Goal: Task Accomplishment & Management: Use online tool/utility

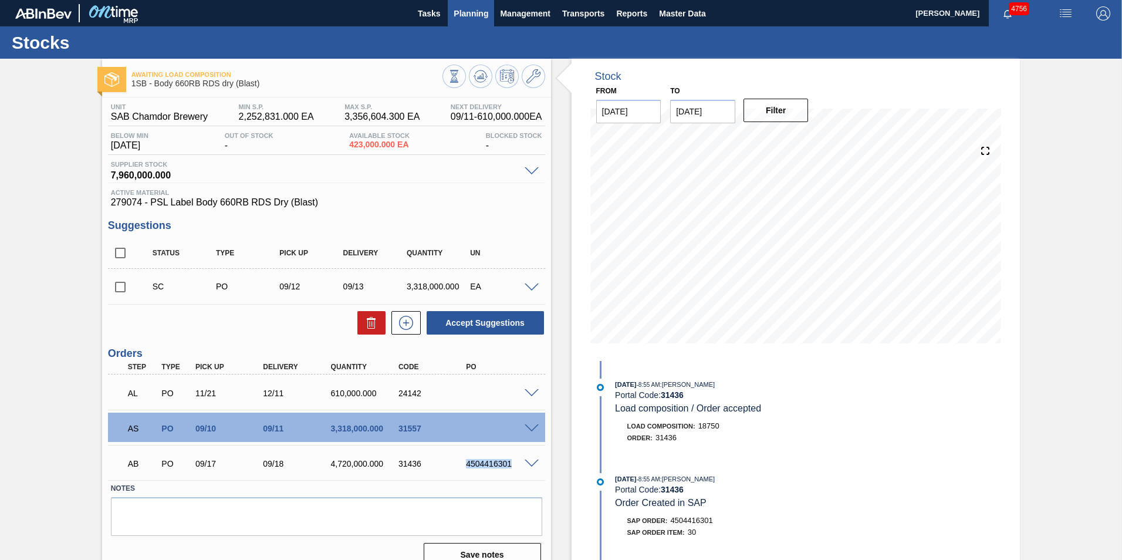
click at [466, 19] on span "Planning" at bounding box center [471, 13] width 35 height 14
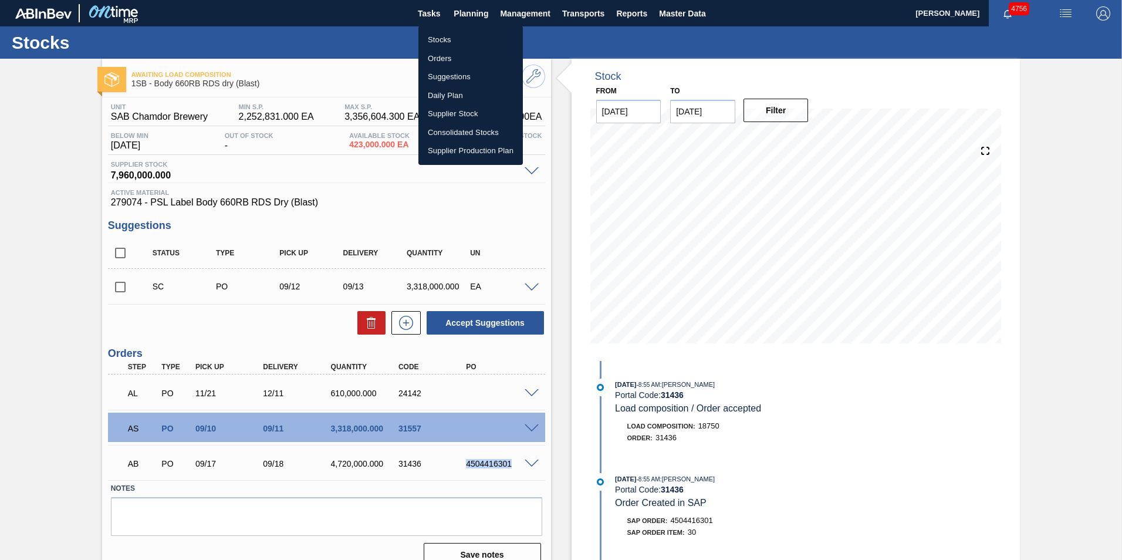
click at [449, 35] on li "Stocks" at bounding box center [470, 40] width 104 height 19
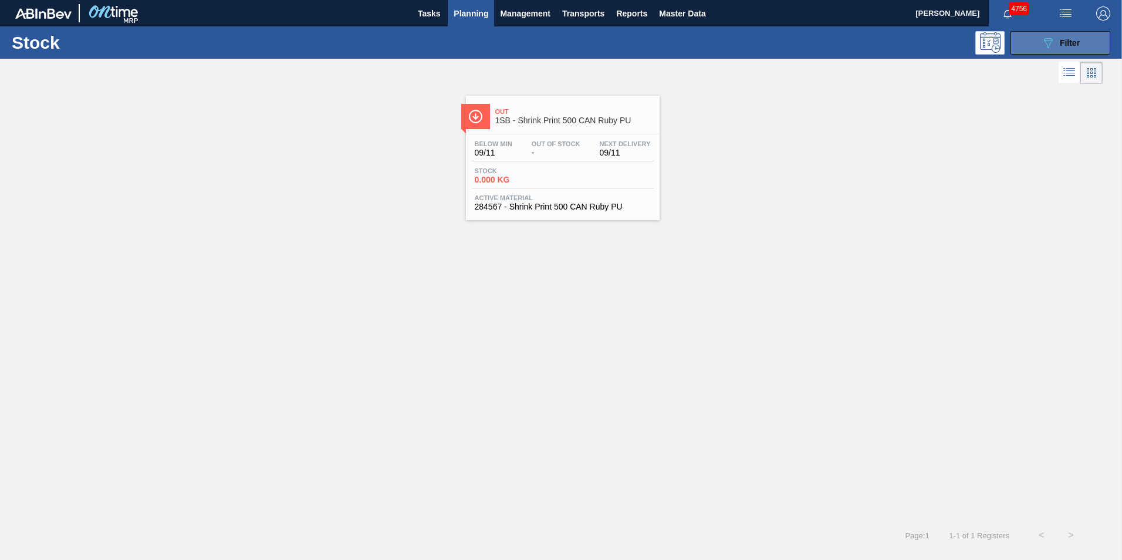
click at [1076, 39] on span "Filter" at bounding box center [1070, 42] width 20 height 9
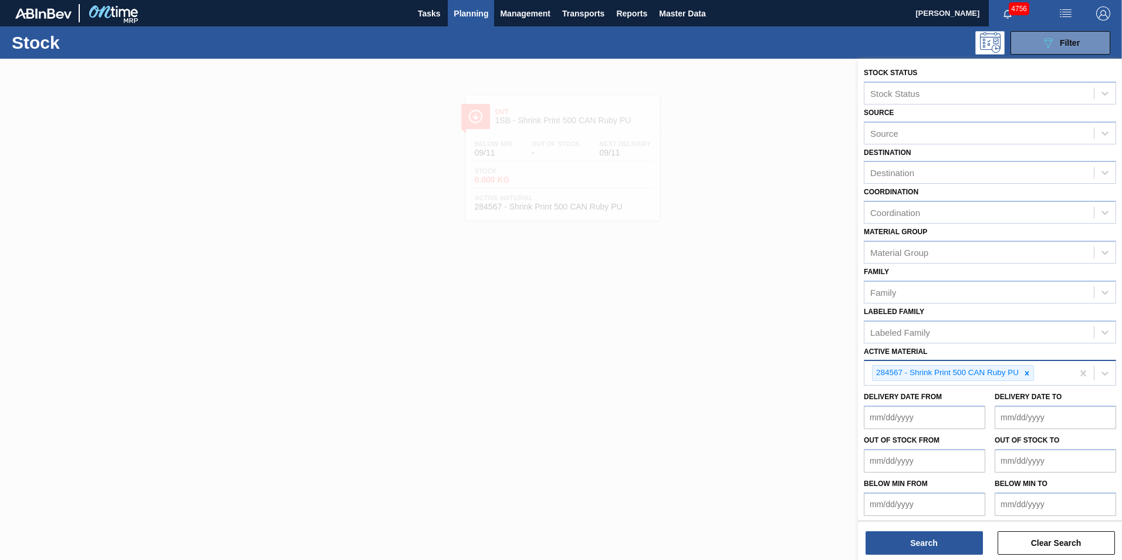
click at [1028, 374] on icon at bounding box center [1027, 373] width 4 height 4
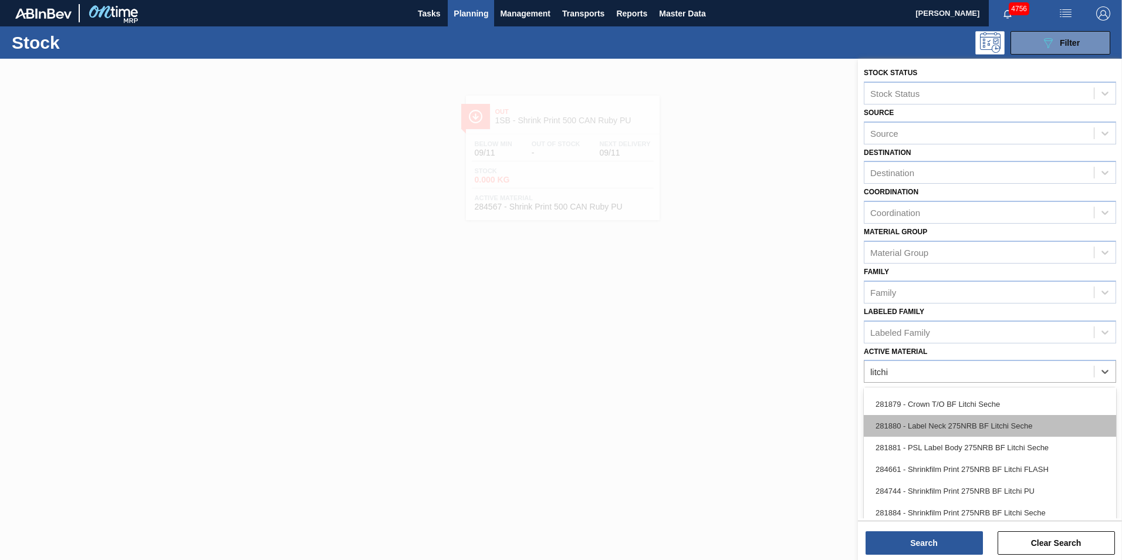
scroll to position [59, 0]
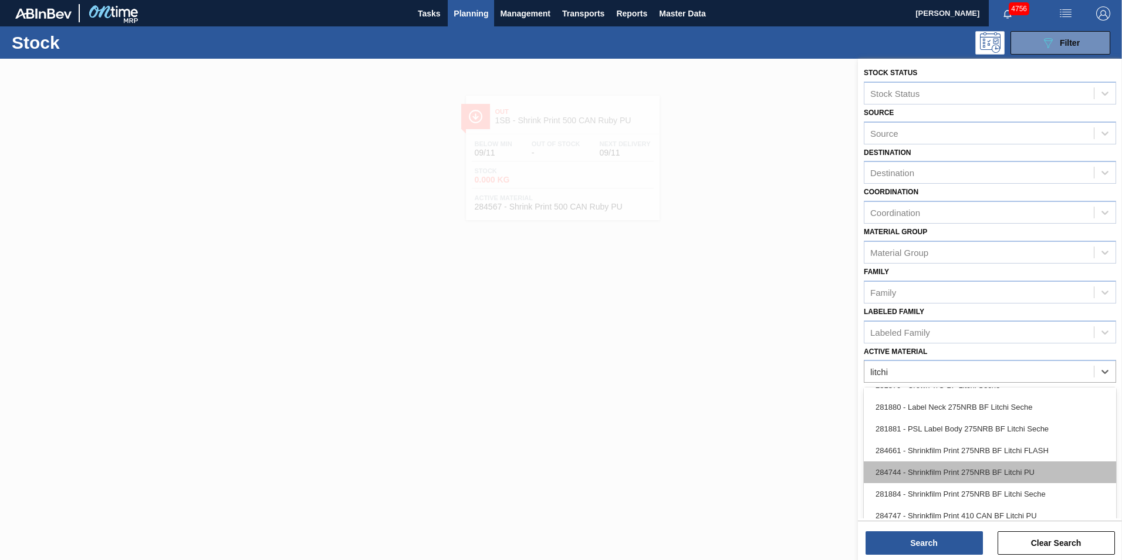
type Material "litchi"
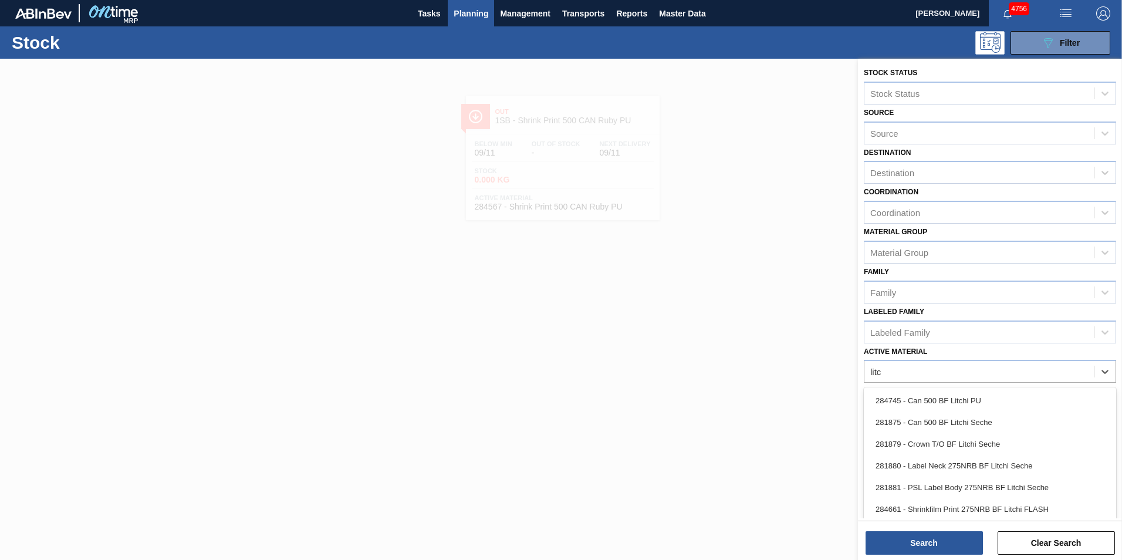
type Material "[PERSON_NAME]"
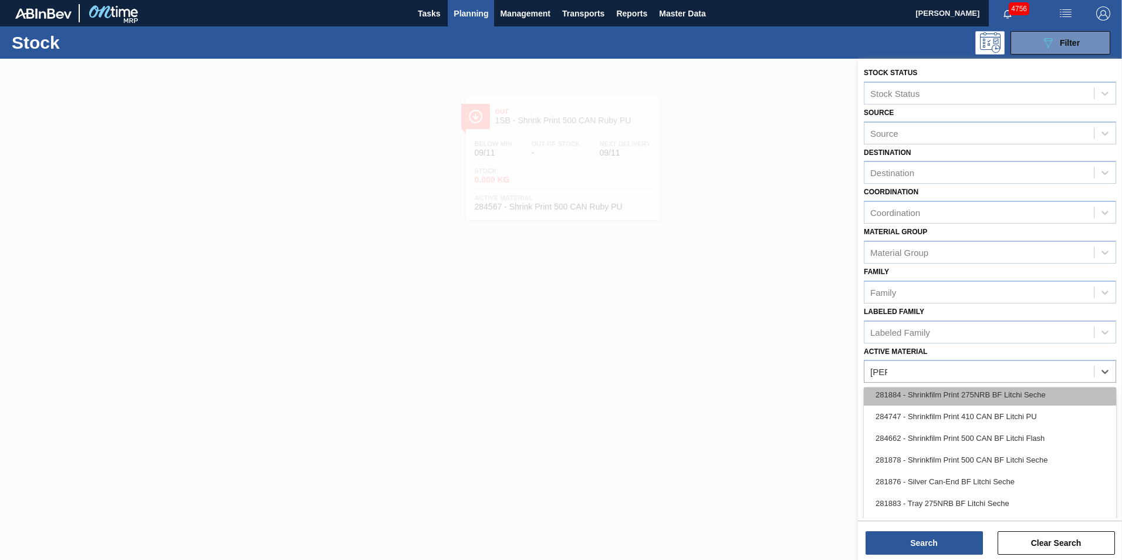
scroll to position [184, 0]
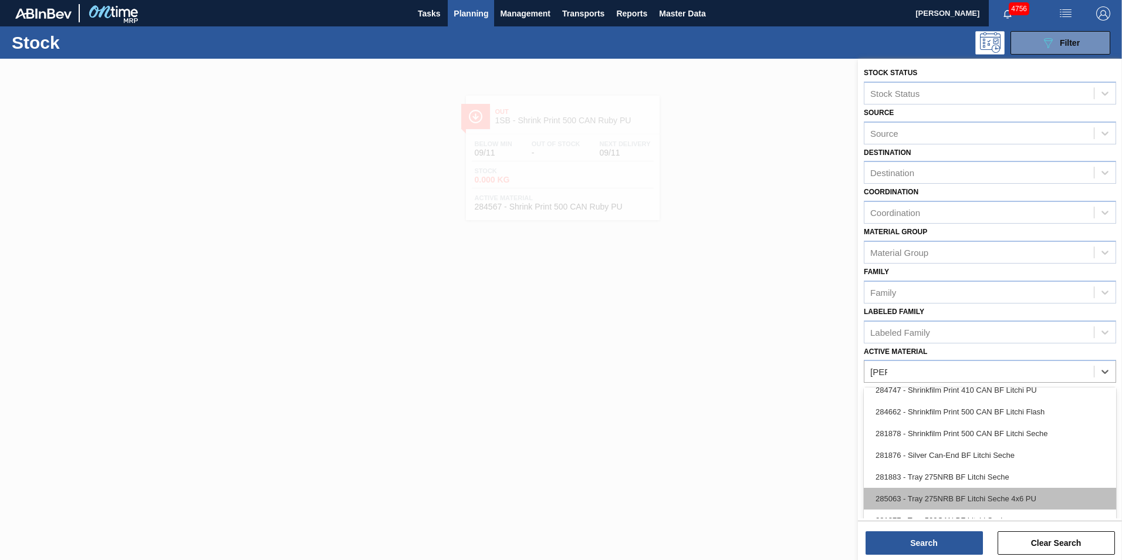
click at [975, 499] on div "285063 - Tray 275NRB BF Litchi Seche 4x6 PU" at bounding box center [990, 499] width 252 height 22
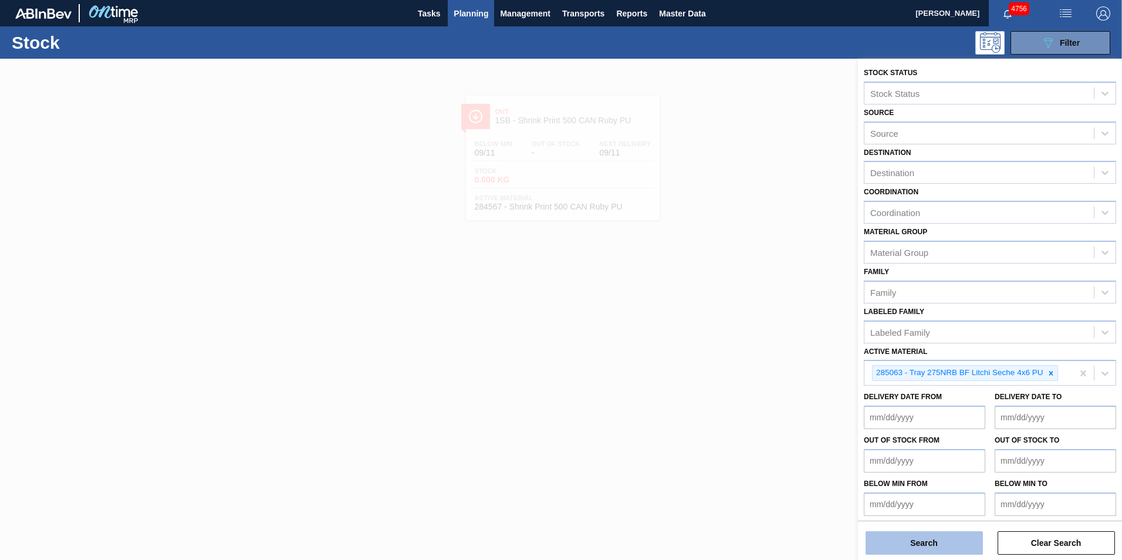
click at [946, 542] on button "Search" at bounding box center [924, 542] width 117 height 23
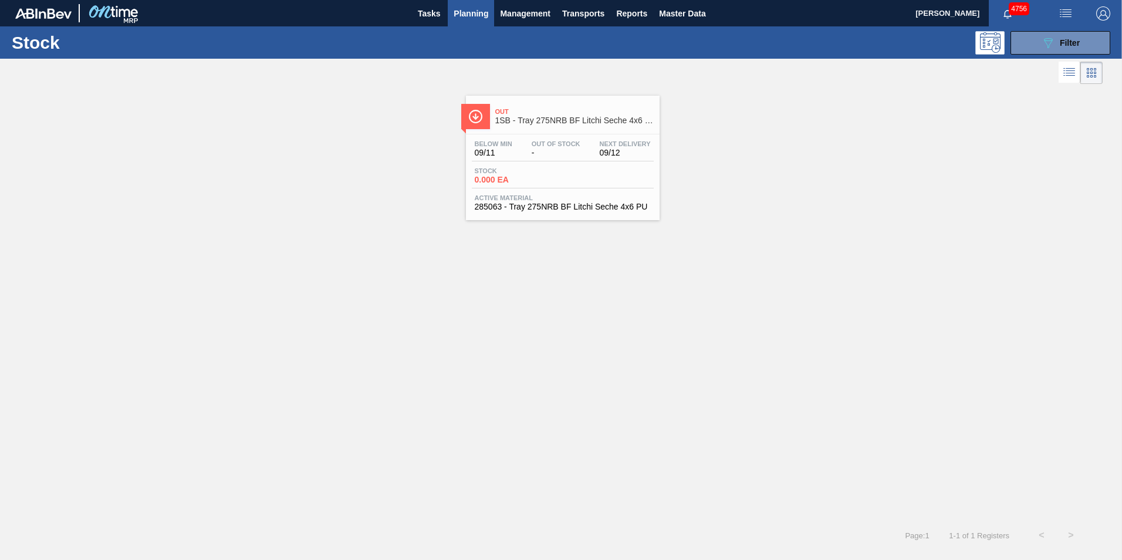
drag, startPoint x: 549, startPoint y: 187, endPoint x: 541, endPoint y: 185, distance: 7.8
click at [547, 185] on div "Stock 0.000 EA" at bounding box center [563, 177] width 182 height 21
click at [1080, 43] on span "Filter" at bounding box center [1070, 42] width 20 height 9
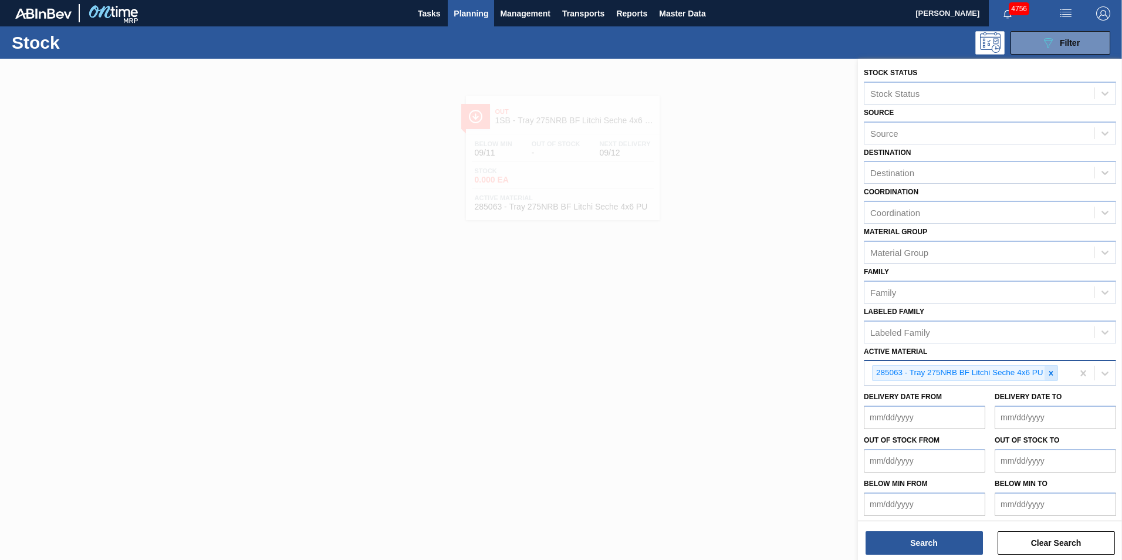
click at [1054, 373] on icon at bounding box center [1051, 373] width 8 height 8
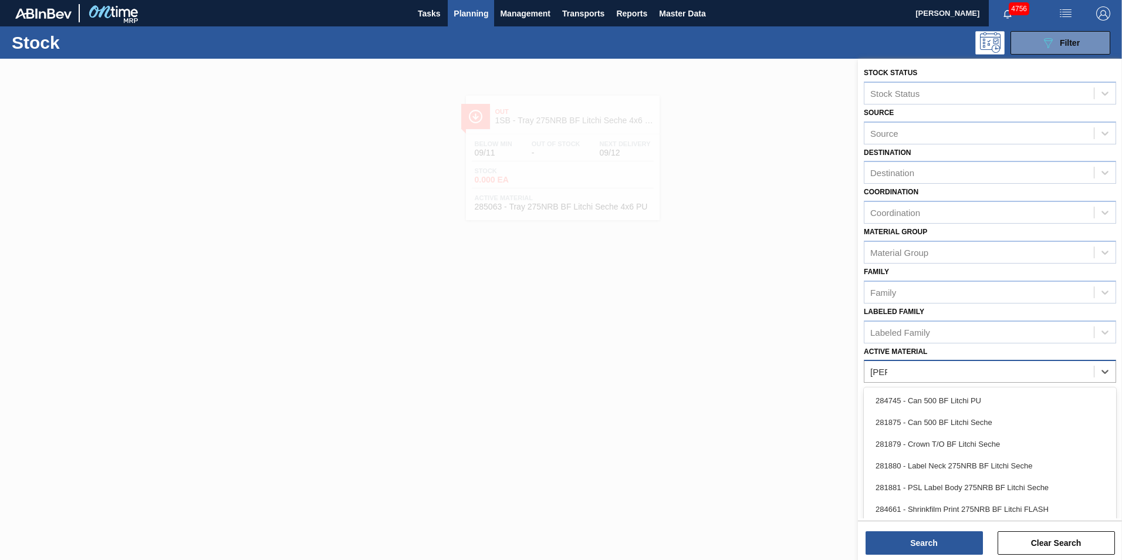
type Material "litchi"
click at [923, 444] on div "281879 - Crown T/O BF Litchi Seche" at bounding box center [990, 444] width 252 height 22
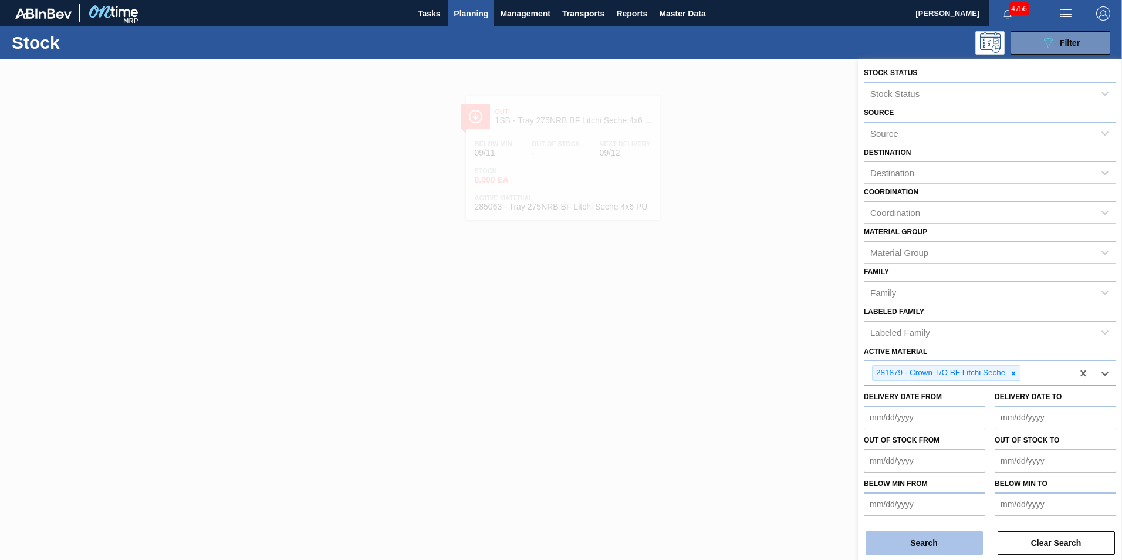
click at [935, 552] on button "Search" at bounding box center [924, 542] width 117 height 23
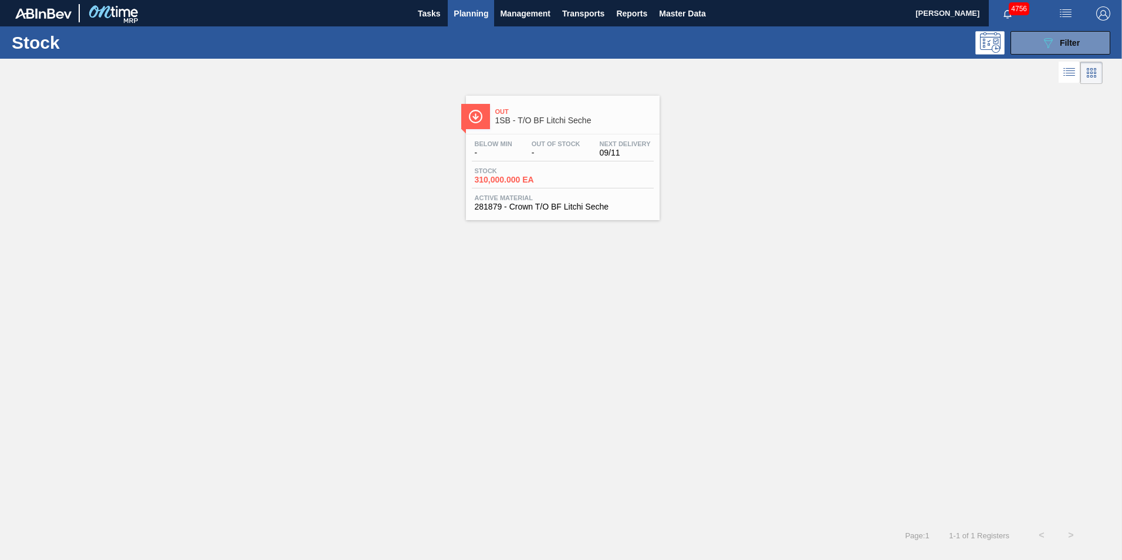
click at [526, 162] on div "Below Min - Out Of Stock - Next Delivery 09/11 Stock 310,000.000 EA Active Mate…" at bounding box center [563, 174] width 194 height 80
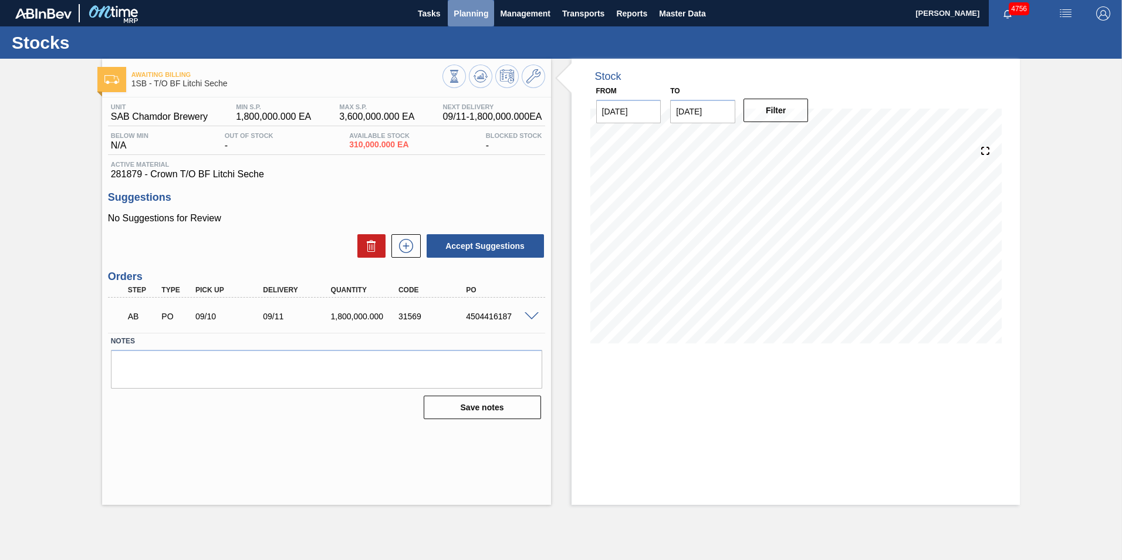
click at [471, 16] on span "Planning" at bounding box center [471, 13] width 35 height 14
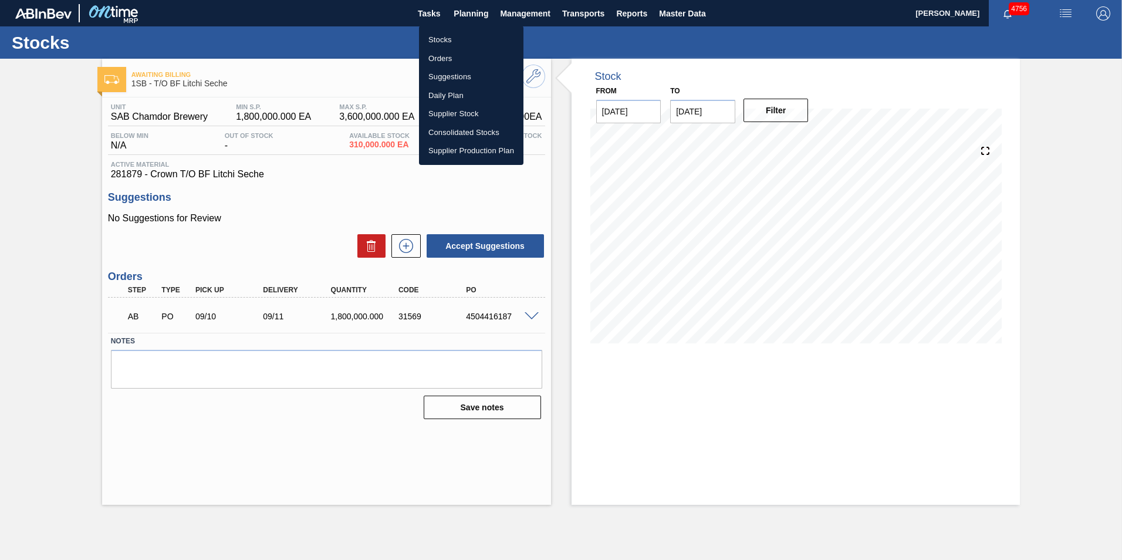
drag, startPoint x: 447, startPoint y: 37, endPoint x: 447, endPoint y: 43, distance: 6.5
click at [447, 37] on li "Stocks" at bounding box center [471, 40] width 104 height 19
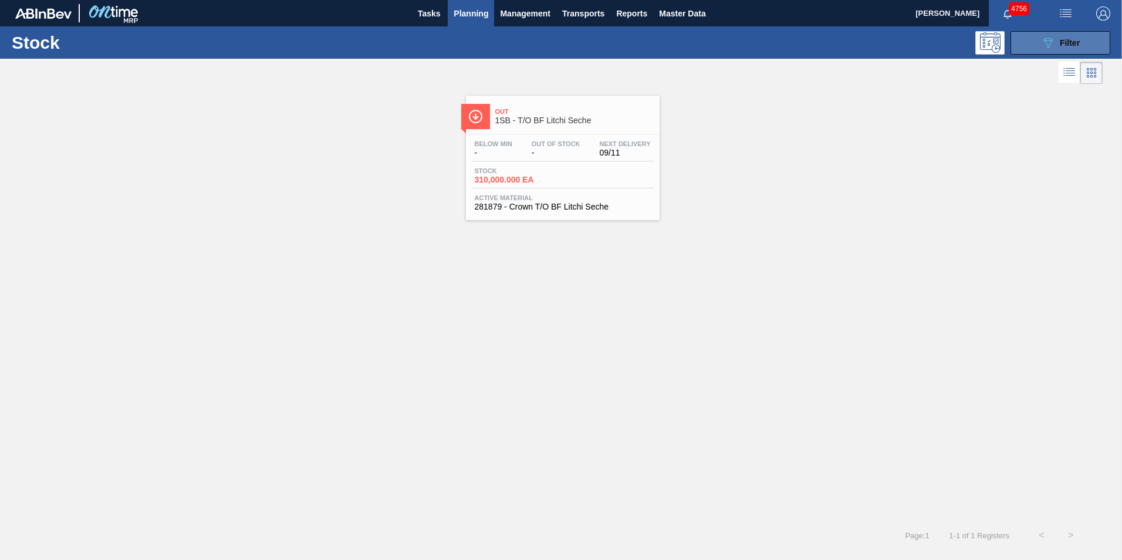
click at [1075, 43] on span "Filter" at bounding box center [1070, 42] width 20 height 9
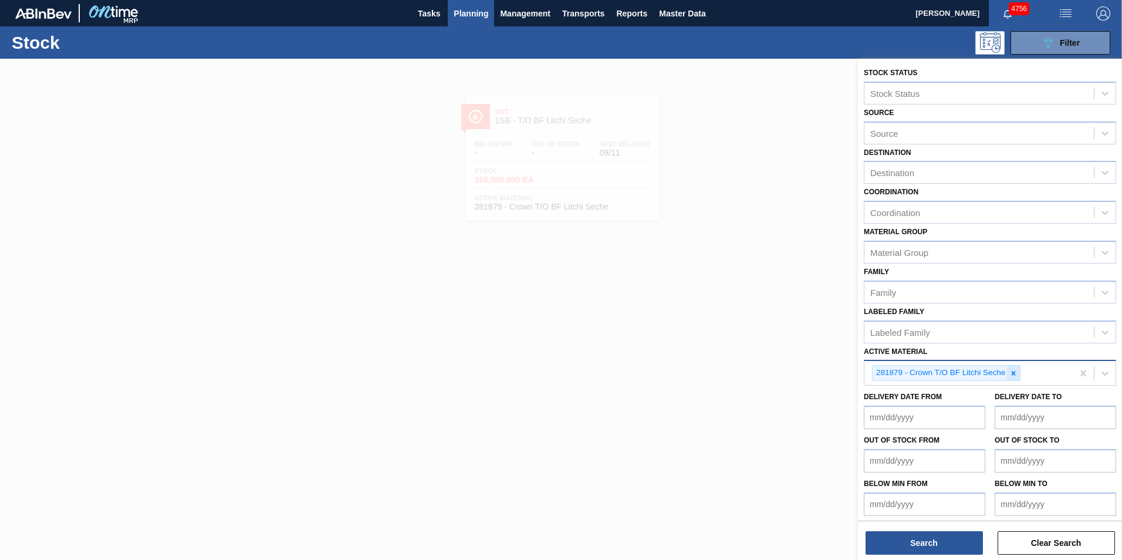
click at [1014, 374] on icon at bounding box center [1014, 373] width 8 height 8
click at [899, 367] on div "Active Material" at bounding box center [899, 372] width 58 height 10
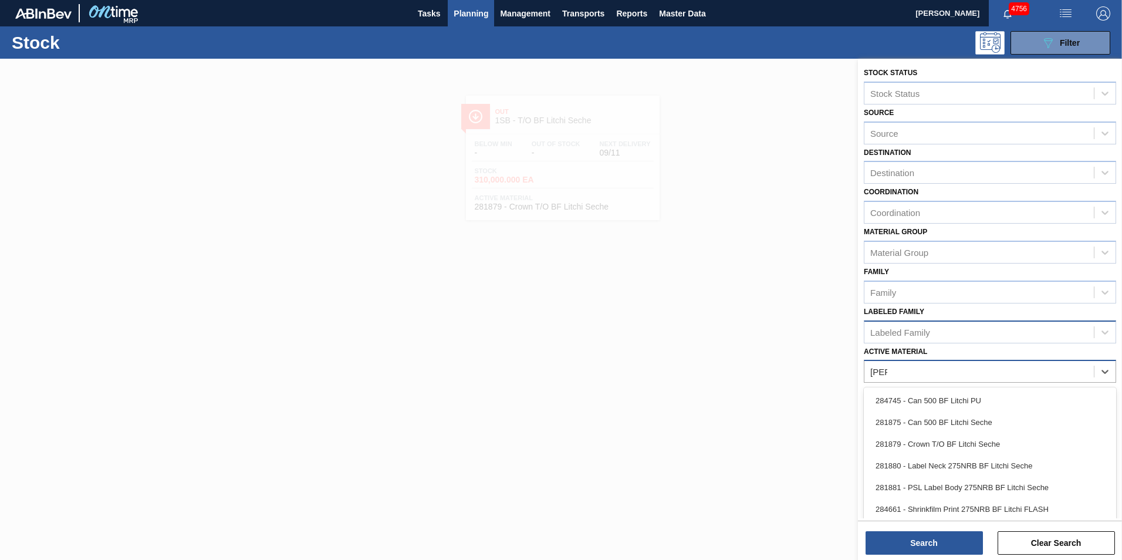
type Material "litchi"
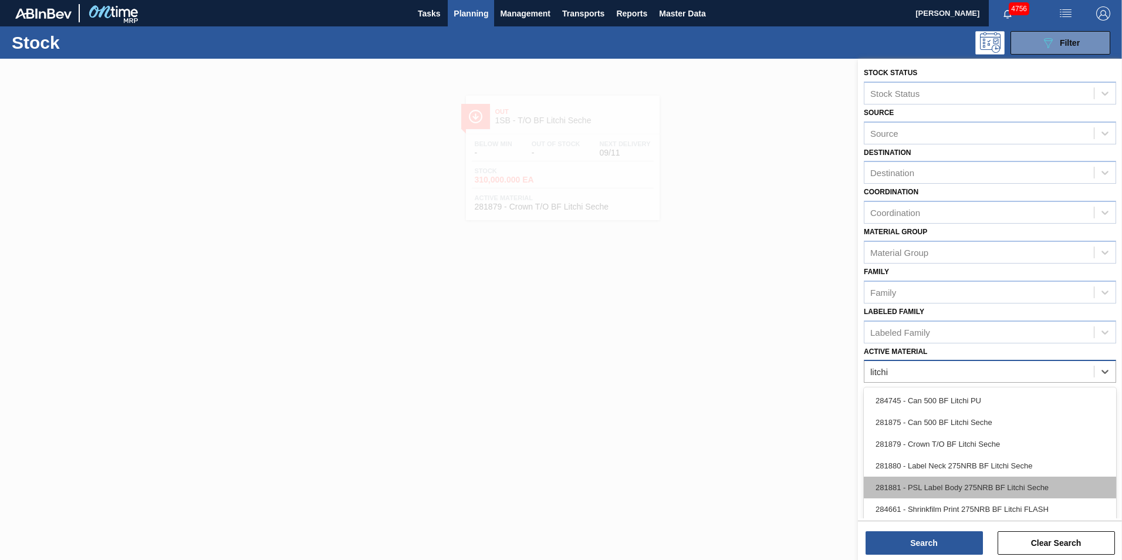
click at [959, 479] on div "281881 - PSL Label Body 275NRB BF Litchi Seche" at bounding box center [990, 488] width 252 height 22
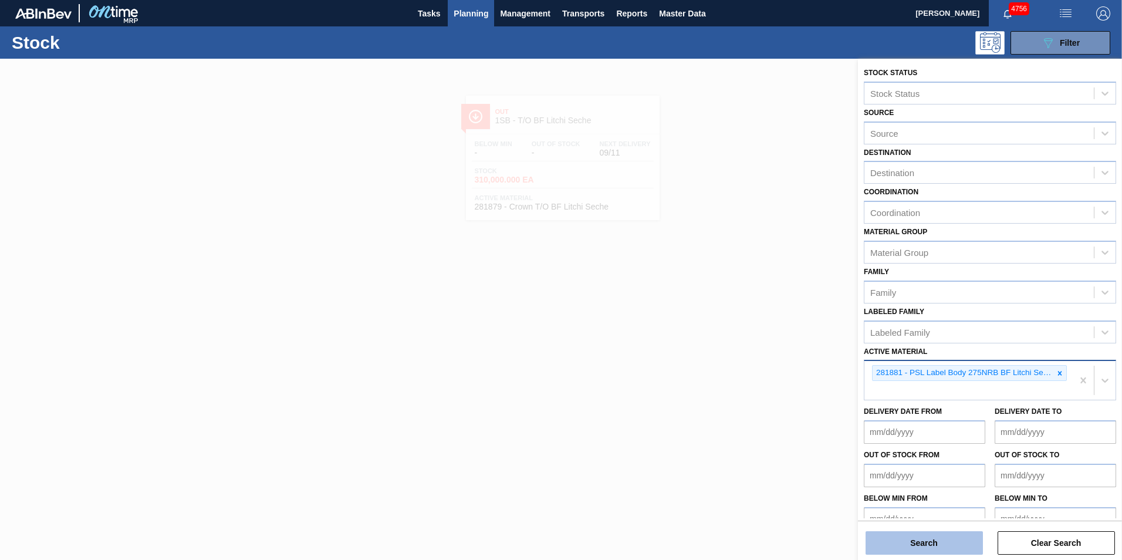
click at [917, 552] on button "Search" at bounding box center [924, 542] width 117 height 23
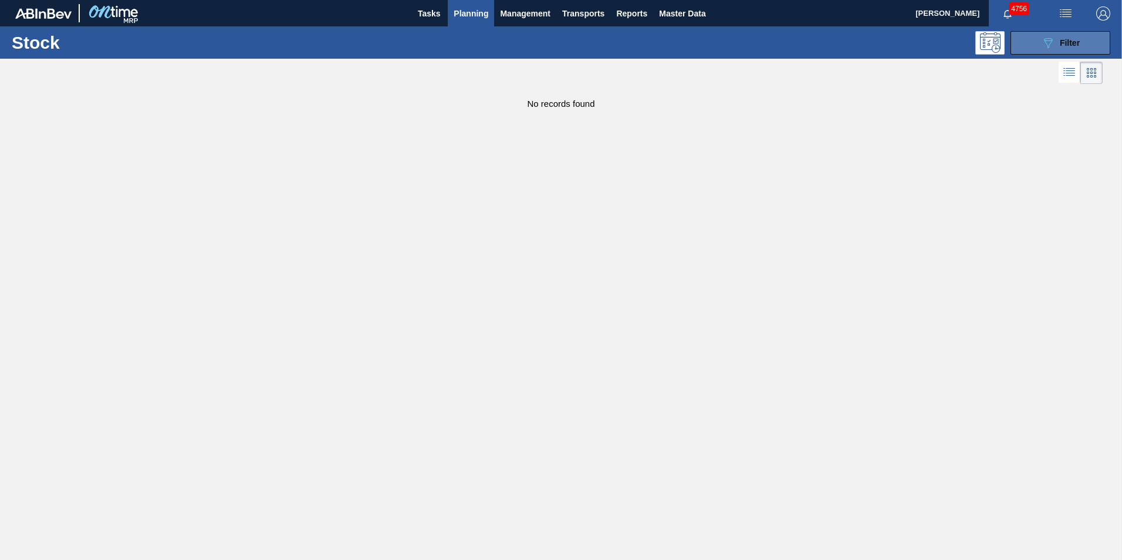
click at [1070, 40] on span "Filter" at bounding box center [1070, 42] width 20 height 9
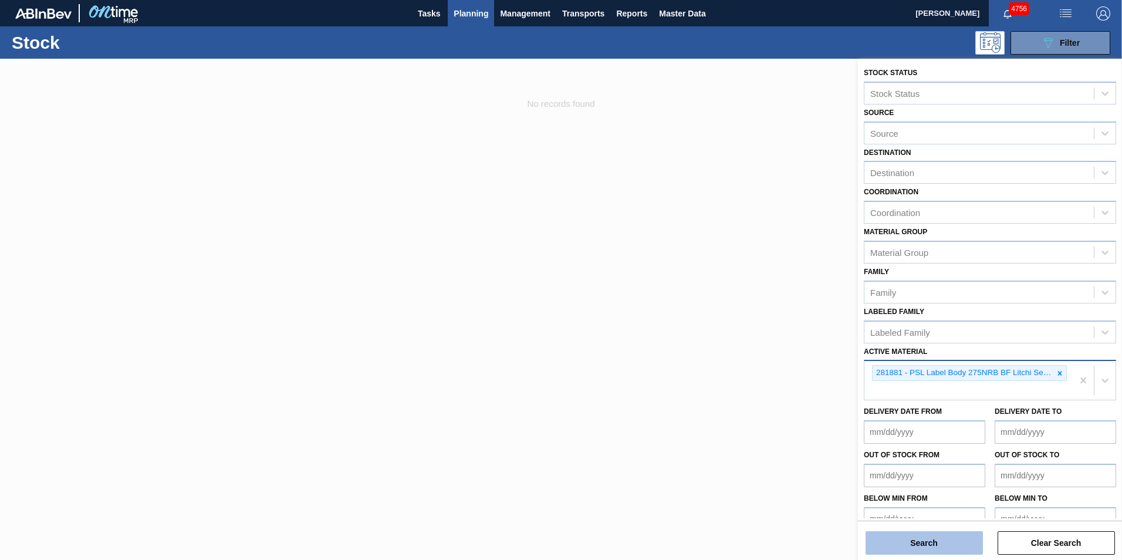
click at [946, 545] on button "Search" at bounding box center [924, 542] width 117 height 23
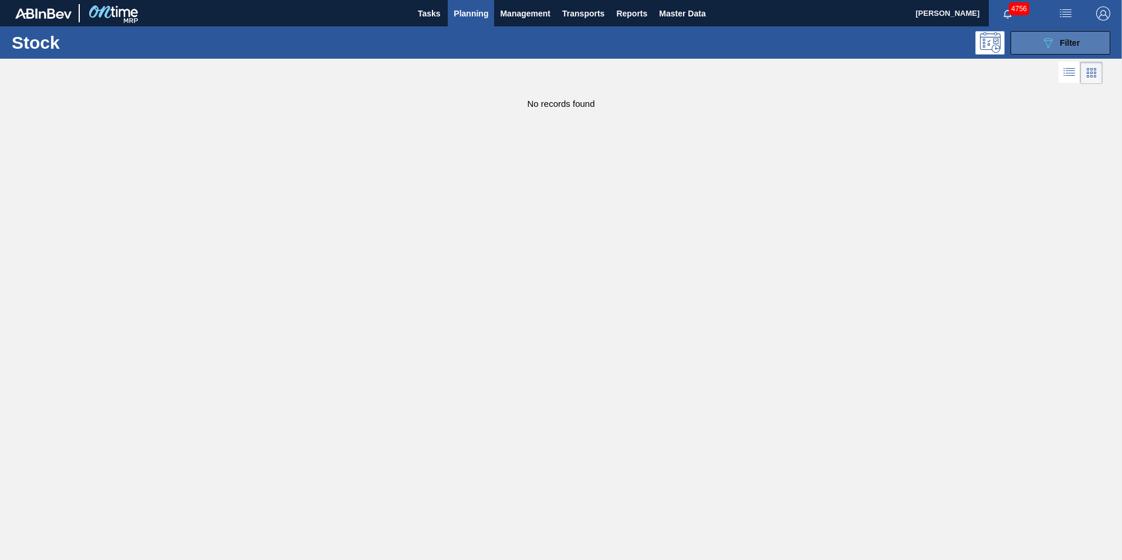
click at [1076, 38] on span "Filter" at bounding box center [1070, 42] width 20 height 9
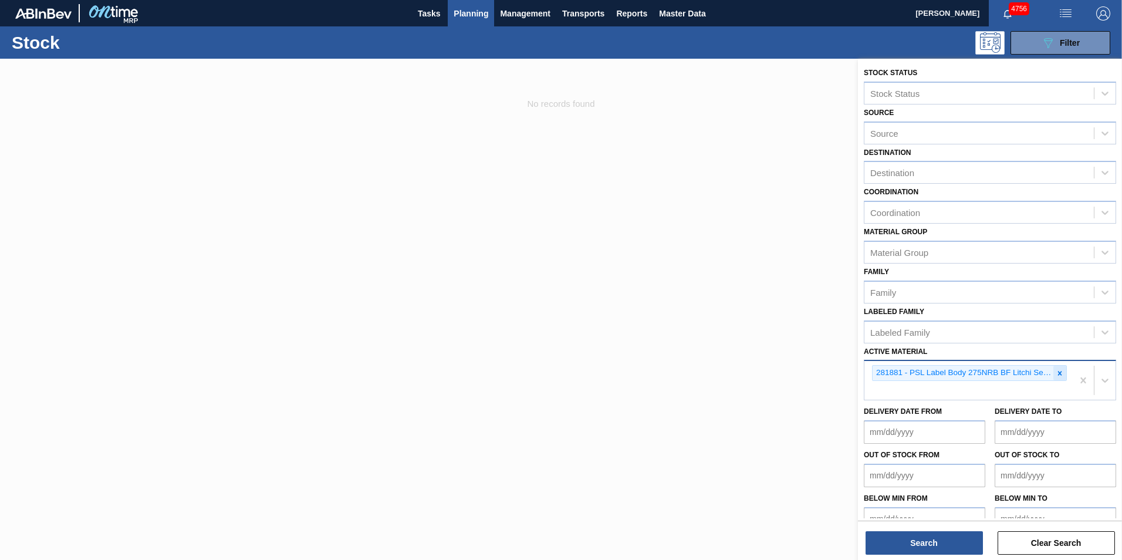
click at [1059, 373] on icon at bounding box center [1060, 373] width 8 height 8
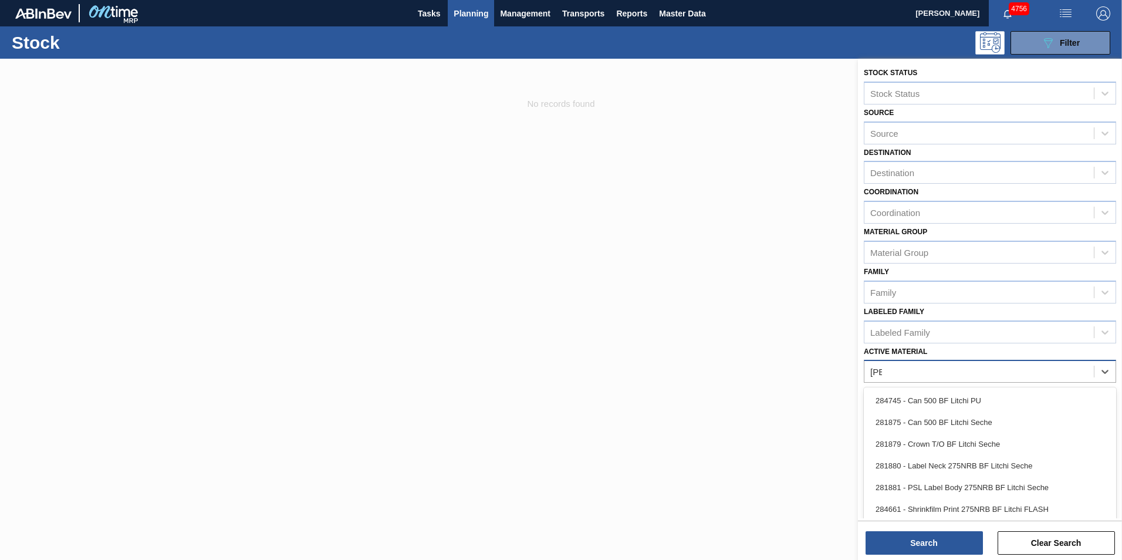
type Material "litchi"
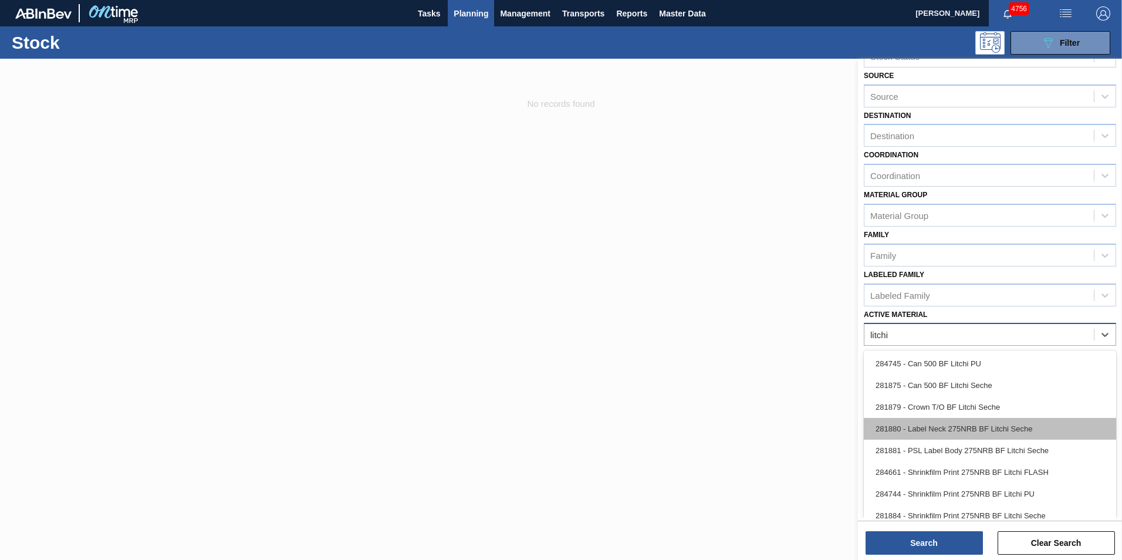
click at [976, 427] on div "281880 - Label Neck 275NRB BF Litchi Seche" at bounding box center [990, 429] width 252 height 22
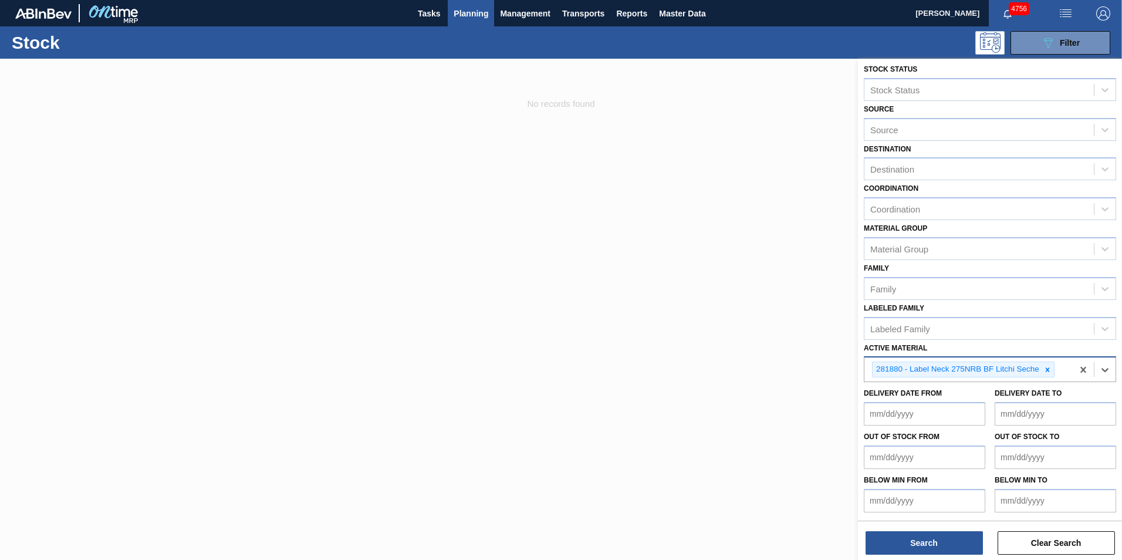
scroll to position [4, 0]
click at [937, 545] on button "Search" at bounding box center [924, 542] width 117 height 23
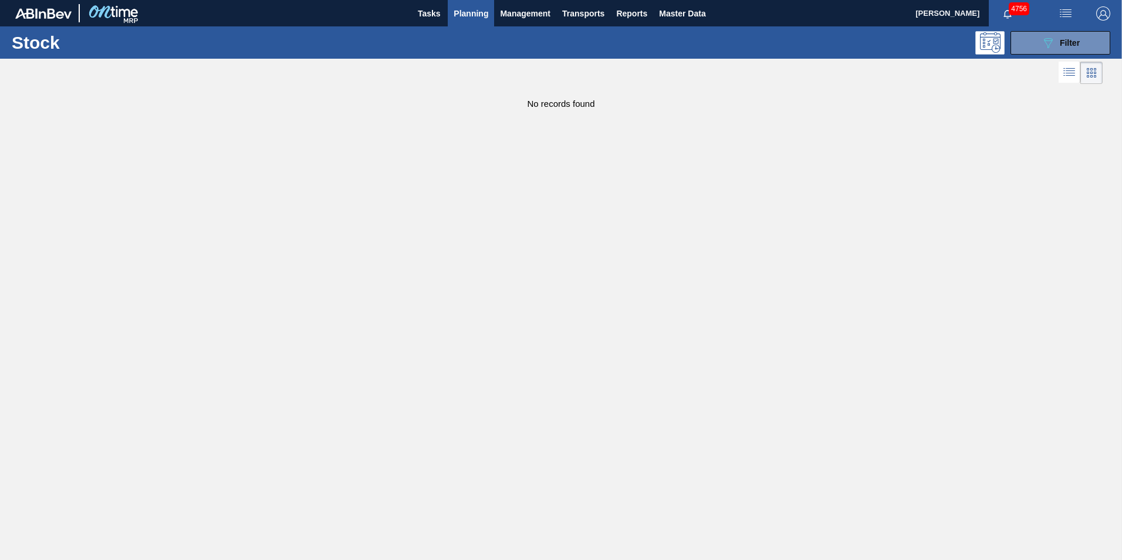
click at [676, 153] on main "Tasks Planning Management Transports Reports Master Data [PERSON_NAME] 4756 Mar…" at bounding box center [561, 280] width 1122 height 560
click at [582, 15] on span "Transports" at bounding box center [583, 13] width 42 height 14
click at [563, 40] on li "Load Composition" at bounding box center [583, 40] width 82 height 19
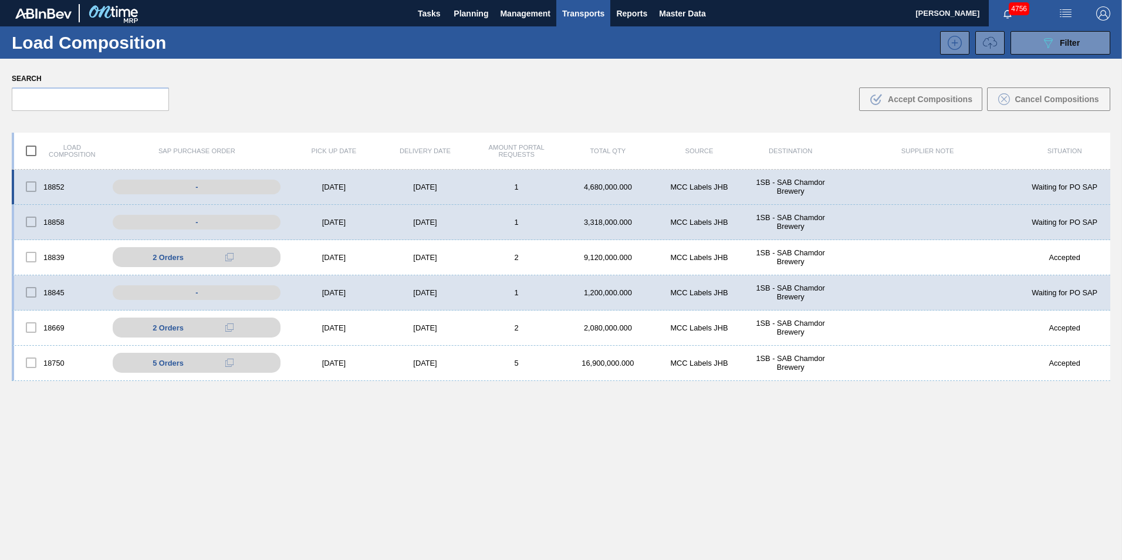
click at [451, 185] on div "[DATE]" at bounding box center [426, 187] width 92 height 9
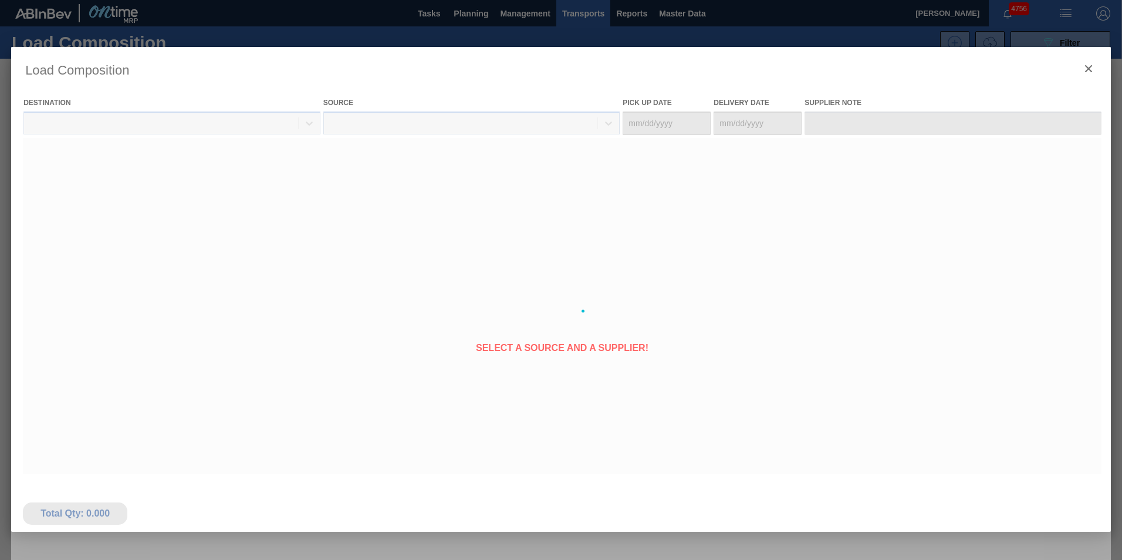
type Date "[DATE]"
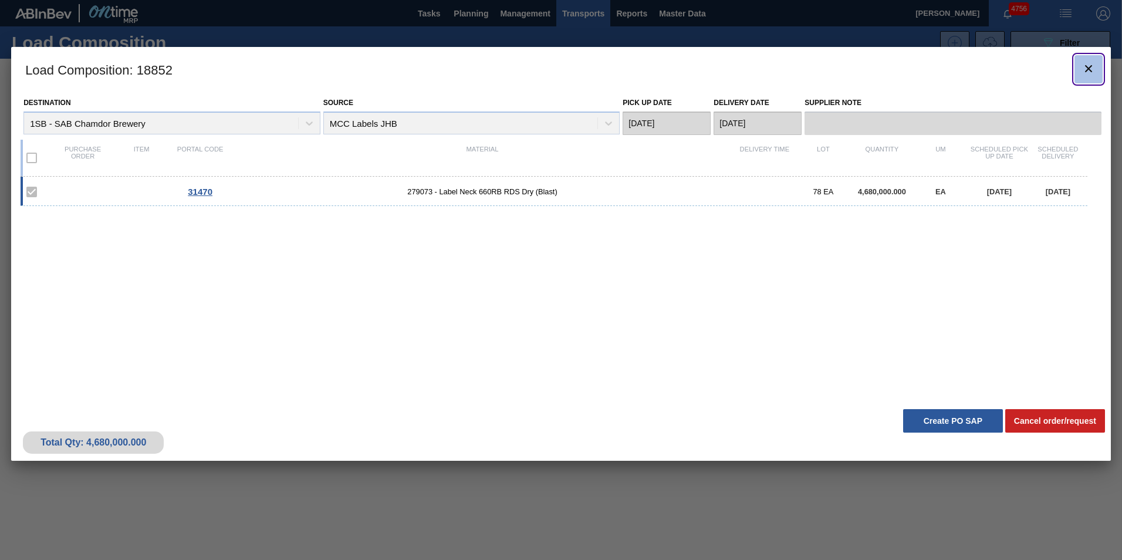
click at [1089, 68] on icon "botão de ícone" at bounding box center [1088, 68] width 7 height 7
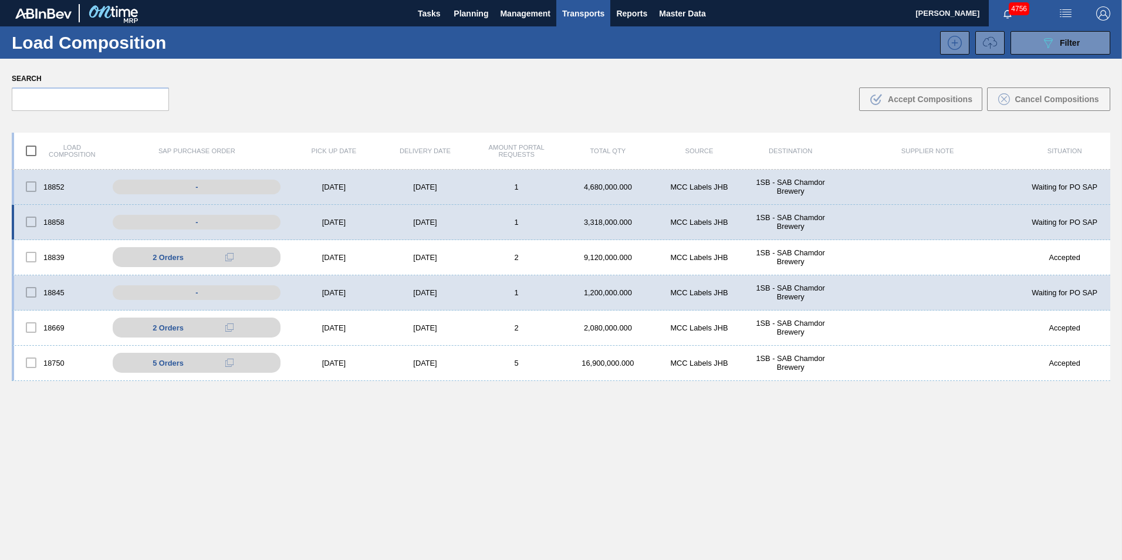
click at [453, 218] on div "[DATE]" at bounding box center [426, 222] width 92 height 9
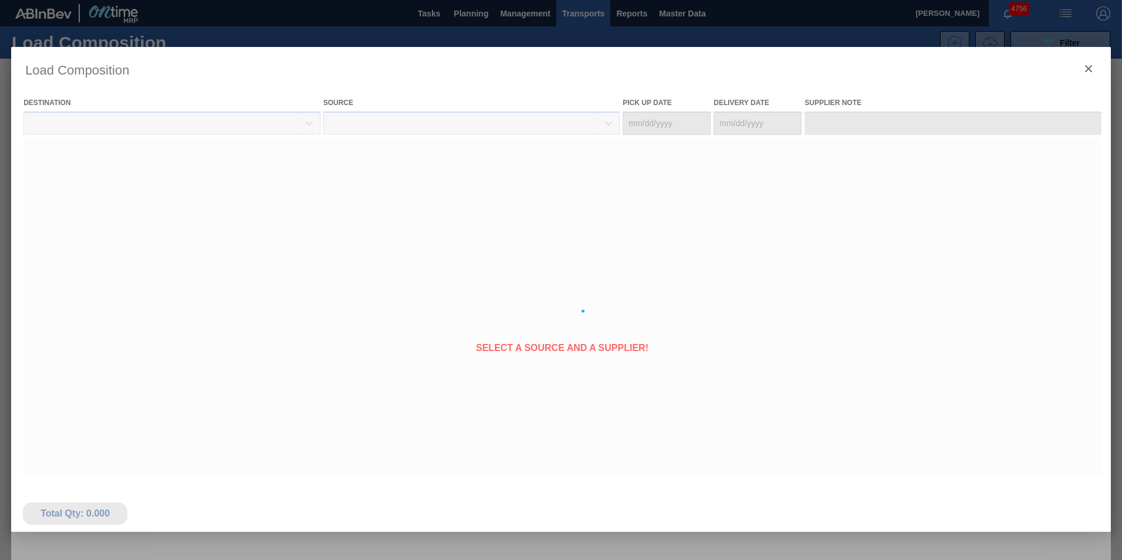
type Date "[DATE]"
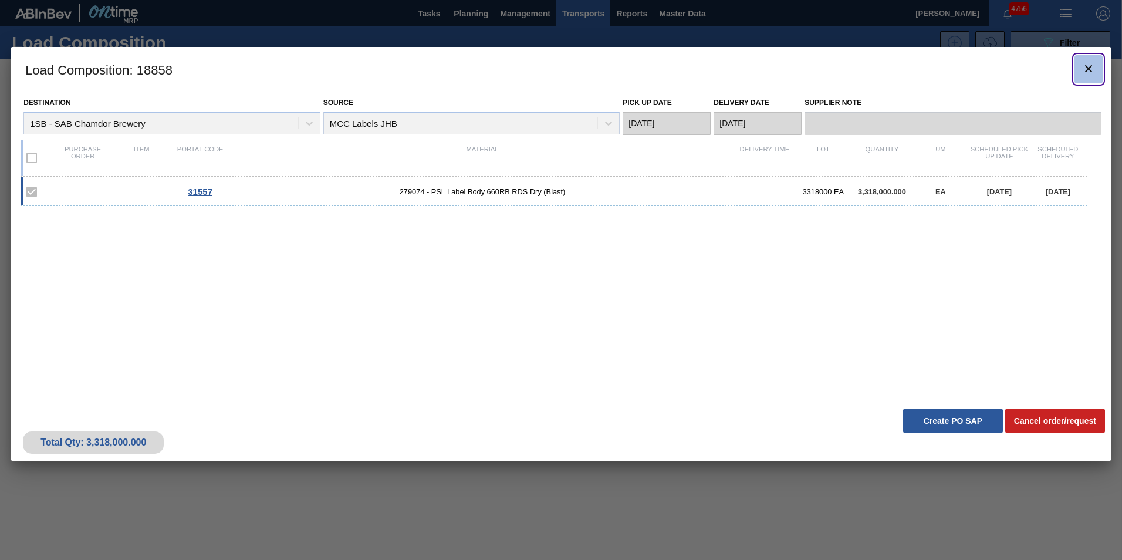
click at [1090, 67] on icon "botão de ícone" at bounding box center [1088, 68] width 7 height 7
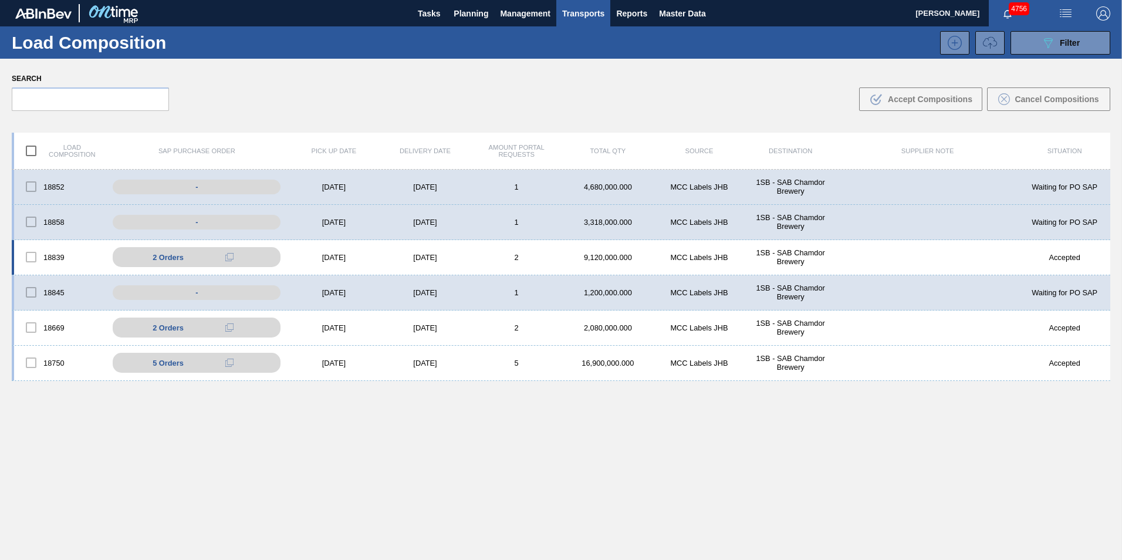
click at [458, 256] on div "[DATE]" at bounding box center [426, 257] width 92 height 9
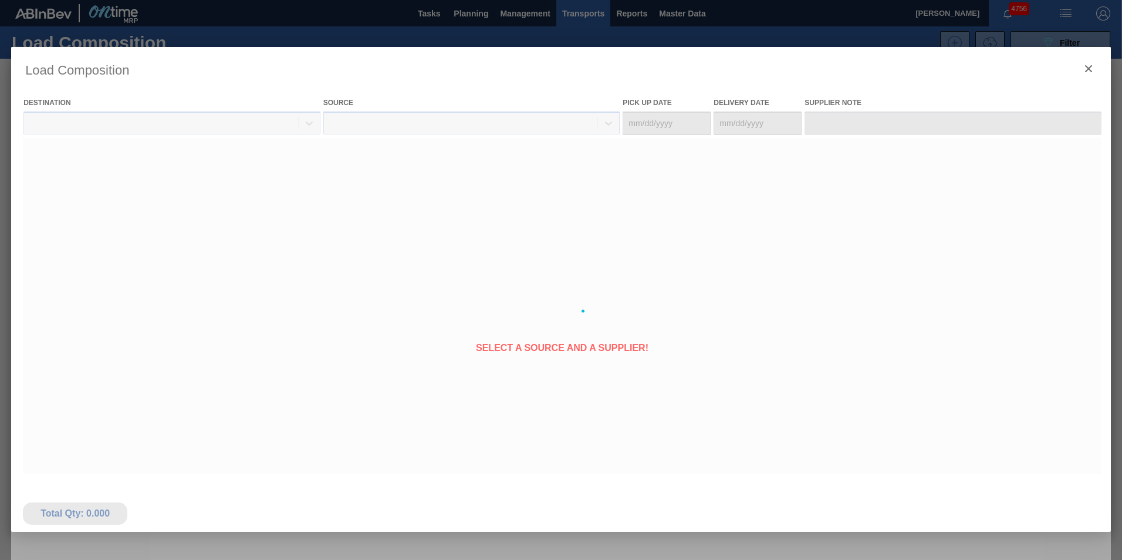
type Date "[DATE]"
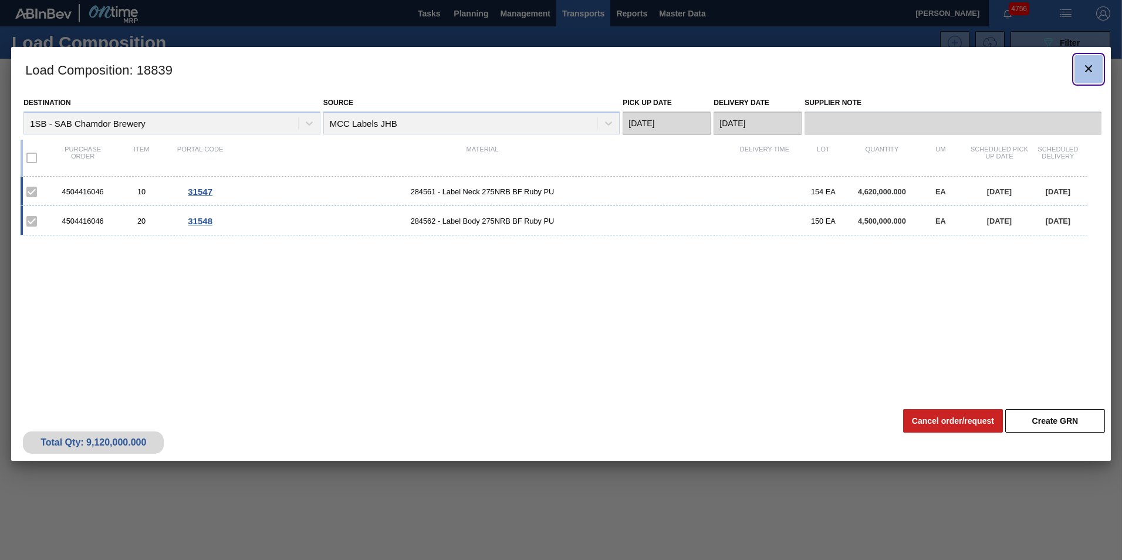
click at [1089, 71] on icon "botão de ícone" at bounding box center [1089, 69] width 14 height 14
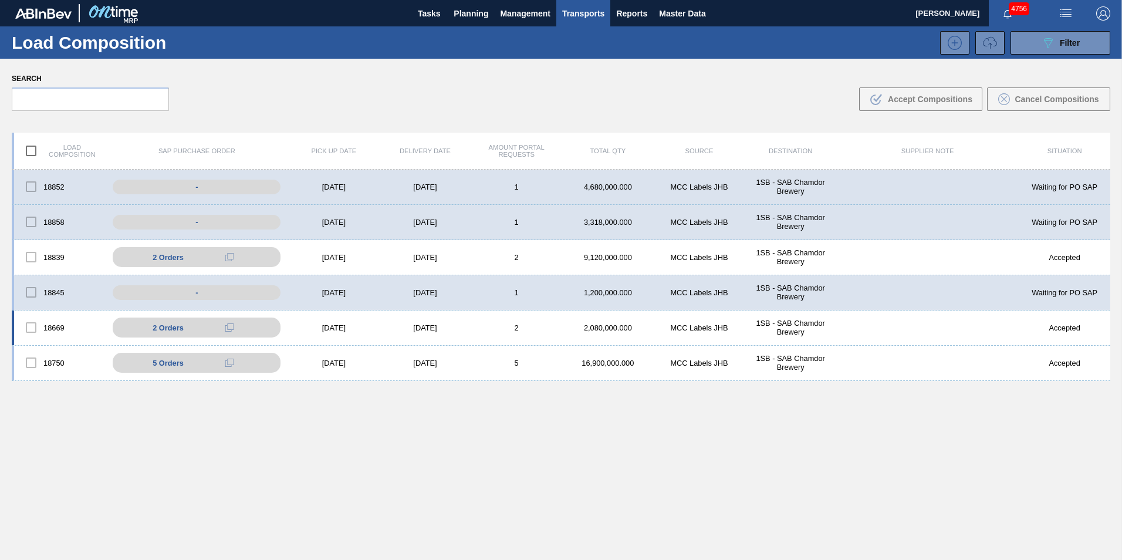
click at [466, 327] on div "[DATE]" at bounding box center [426, 327] width 92 height 9
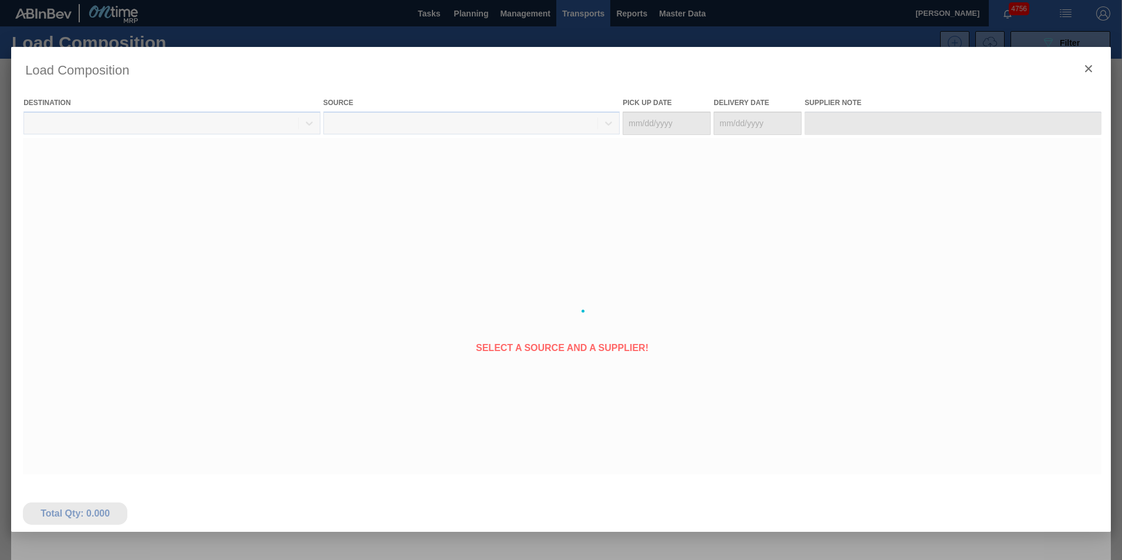
type Date "[DATE]"
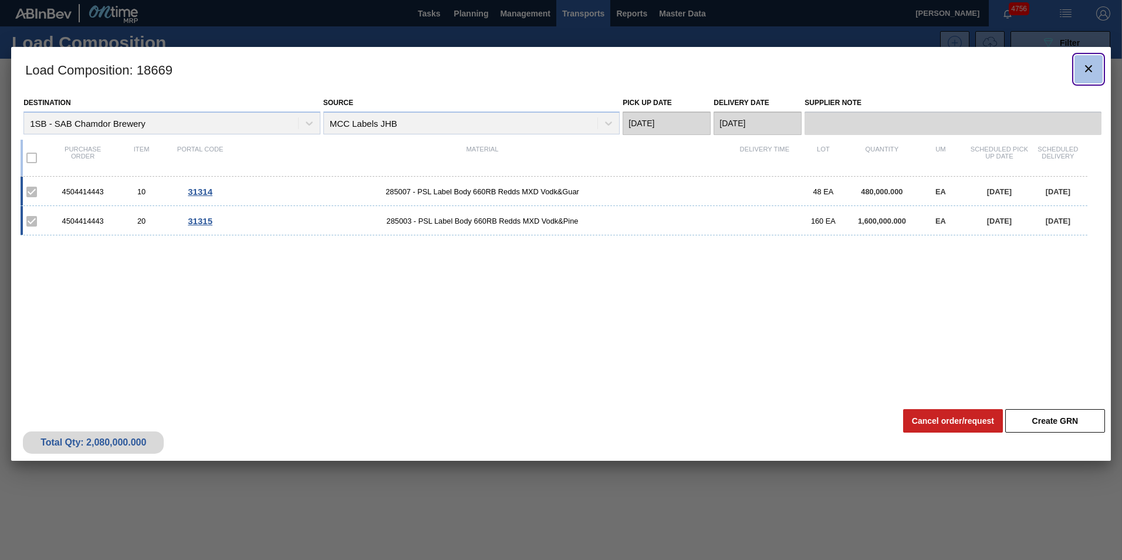
click at [1091, 72] on icon "botão de ícone" at bounding box center [1088, 68] width 7 height 7
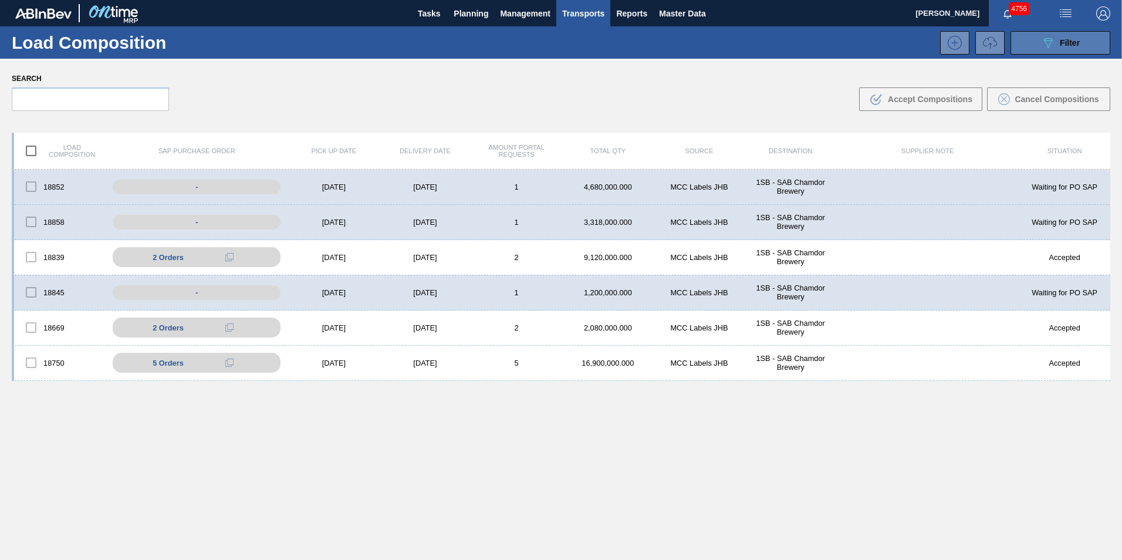
click at [1076, 48] on div "089F7B8B-B2A5-4AFE-B5C0-19BA573D28AC Filter" at bounding box center [1060, 43] width 39 height 14
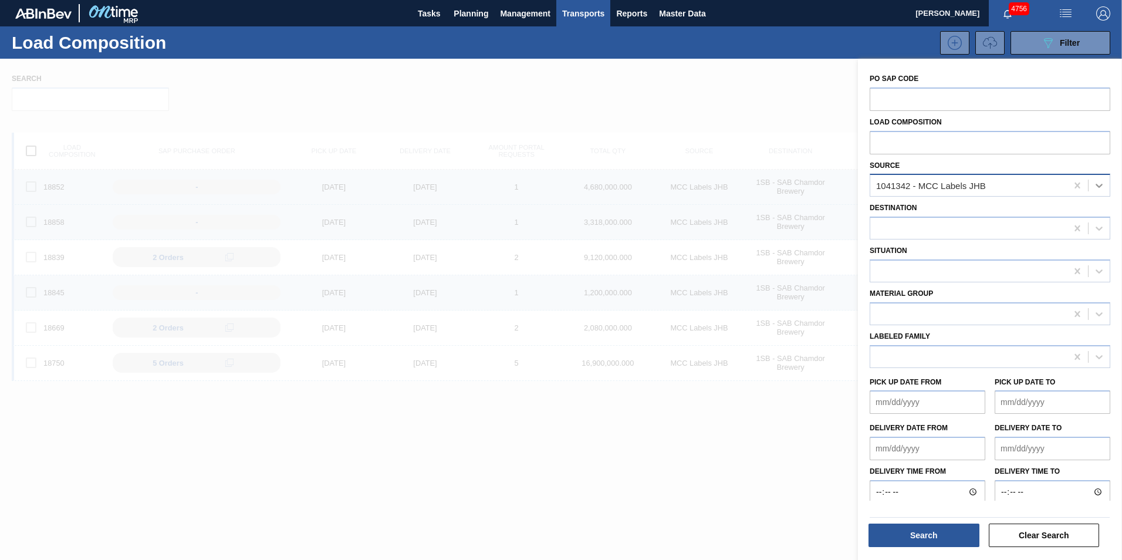
click at [1098, 183] on icon at bounding box center [1099, 186] width 12 height 12
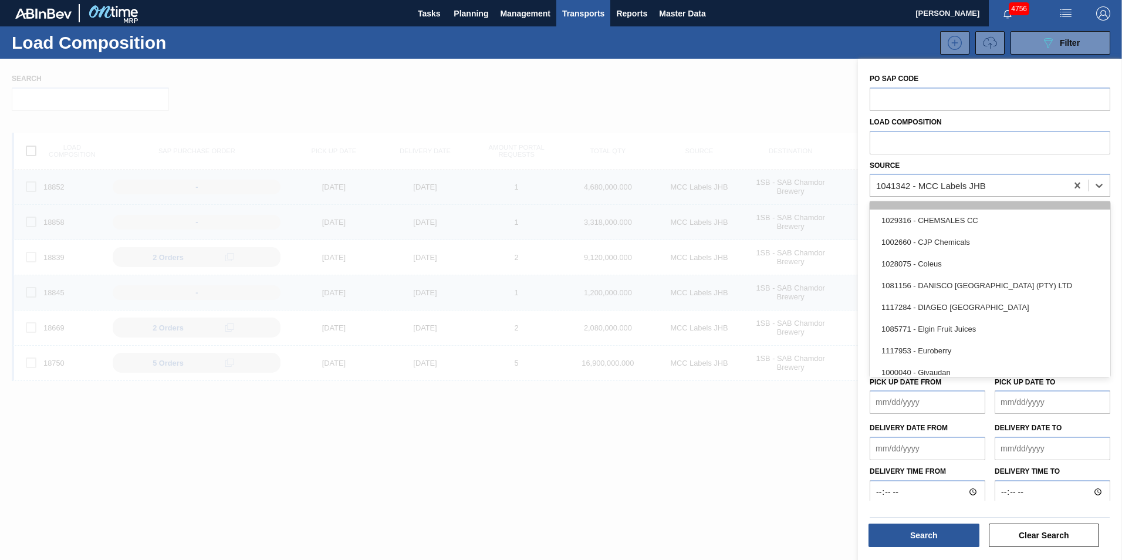
scroll to position [235, 0]
click at [937, 262] on div "1028075 - Coleus" at bounding box center [990, 262] width 241 height 22
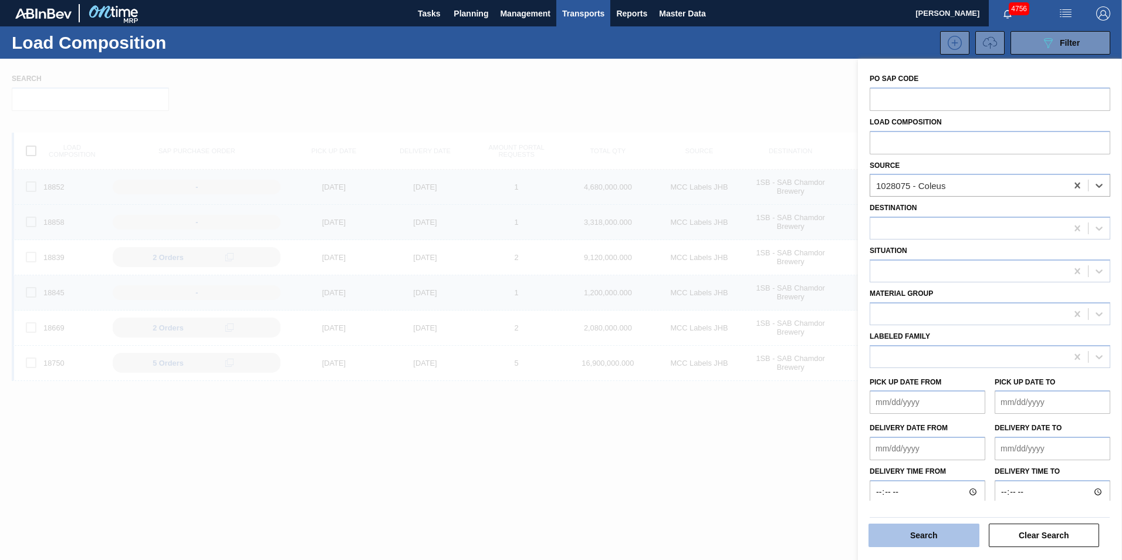
click at [911, 534] on button "Search" at bounding box center [924, 535] width 111 height 23
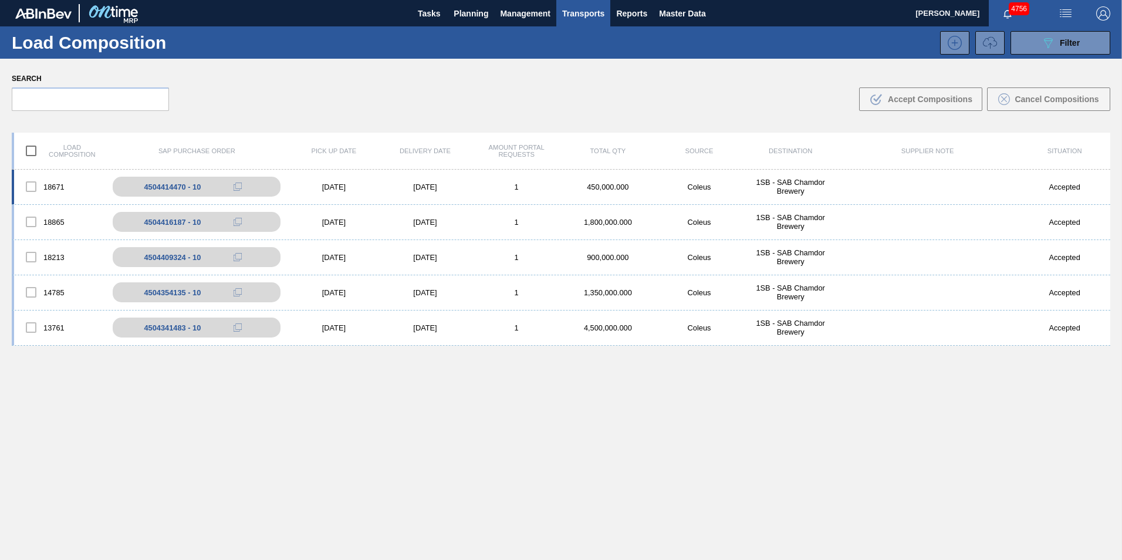
click at [496, 184] on div "1" at bounding box center [517, 187] width 92 height 9
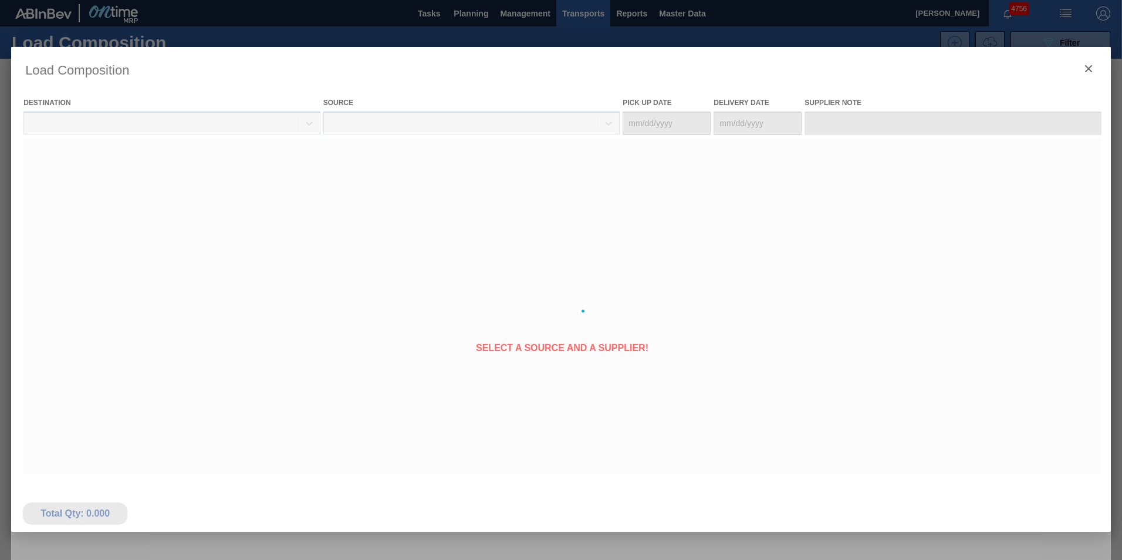
type Date "[DATE]"
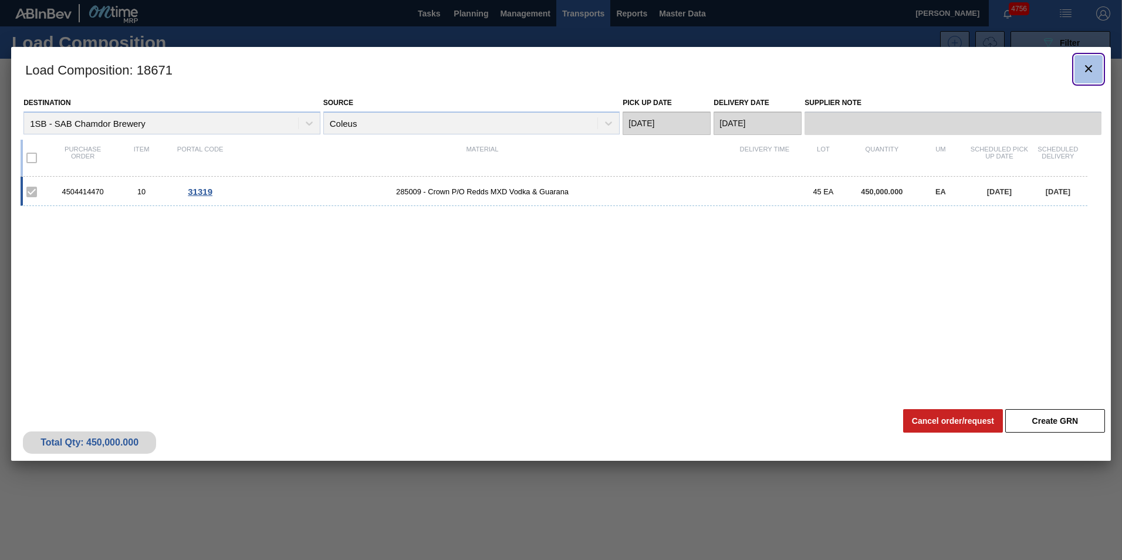
click at [1088, 66] on icon "botão de ícone" at bounding box center [1089, 69] width 14 height 14
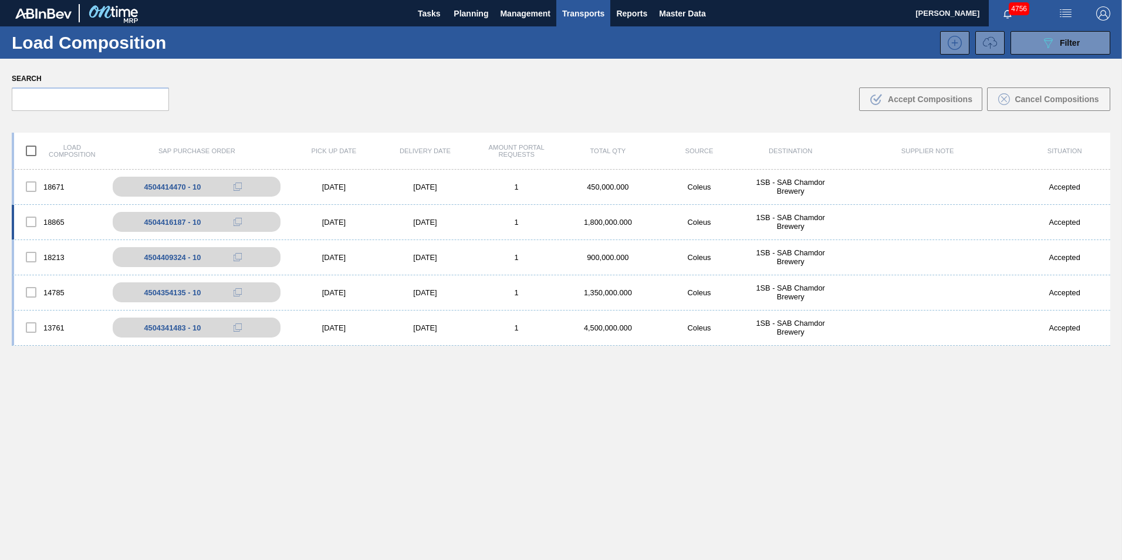
click at [462, 217] on div "18865 4504416187 - 10 [DATE] [DATE] 1 1,800,000.000 Coleus 1SB - SAB Chamdor Br…" at bounding box center [561, 222] width 1099 height 35
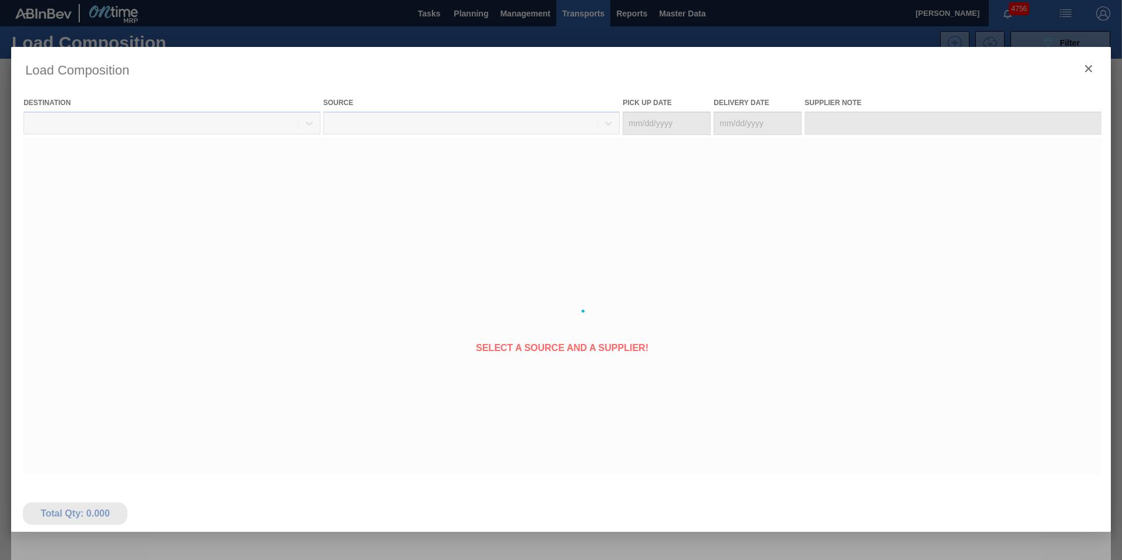
type Date "[DATE]"
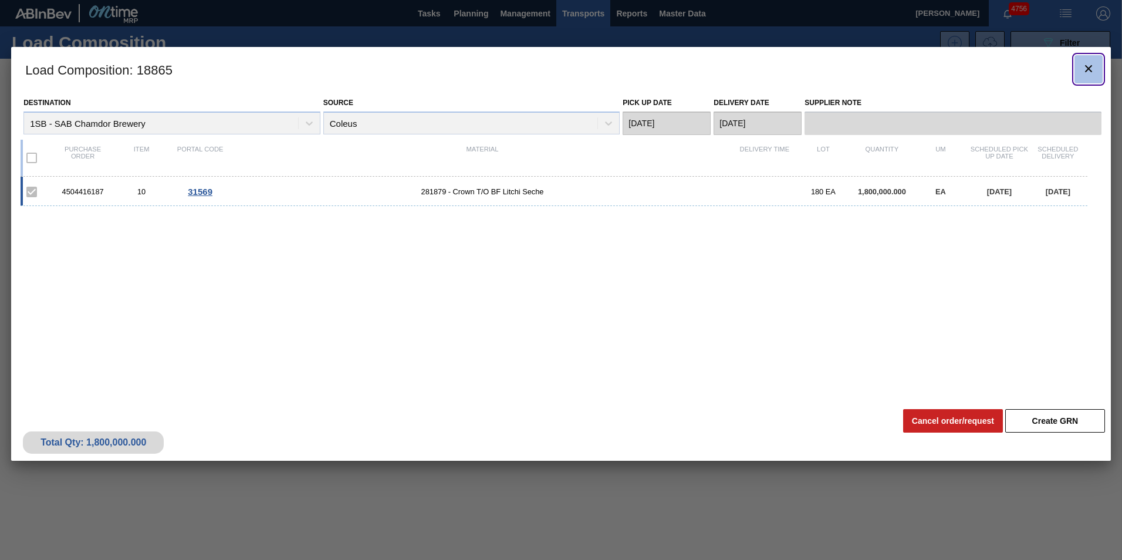
click at [1093, 67] on icon "botão de ícone" at bounding box center [1089, 69] width 14 height 14
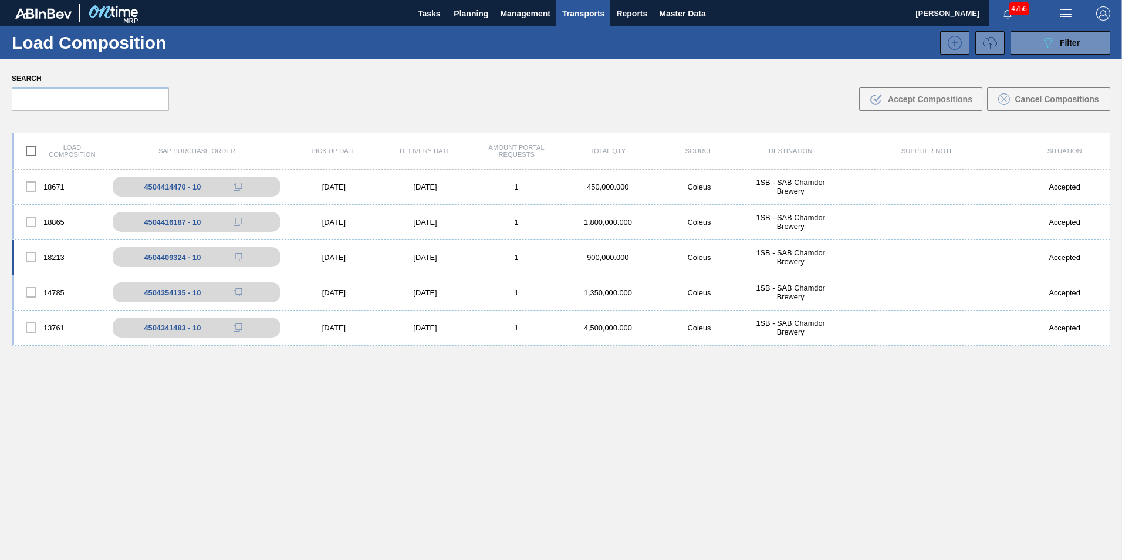
click at [538, 263] on div "18213 4504409324 - 10 [DATE] [DATE] 1 900,000.000 Coleus 1SB - SAB Chamdor Brew…" at bounding box center [561, 257] width 1099 height 35
drag, startPoint x: 472, startPoint y: 260, endPoint x: 464, endPoint y: 261, distance: 8.2
click at [472, 260] on div "1" at bounding box center [517, 257] width 92 height 9
click at [453, 0] on body "Tasks Planning Management Transports Reports Master Data [PERSON_NAME] 4756 Mar…" at bounding box center [561, 0] width 1122 height 0
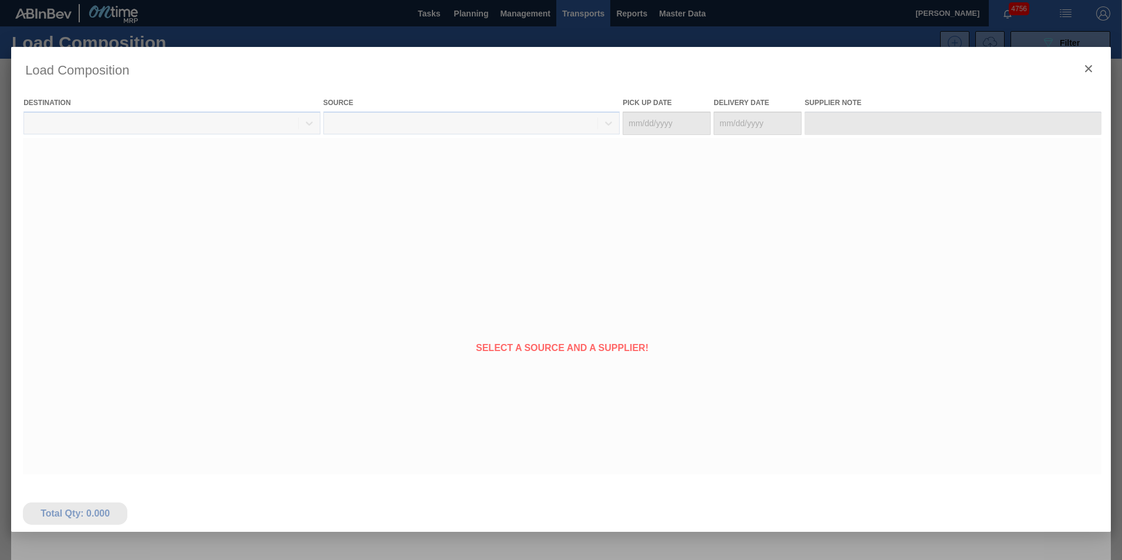
type Date "[DATE]"
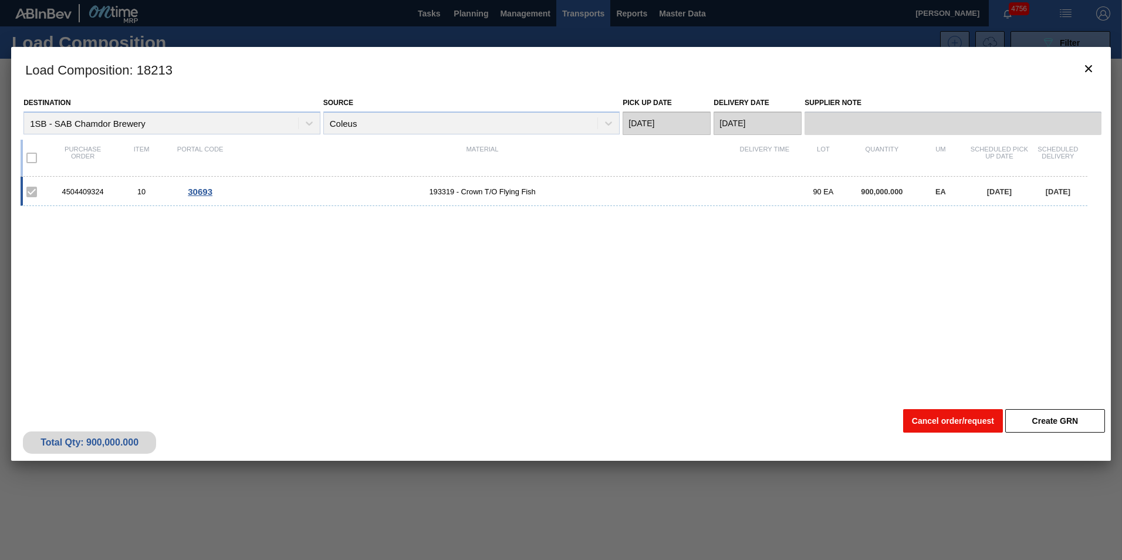
click at [966, 420] on button "Cancel order/request" at bounding box center [953, 420] width 100 height 23
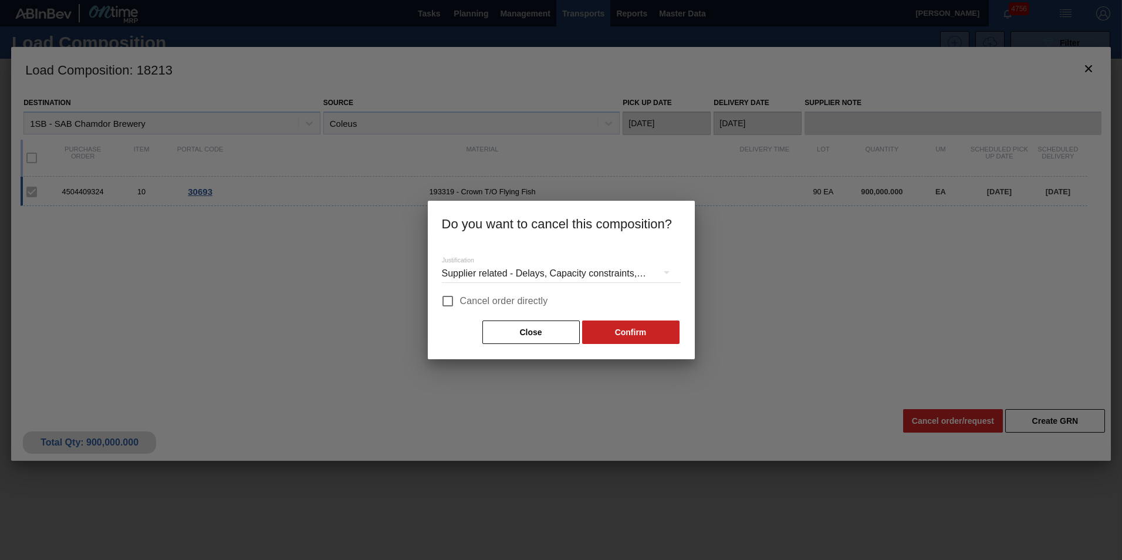
click at [519, 301] on span "Cancel order directly" at bounding box center [504, 301] width 88 height 14
click at [460, 301] on input "Cancel order directly" at bounding box center [448, 301] width 25 height 25
checkbox input "true"
click at [645, 331] on button "Confirm" at bounding box center [630, 331] width 97 height 23
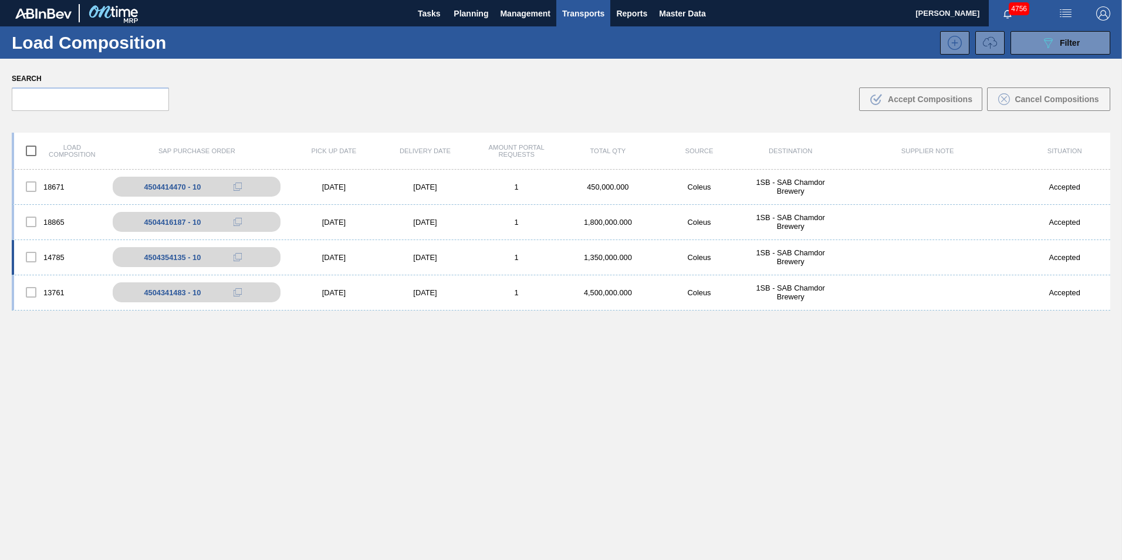
click at [497, 261] on div "1" at bounding box center [517, 257] width 92 height 9
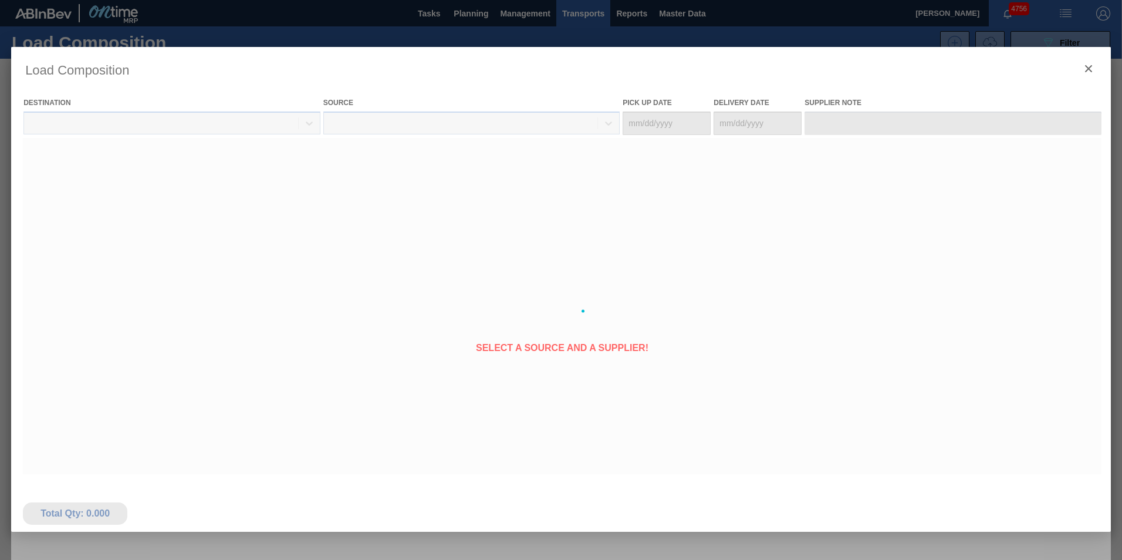
type Date "[DATE]"
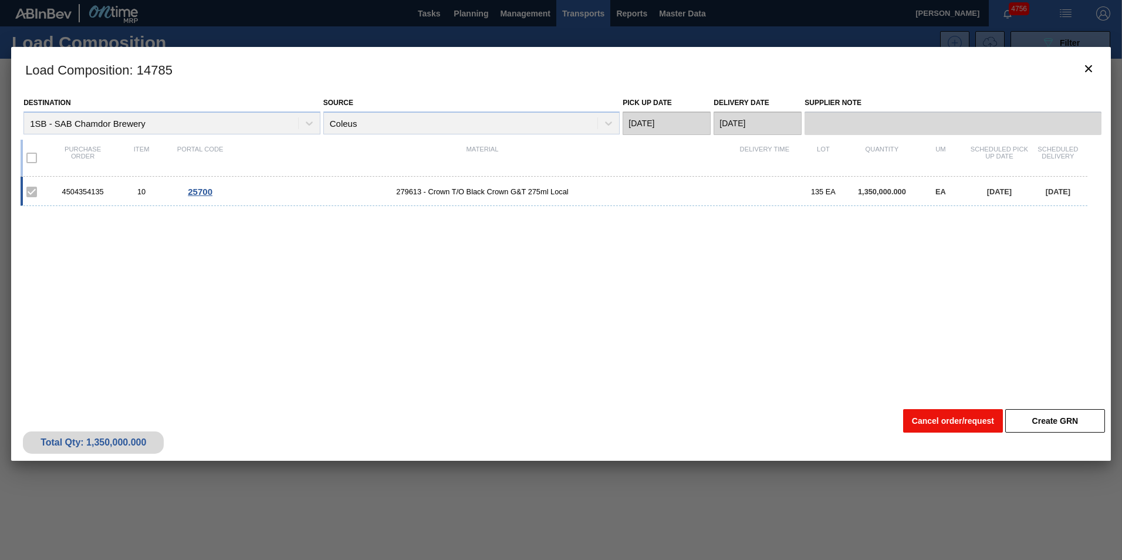
click at [957, 418] on button "Cancel order/request" at bounding box center [953, 420] width 100 height 23
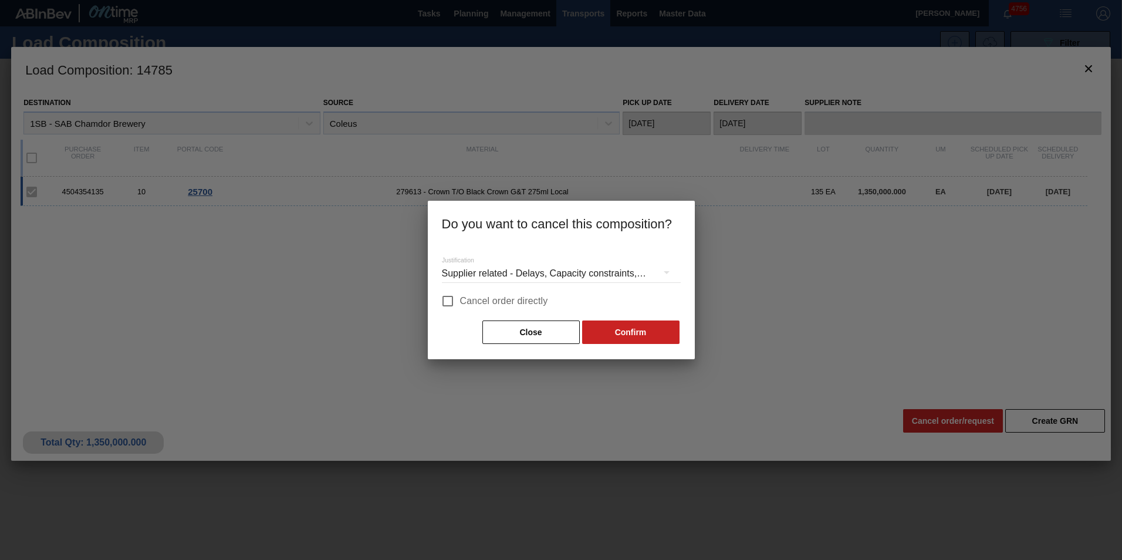
drag, startPoint x: 480, startPoint y: 298, endPoint x: 494, endPoint y: 306, distance: 17.1
click at [480, 298] on span "Cancel order directly" at bounding box center [504, 301] width 88 height 14
click at [460, 298] on input "Cancel order directly" at bounding box center [448, 301] width 25 height 25
checkbox input "true"
click at [618, 333] on button "Confirm" at bounding box center [630, 331] width 97 height 23
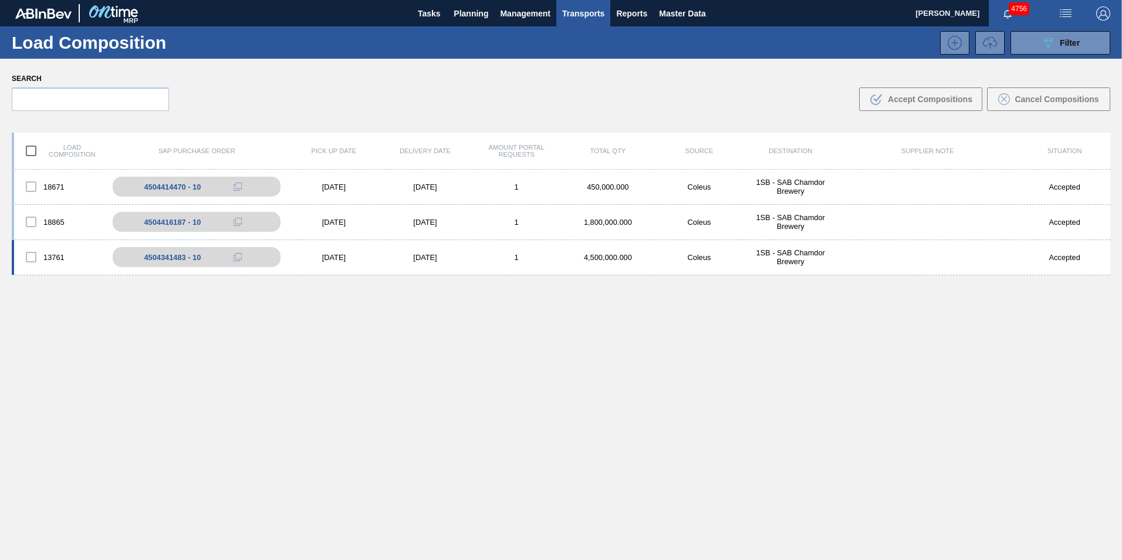
click at [475, 255] on div "1" at bounding box center [517, 257] width 92 height 9
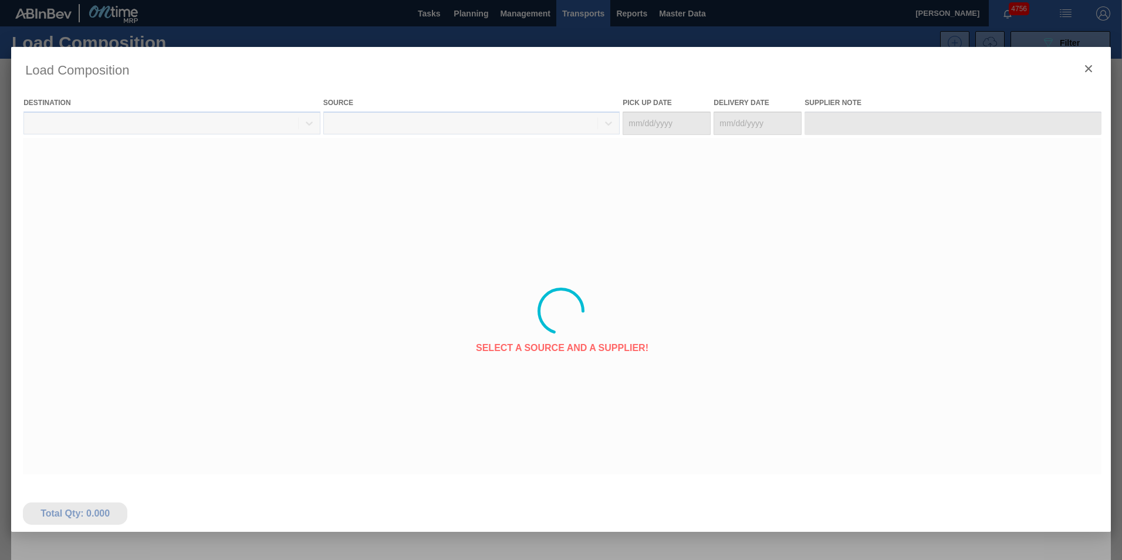
type Date "[DATE]"
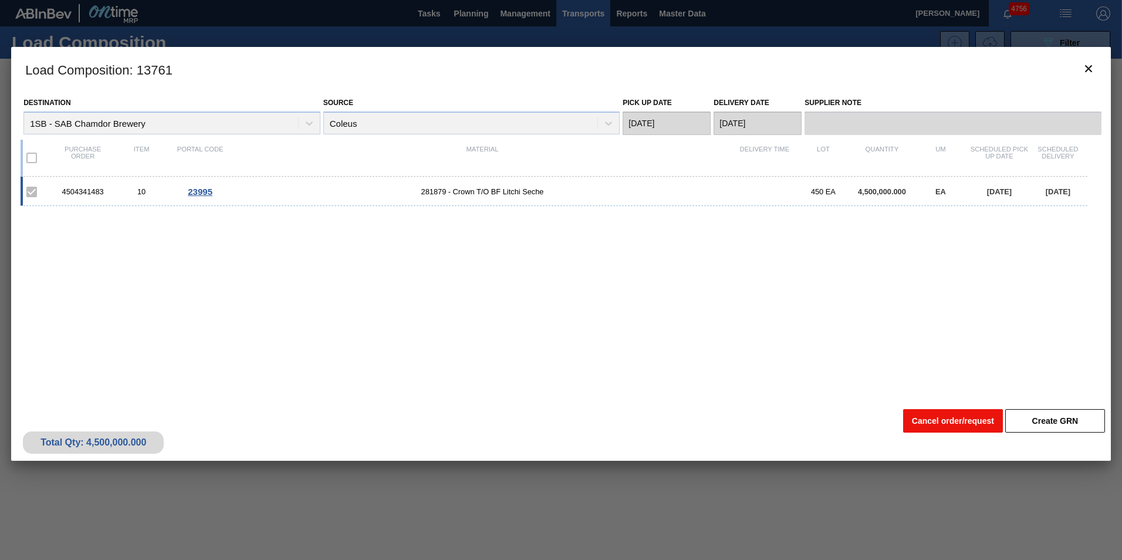
click at [944, 426] on button "Cancel order/request" at bounding box center [953, 420] width 100 height 23
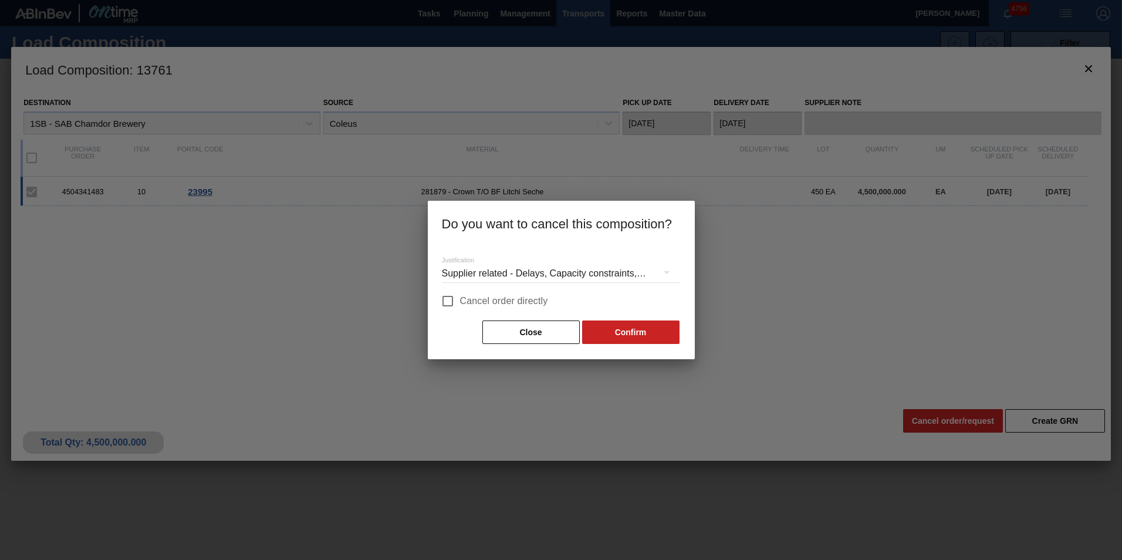
click at [527, 307] on span "Cancel order directly" at bounding box center [504, 301] width 88 height 14
click at [460, 307] on input "Cancel order directly" at bounding box center [448, 301] width 25 height 25
checkbox input "true"
click at [629, 335] on button "Confirm" at bounding box center [630, 331] width 97 height 23
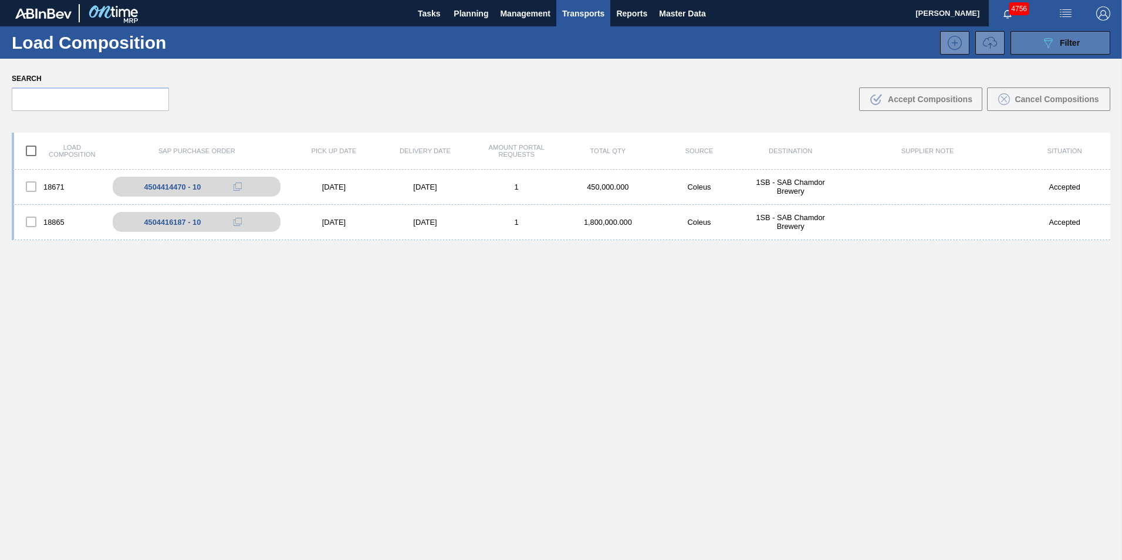
click at [1054, 45] on div "089F7B8B-B2A5-4AFE-B5C0-19BA573D28AC Filter" at bounding box center [1060, 43] width 39 height 14
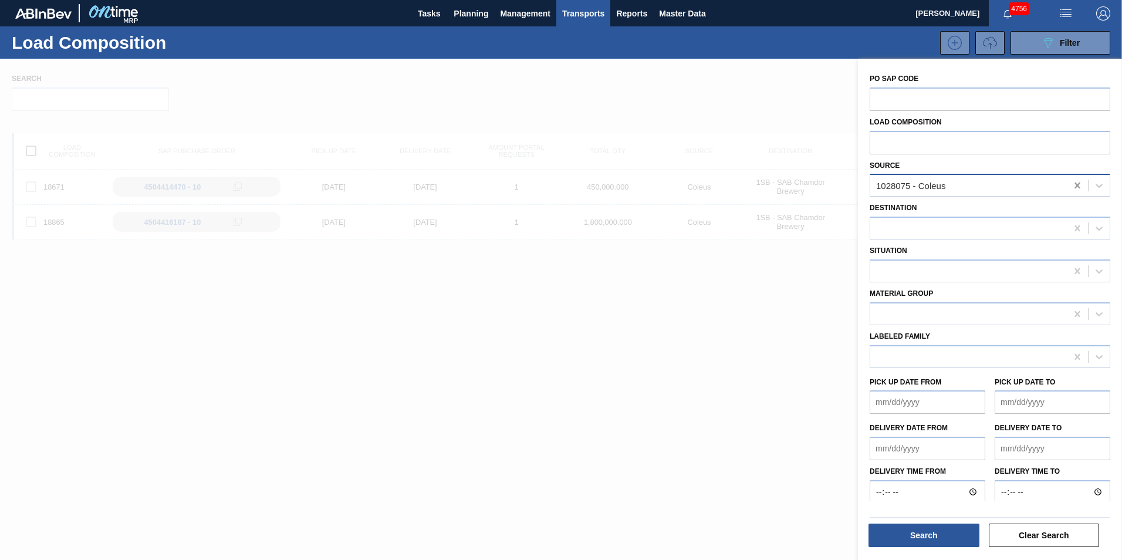
click at [1077, 184] on icon at bounding box center [1077, 186] width 5 height 6
click at [1098, 186] on icon at bounding box center [1099, 186] width 12 height 12
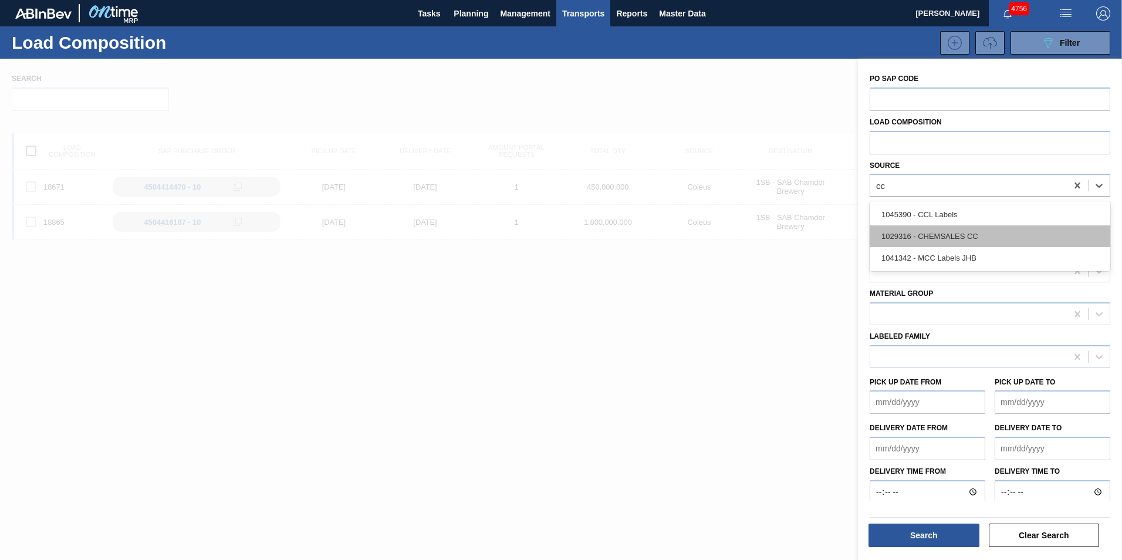
type input "ccl"
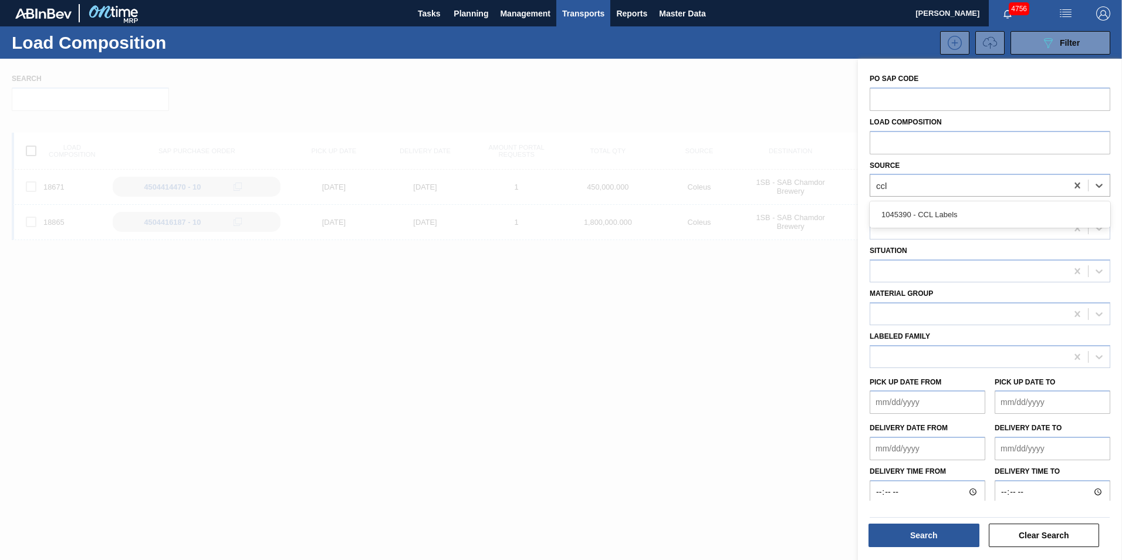
drag, startPoint x: 963, startPoint y: 215, endPoint x: 924, endPoint y: 213, distance: 39.4
click at [963, 214] on div "1045390 - CCL Labels" at bounding box center [990, 215] width 241 height 22
click at [939, 550] on div "Search Clear Search" at bounding box center [989, 531] width 249 height 45
click at [929, 537] on button "Search" at bounding box center [924, 535] width 111 height 23
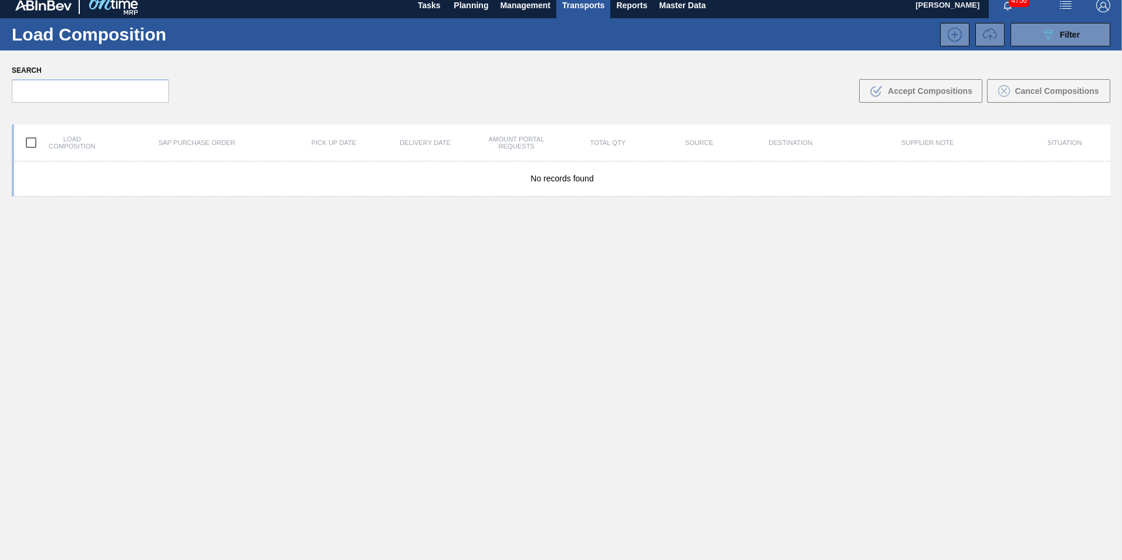
scroll to position [0, 0]
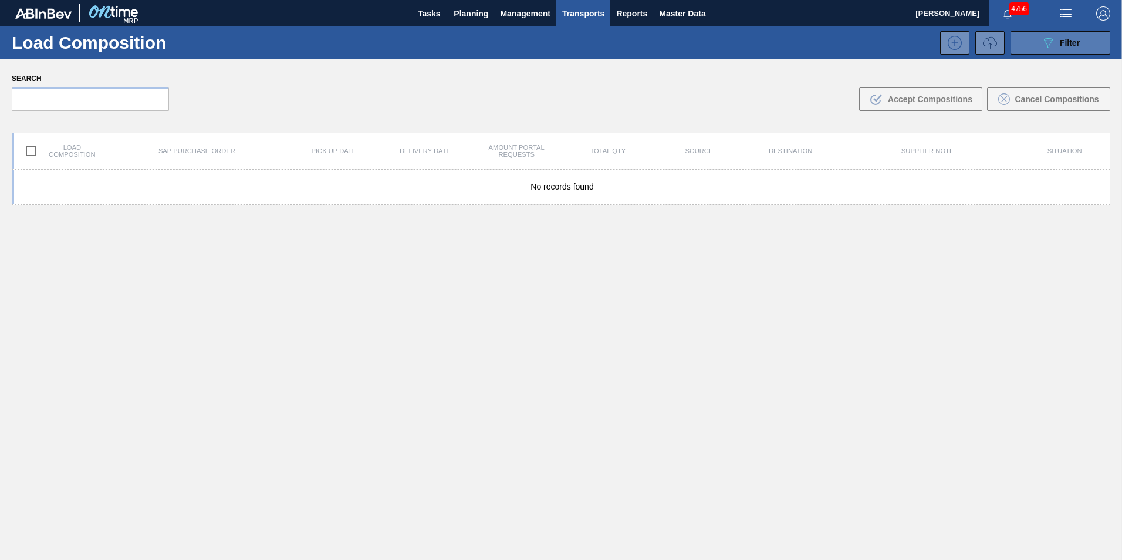
click at [1075, 44] on span "Filter" at bounding box center [1070, 42] width 20 height 9
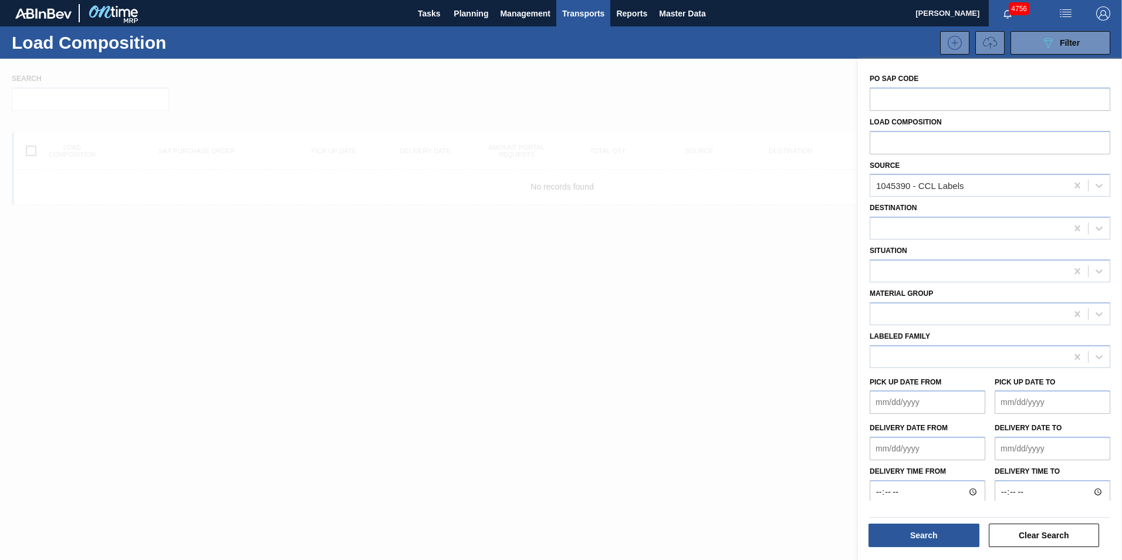
click at [364, 475] on div at bounding box center [561, 339] width 1122 height 560
click at [466, 18] on span "Planning" at bounding box center [471, 13] width 35 height 14
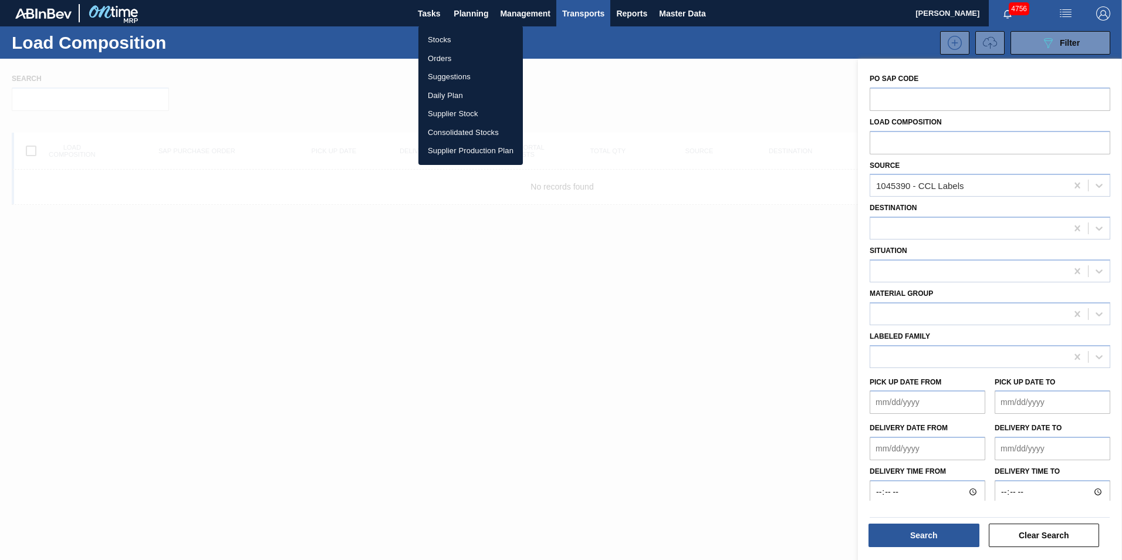
drag, startPoint x: 443, startPoint y: 38, endPoint x: 429, endPoint y: 67, distance: 32.3
click at [441, 38] on li "Stocks" at bounding box center [470, 40] width 104 height 19
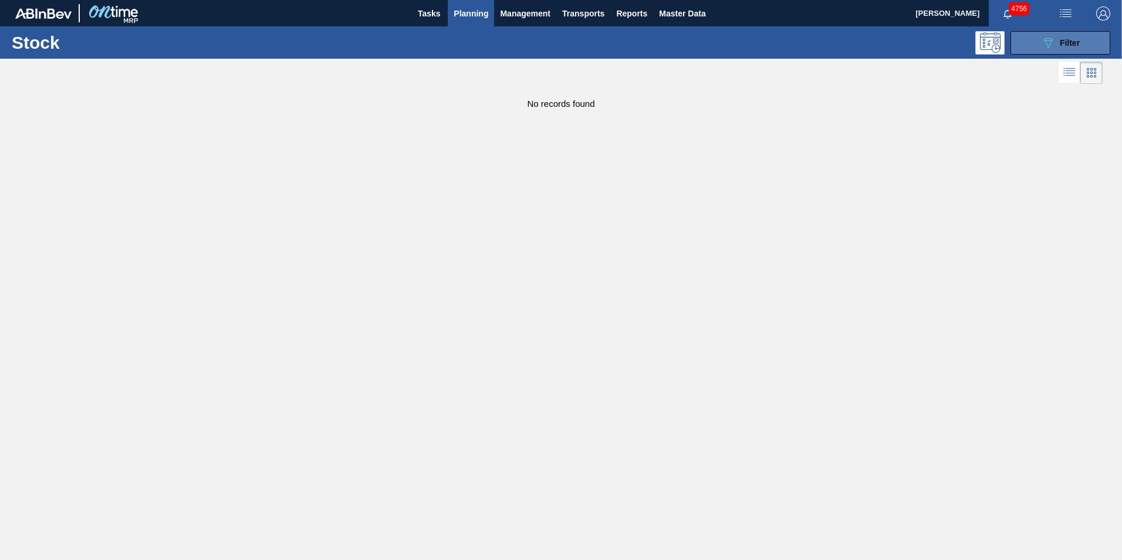
click at [1075, 45] on span "Filter" at bounding box center [1070, 42] width 20 height 9
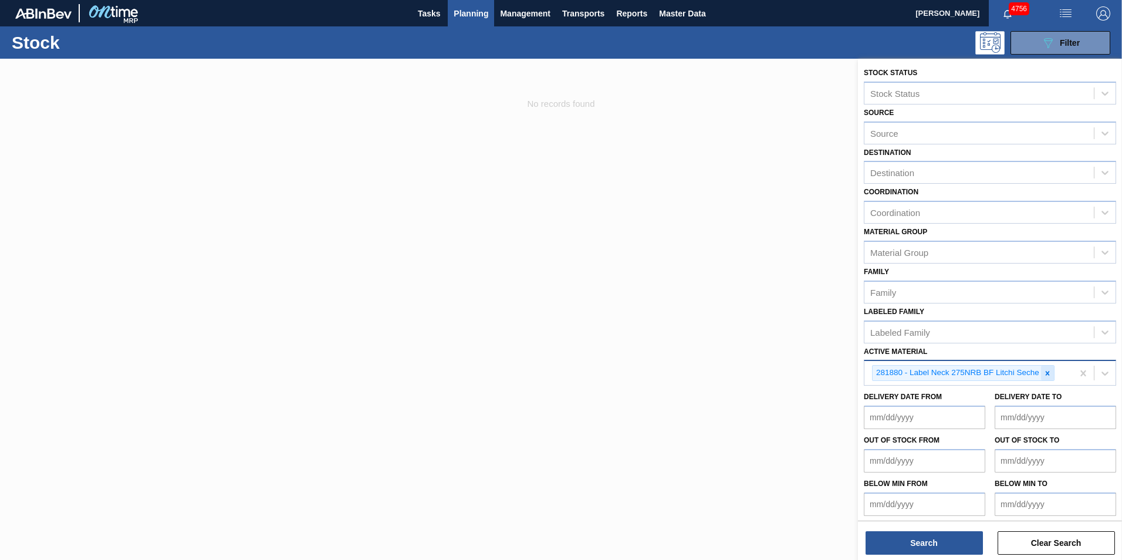
click at [1049, 374] on icon at bounding box center [1047, 373] width 4 height 4
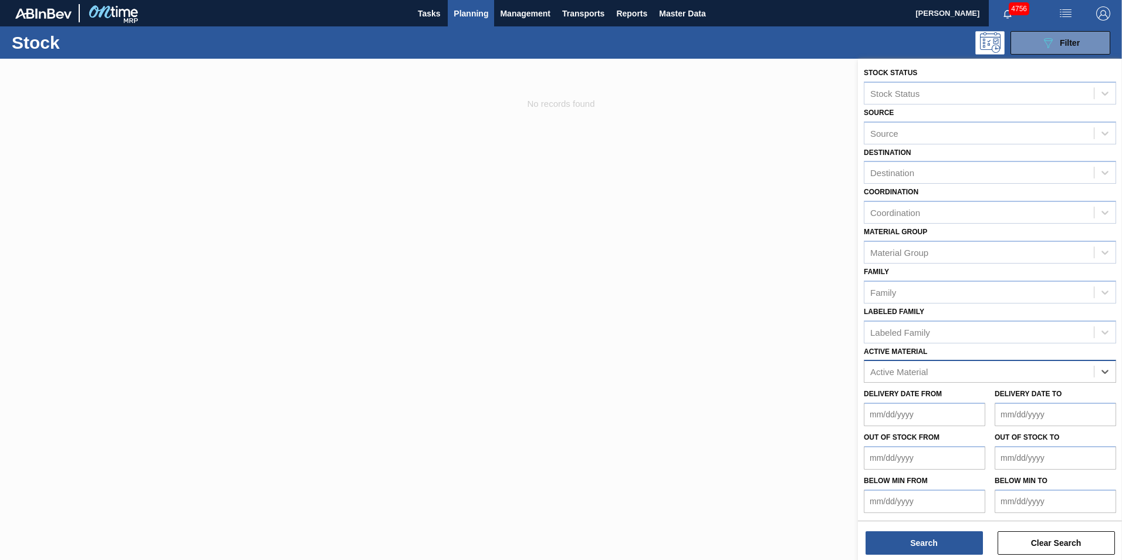
paste Material "278188"
type Material "278188"
click at [986, 404] on div "278188 - Label Body 660RB Flying Fish Lemon 2020" at bounding box center [990, 401] width 252 height 22
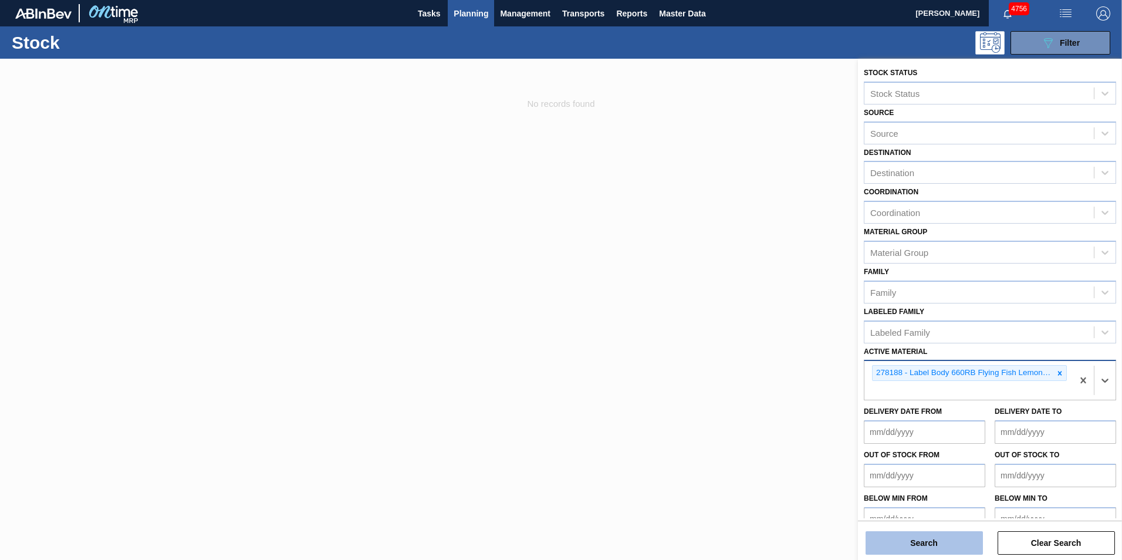
click at [922, 548] on button "Search" at bounding box center [924, 542] width 117 height 23
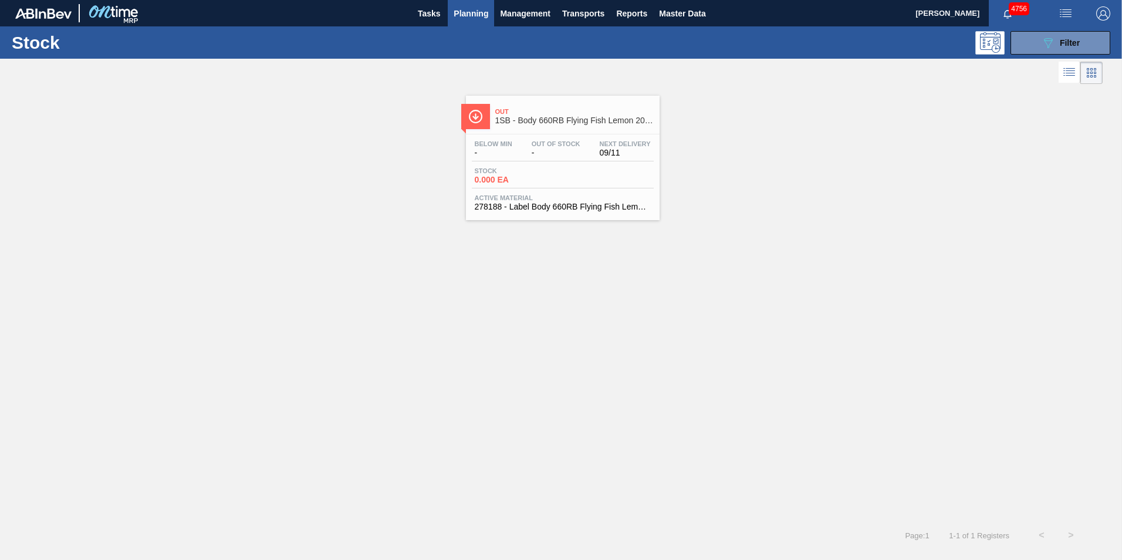
click at [584, 177] on div "Stock 0.000 EA" at bounding box center [563, 177] width 182 height 21
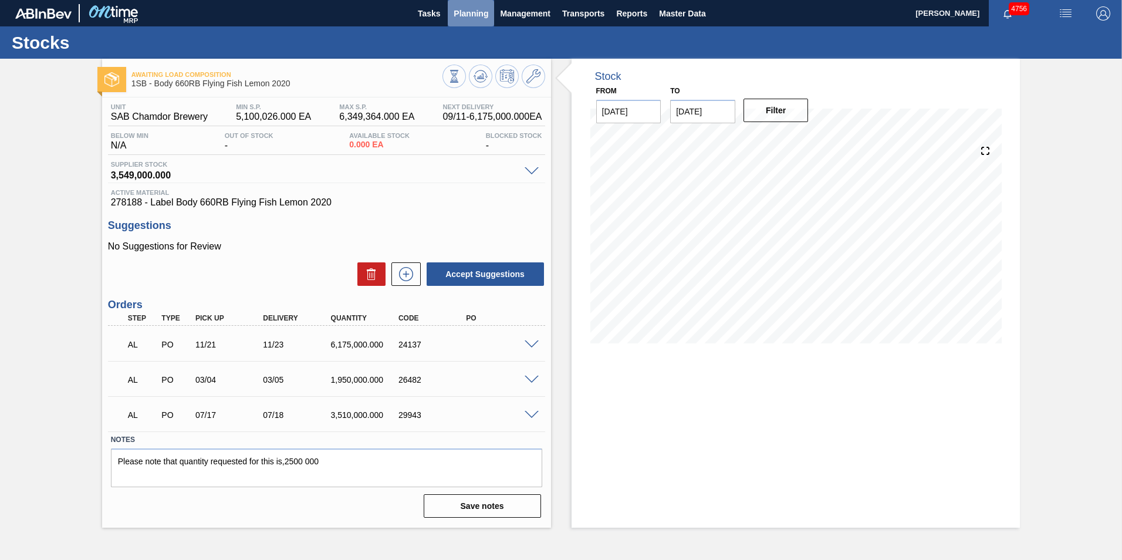
click at [475, 16] on span "Planning" at bounding box center [471, 13] width 35 height 14
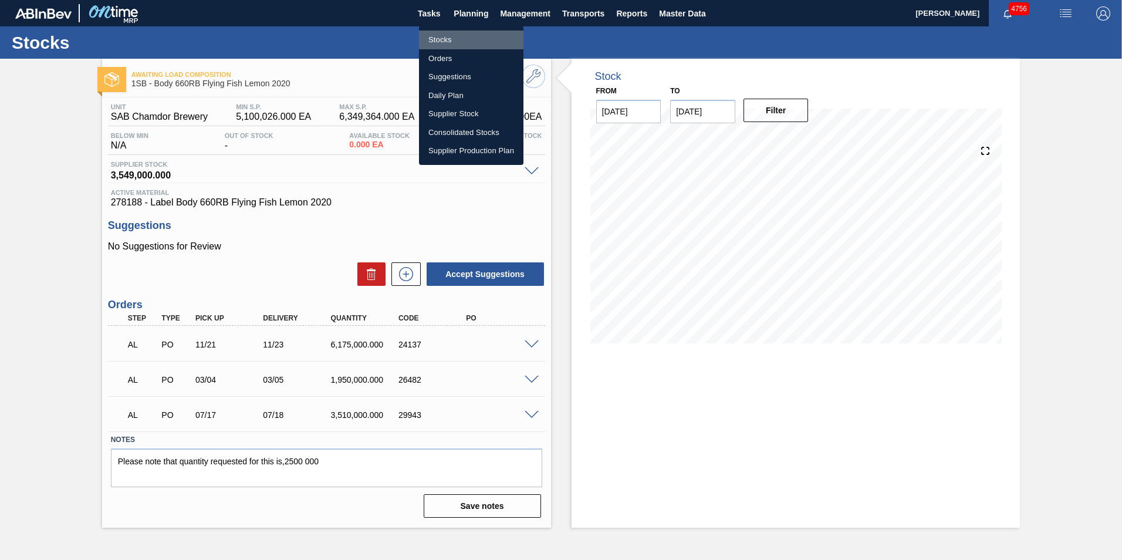
click at [450, 36] on li "Stocks" at bounding box center [471, 40] width 104 height 19
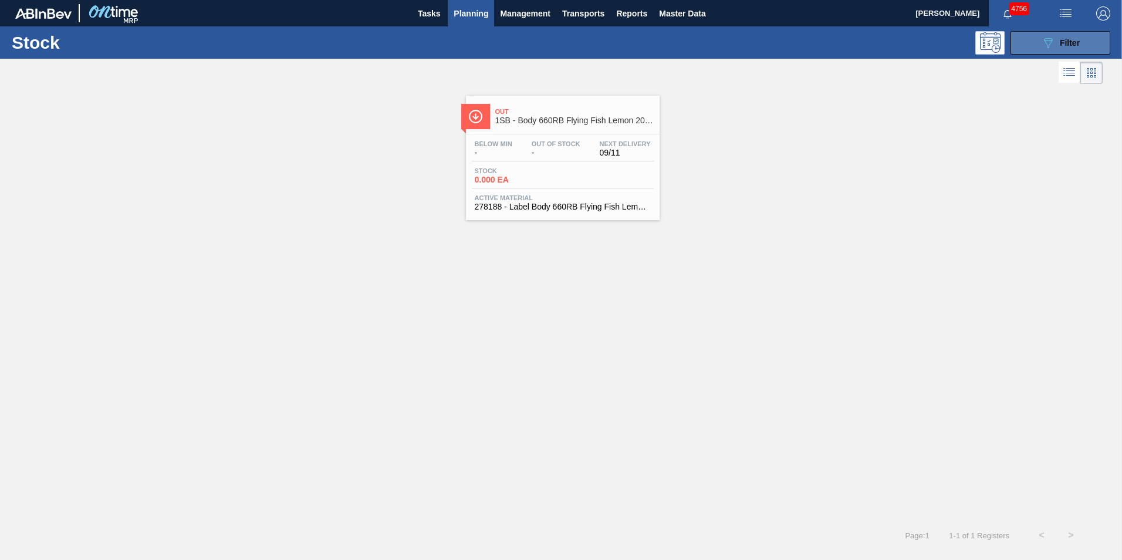
click at [1076, 36] on div "089F7B8B-B2A5-4AFE-B5C0-19BA573D28AC Filter" at bounding box center [1060, 43] width 39 height 14
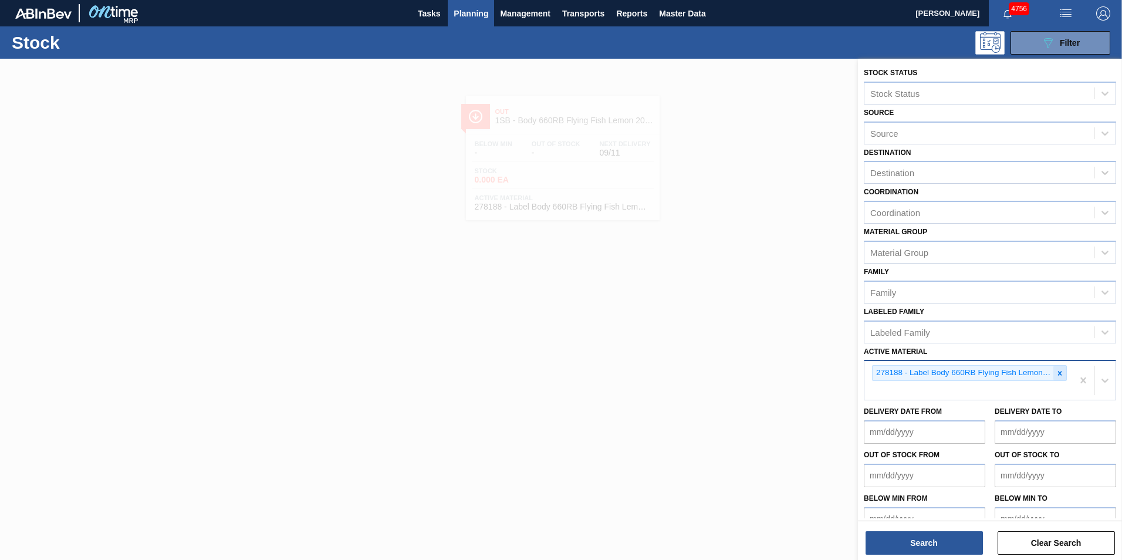
click at [1059, 372] on icon at bounding box center [1060, 373] width 4 height 4
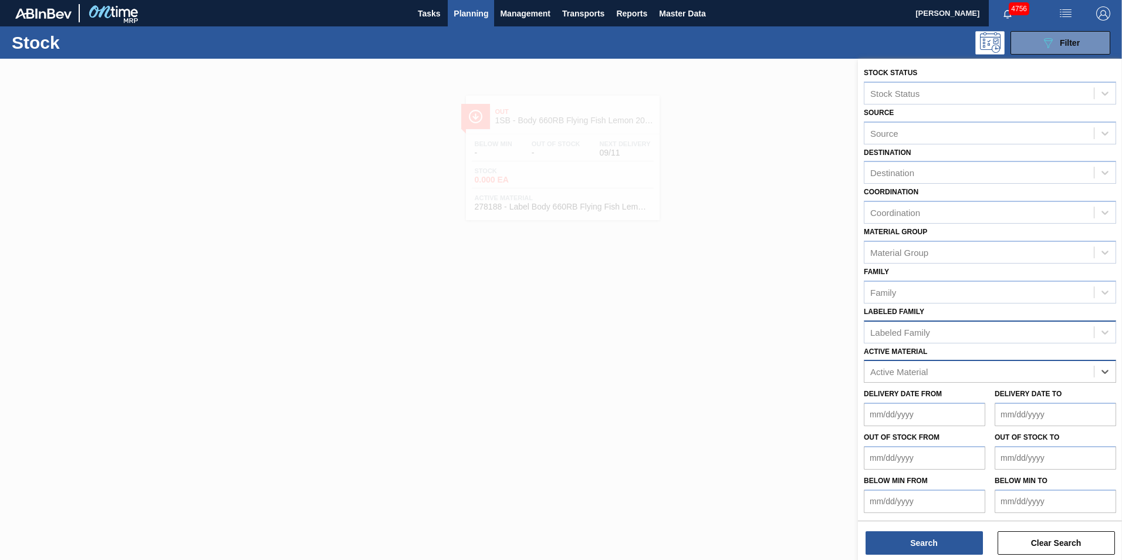
paste Material "285191"
type Material "285191"
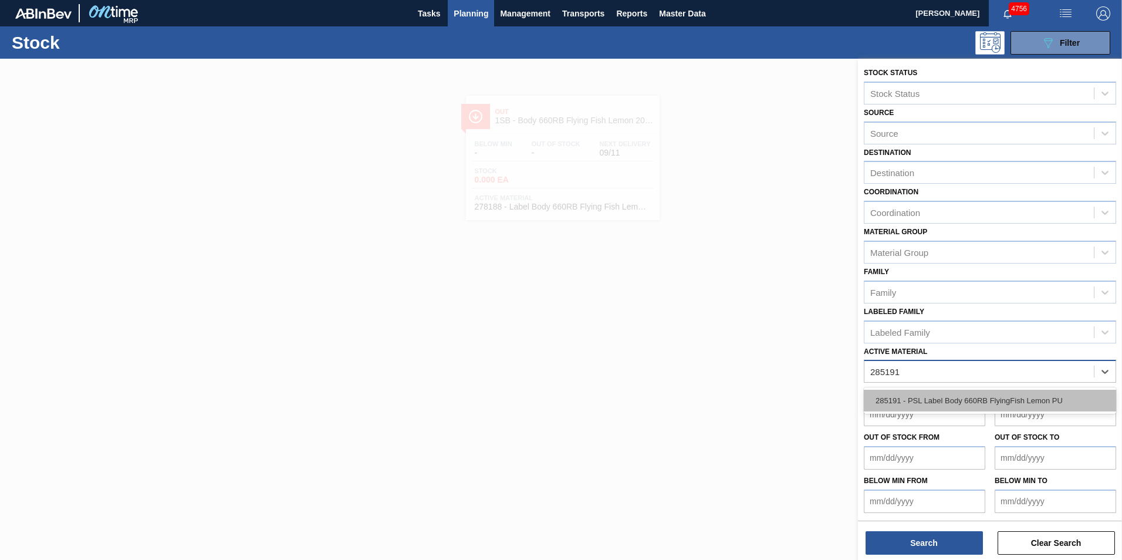
click at [961, 395] on div "285191 - PSL Label Body 660RB FlyingFish Lemon PU" at bounding box center [990, 401] width 252 height 22
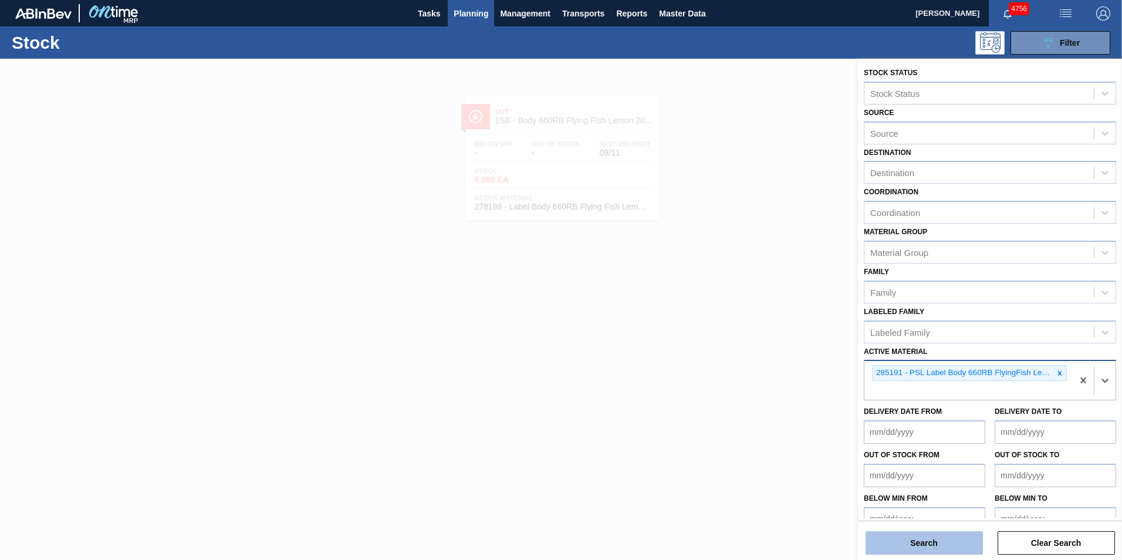
click at [929, 545] on button "Search" at bounding box center [924, 542] width 117 height 23
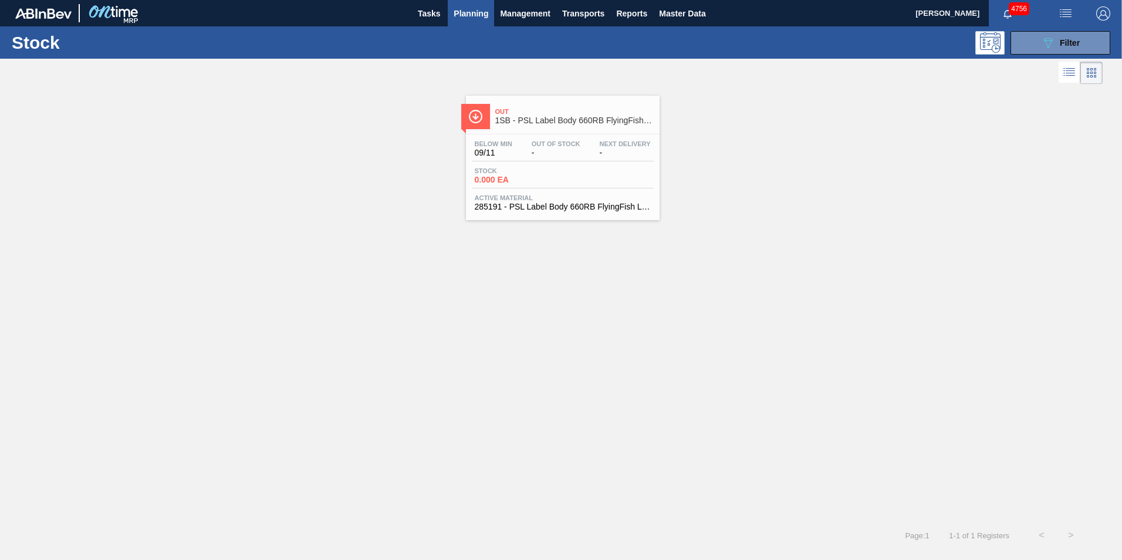
click at [545, 168] on span "Stock" at bounding box center [516, 170] width 82 height 7
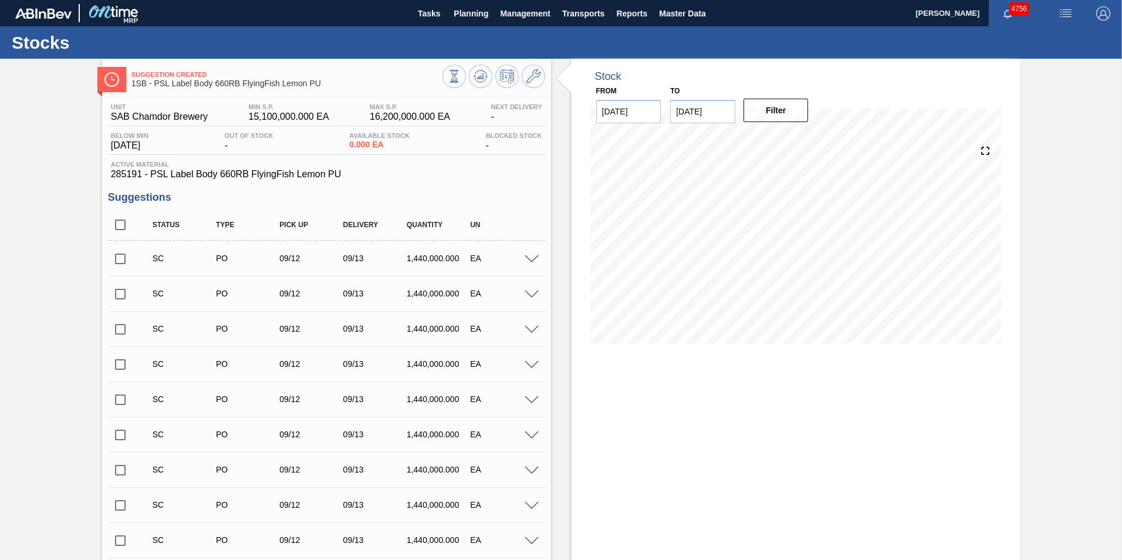
click at [531, 258] on span at bounding box center [532, 259] width 14 height 9
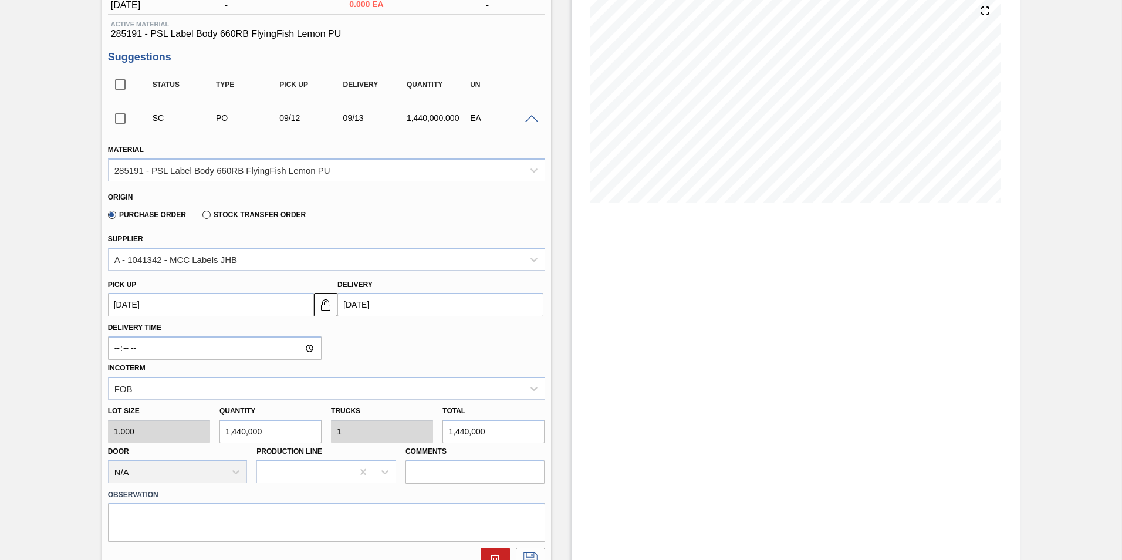
scroll to position [117, 0]
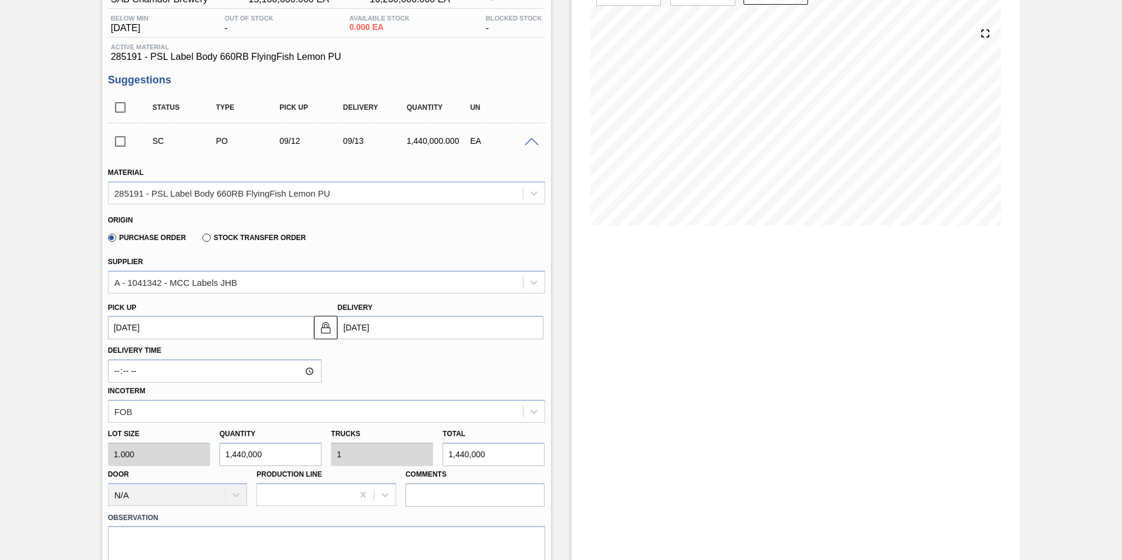
click at [532, 141] on span at bounding box center [532, 142] width 14 height 9
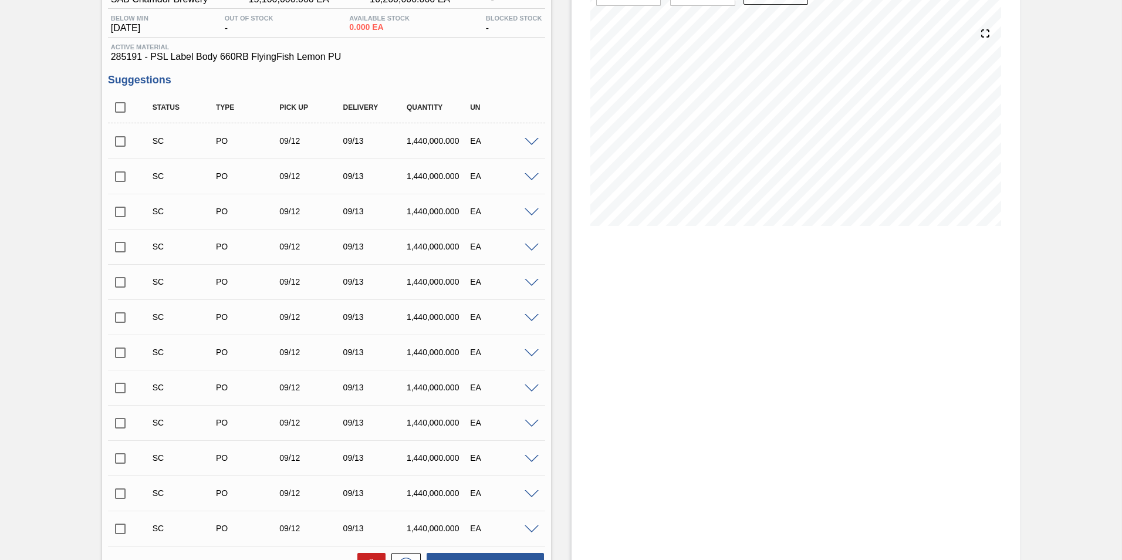
click at [119, 140] on input "checkbox" at bounding box center [120, 141] width 25 height 25
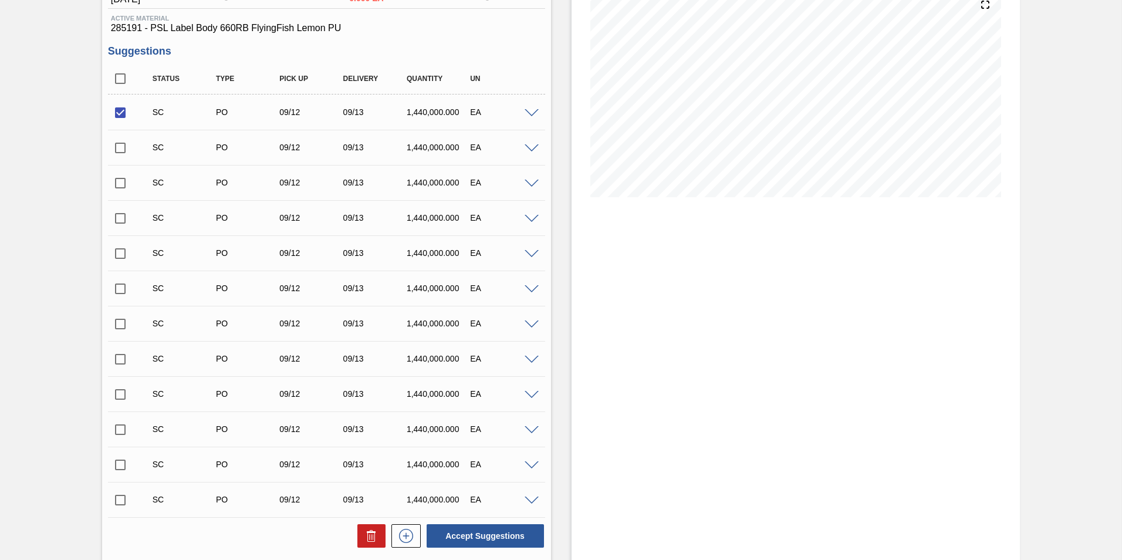
scroll to position [285, 0]
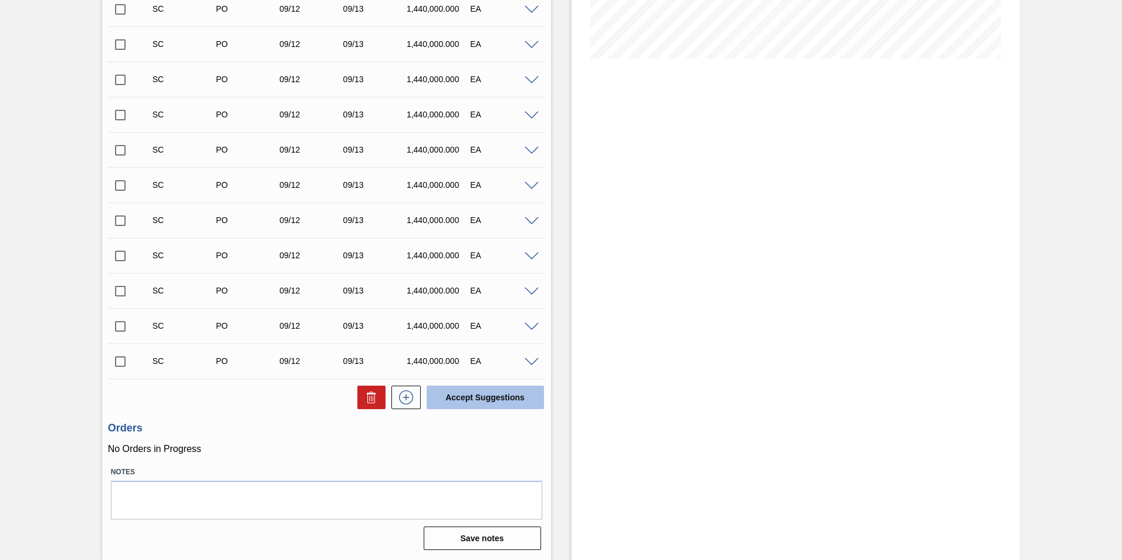
click at [472, 398] on button "Accept Suggestions" at bounding box center [485, 397] width 117 height 23
checkbox input "false"
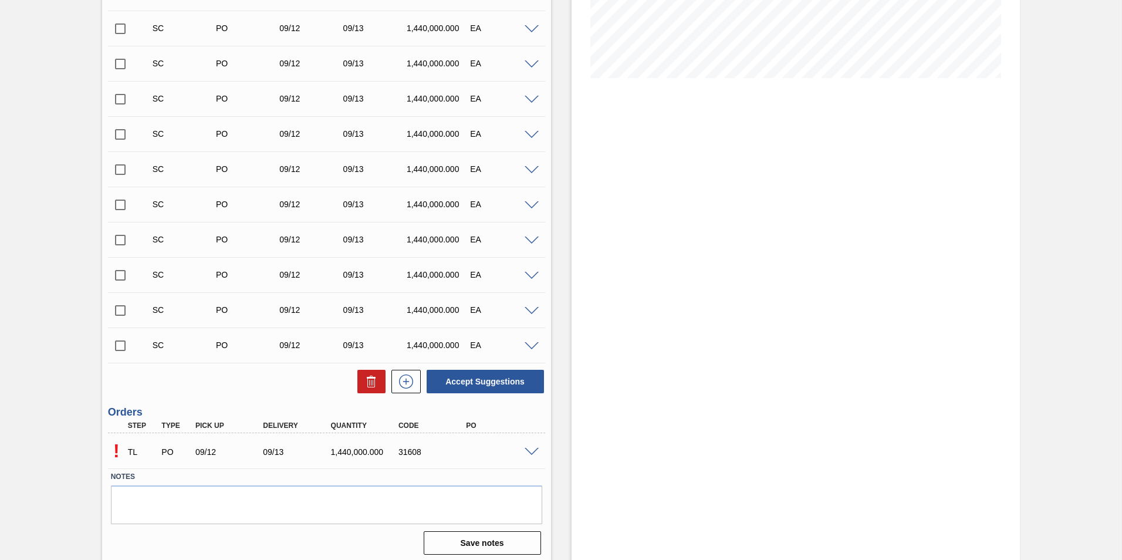
scroll to position [270, 0]
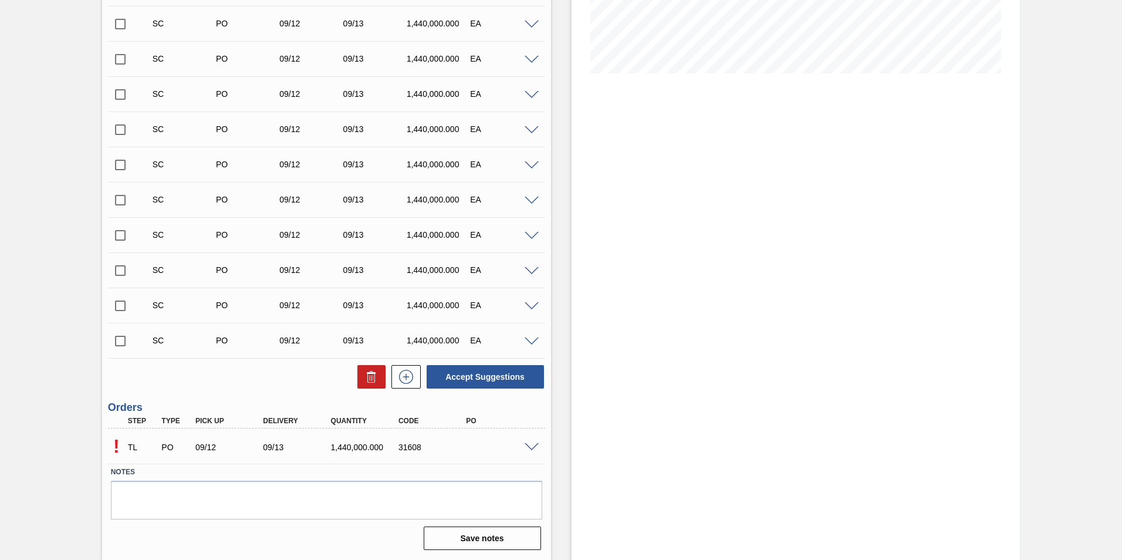
click at [529, 448] on span at bounding box center [532, 447] width 14 height 9
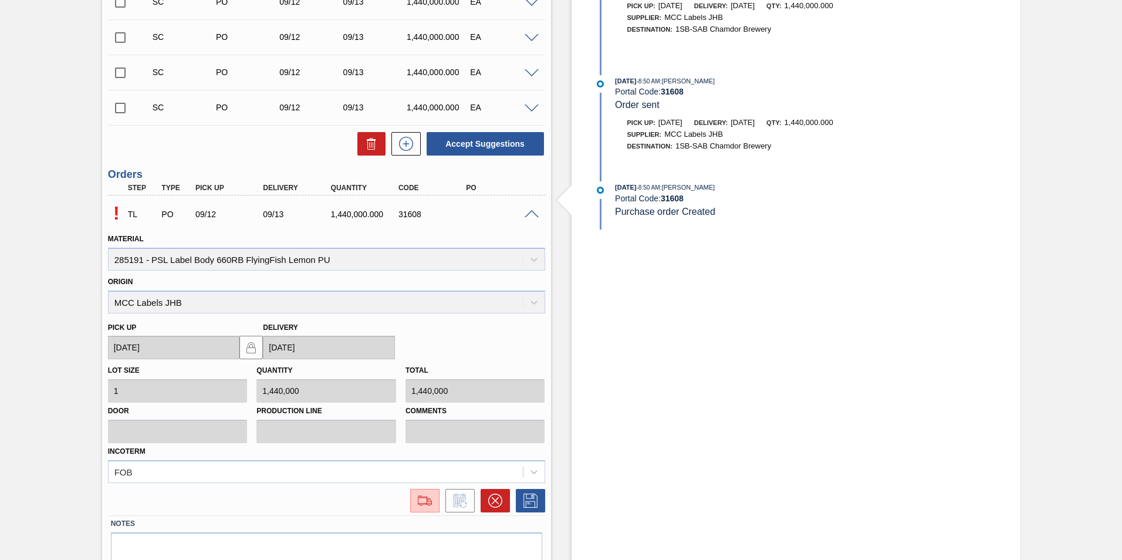
scroll to position [505, 0]
click at [423, 499] on img at bounding box center [425, 499] width 19 height 14
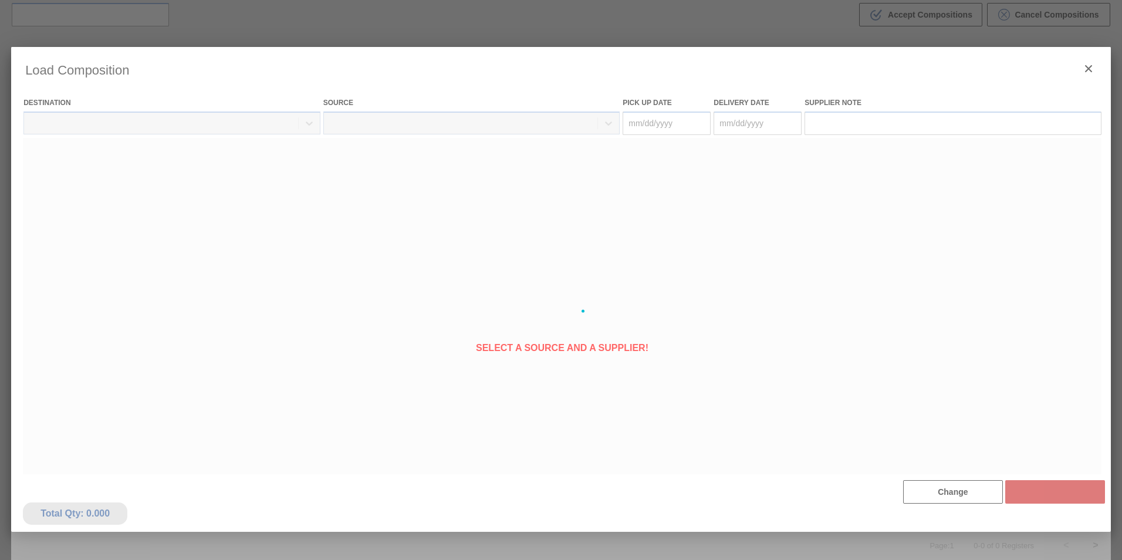
type Date "[DATE]"
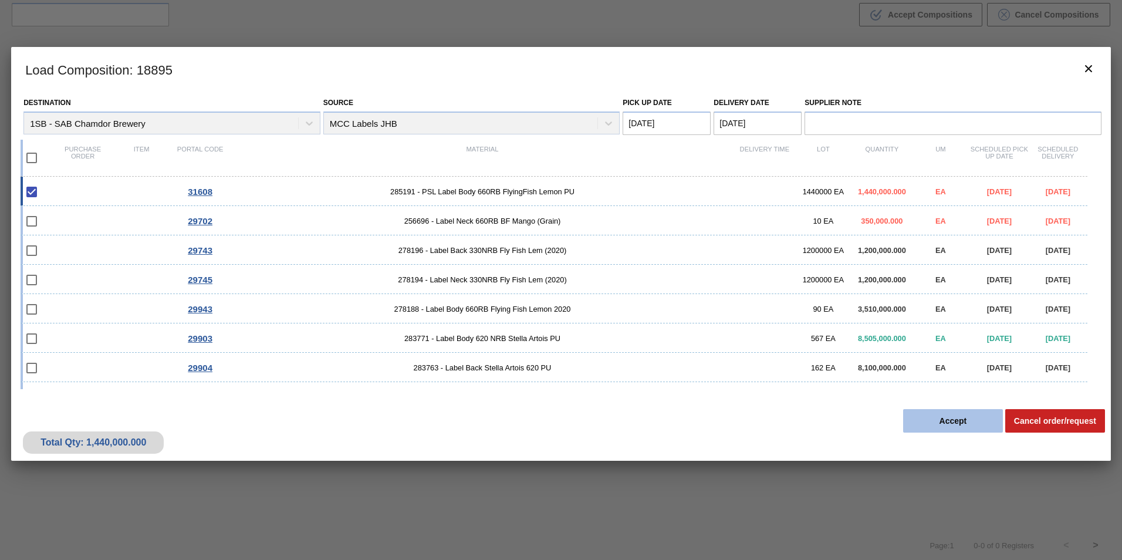
click at [951, 421] on button "Accept" at bounding box center [953, 420] width 100 height 23
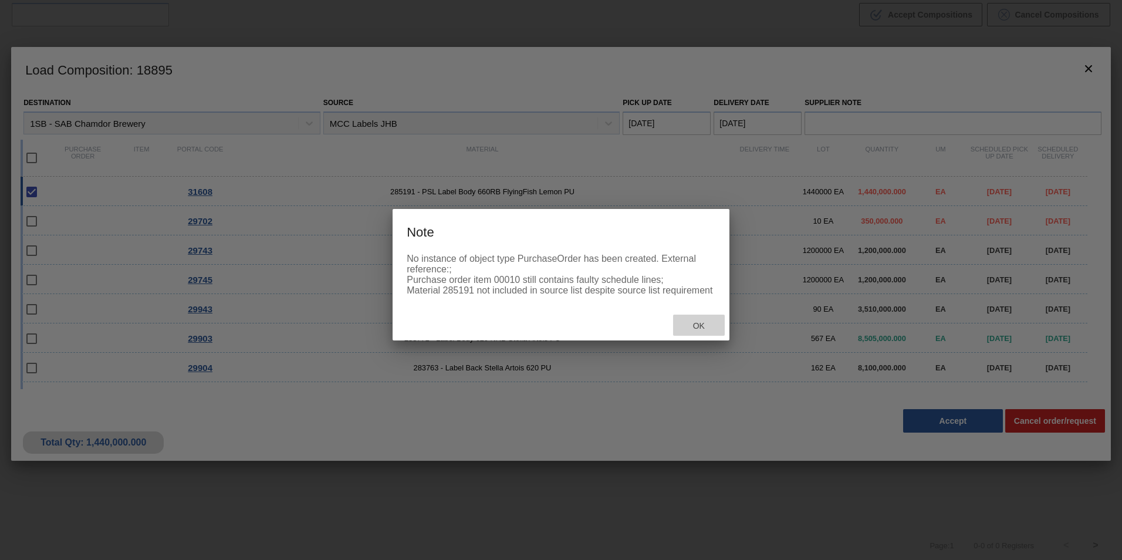
click at [703, 330] on span "Ok" at bounding box center [699, 325] width 31 height 9
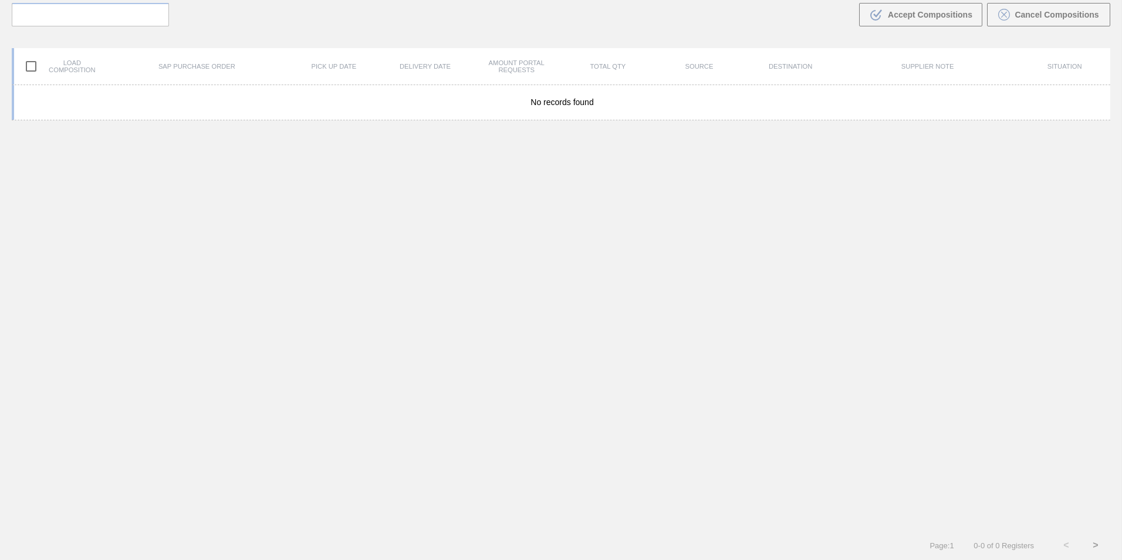
click at [414, 343] on div "No records found" at bounding box center [561, 307] width 1099 height 445
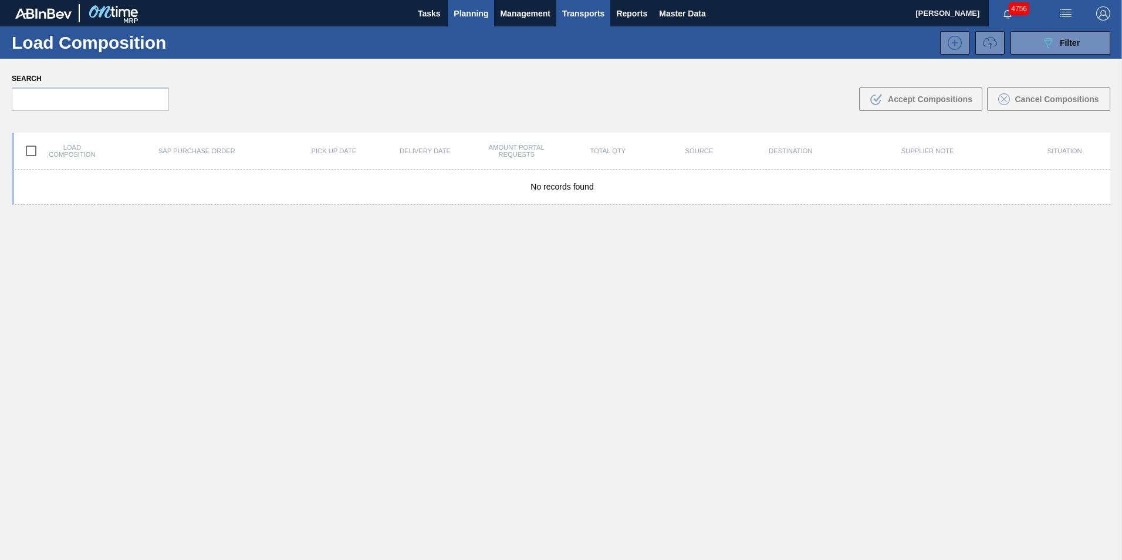
click at [475, 17] on span "Planning" at bounding box center [471, 13] width 35 height 14
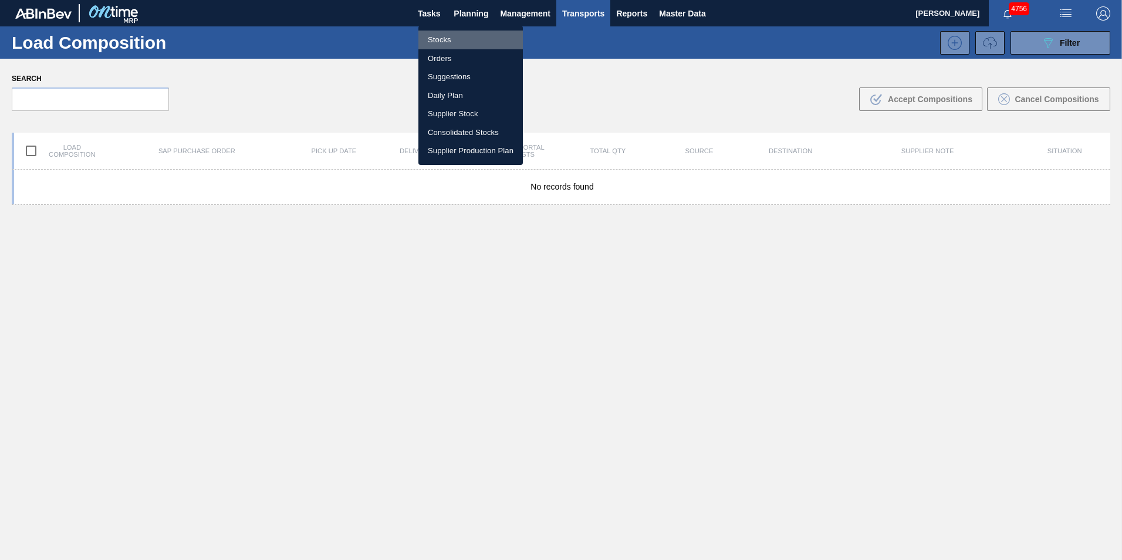
click at [441, 43] on li "Stocks" at bounding box center [470, 40] width 104 height 19
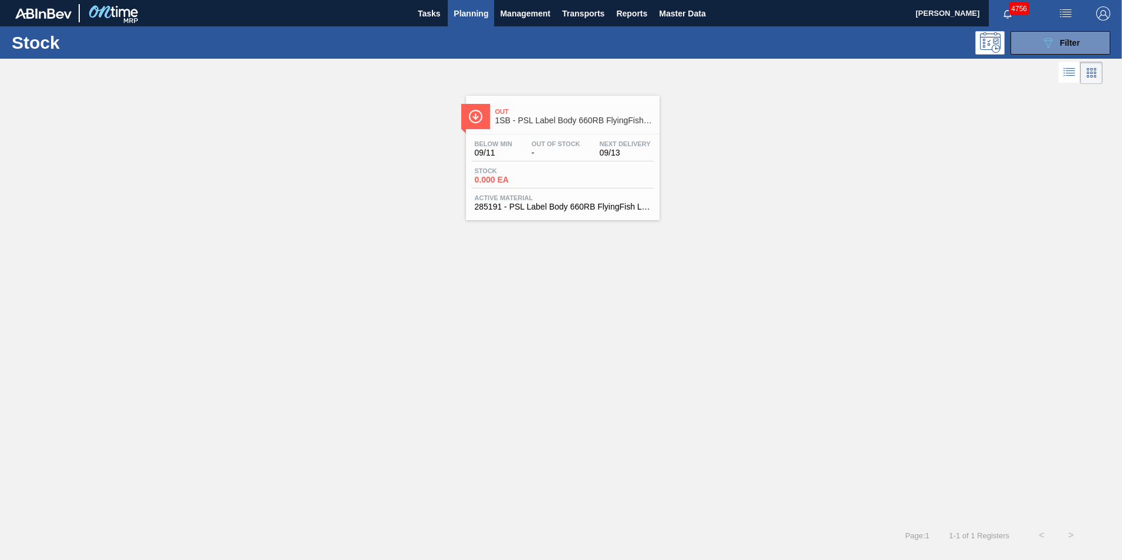
click at [625, 175] on div "Stock 0.000 EA" at bounding box center [563, 177] width 182 height 21
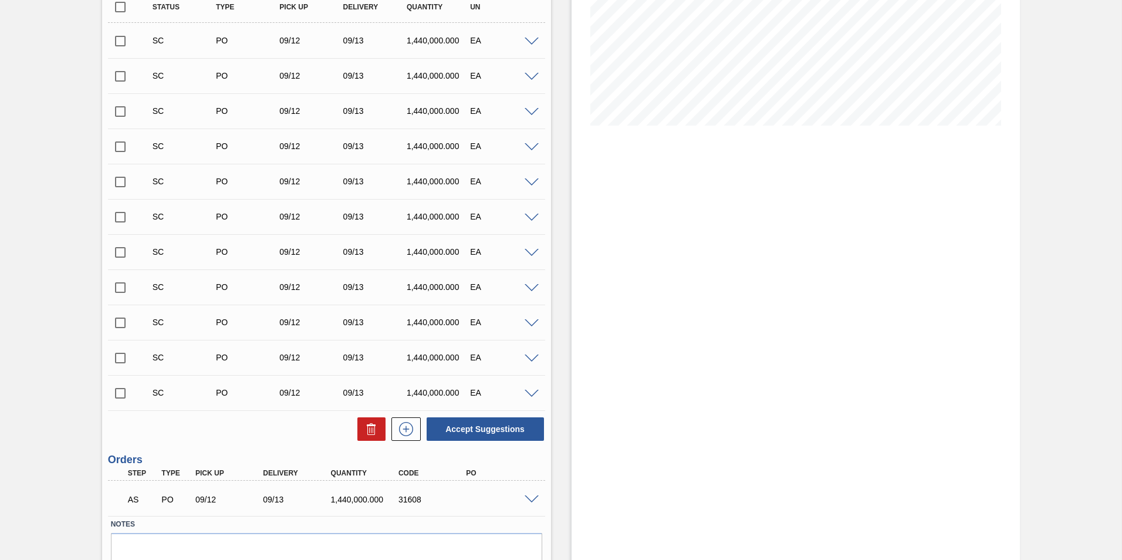
scroll to position [270, 0]
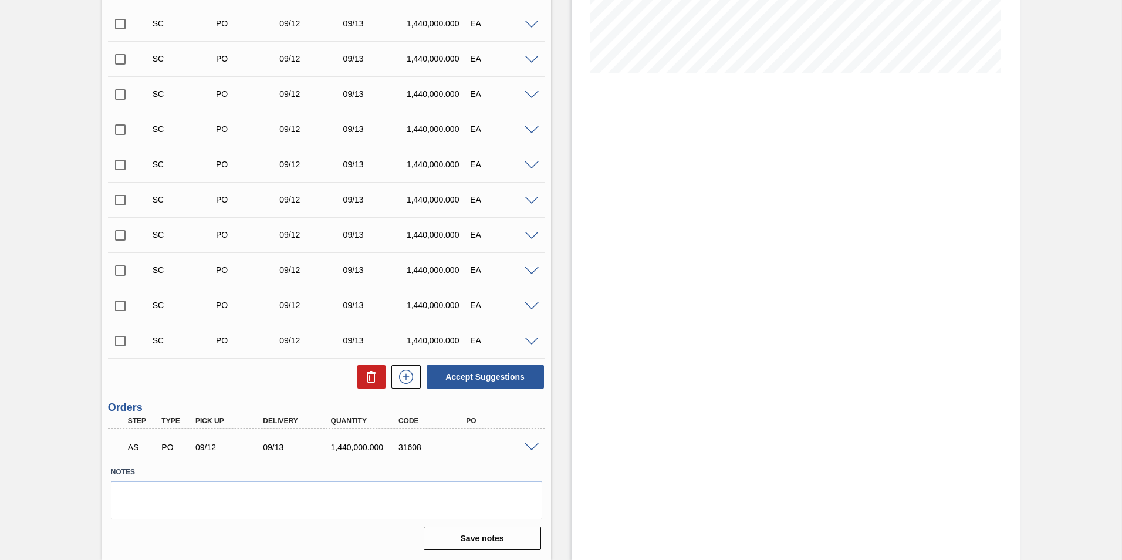
click at [525, 445] on span at bounding box center [532, 447] width 14 height 9
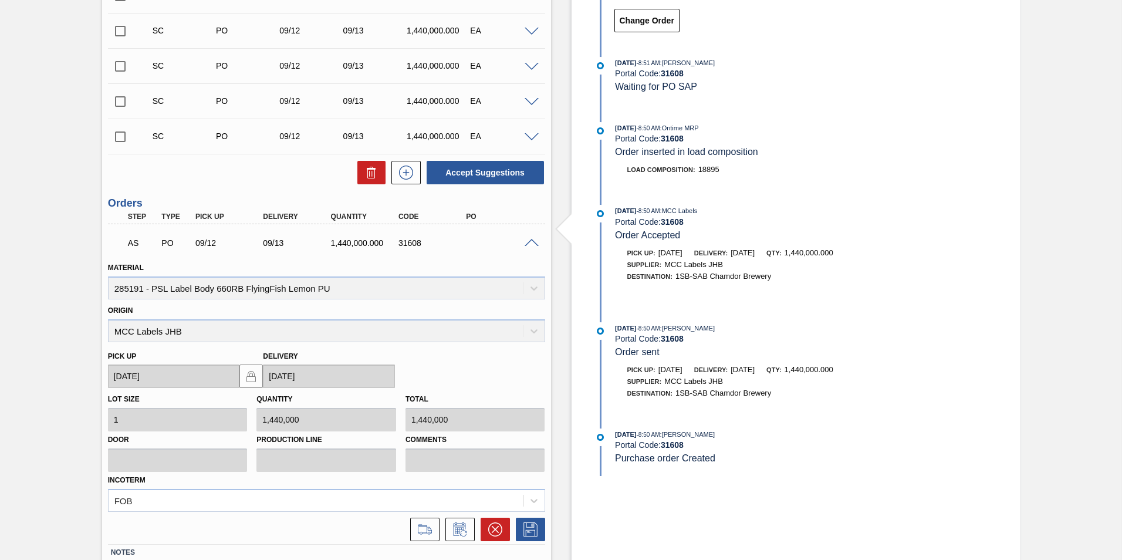
scroll to position [505, 0]
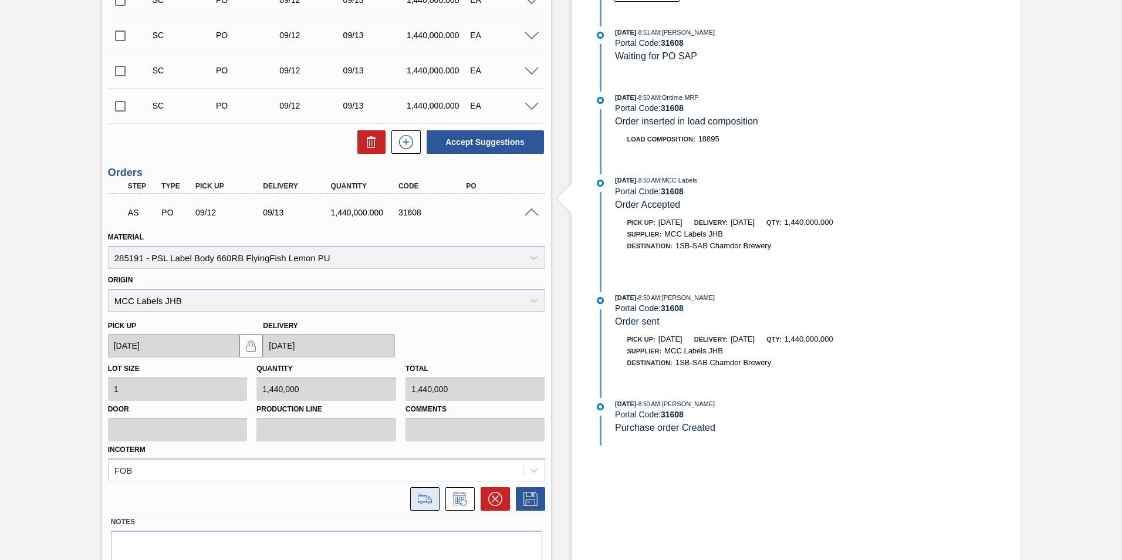
click at [423, 500] on icon at bounding box center [425, 499] width 19 height 14
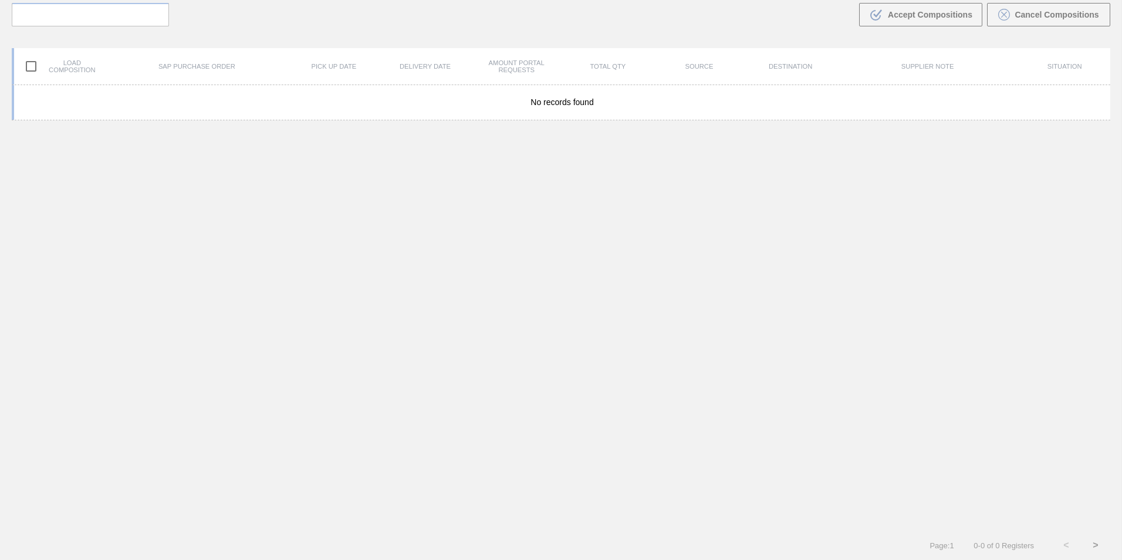
scroll to position [85, 0]
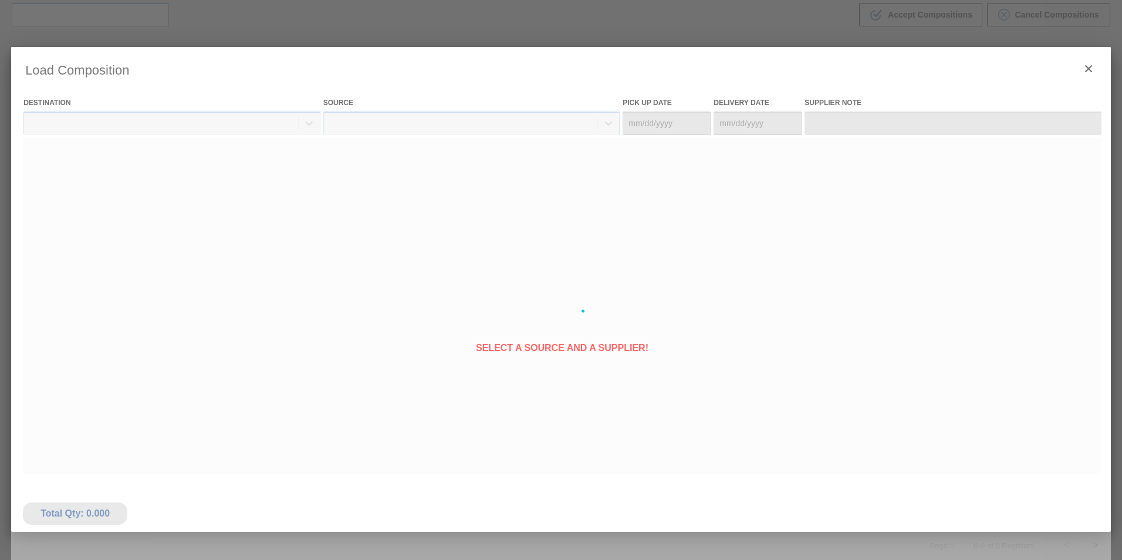
type Date "[DATE]"
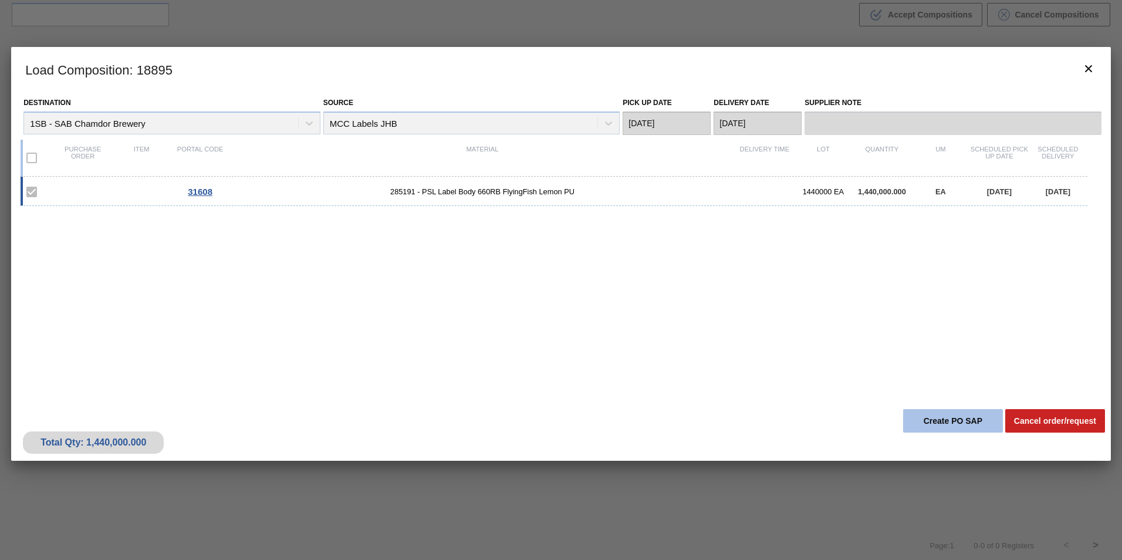
click at [939, 423] on button "Create PO SAP" at bounding box center [953, 420] width 100 height 23
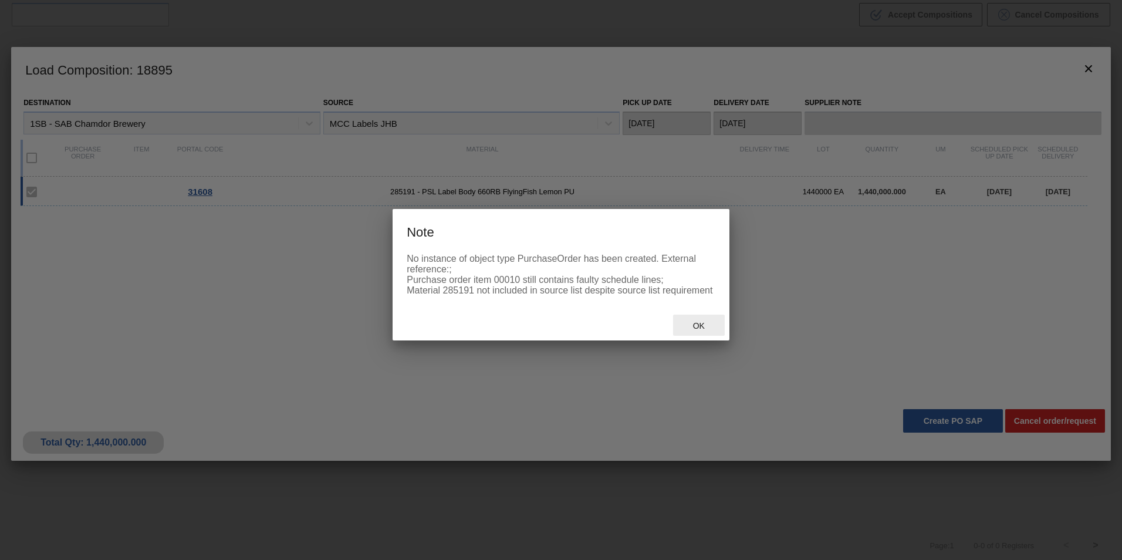
click at [703, 330] on span "Ok" at bounding box center [699, 325] width 31 height 9
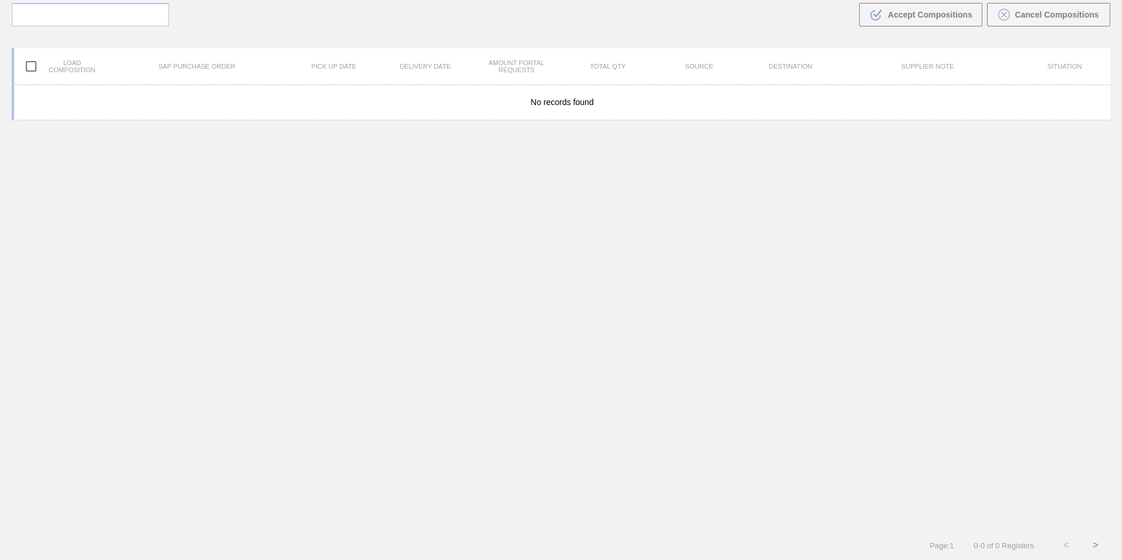
drag, startPoint x: 471, startPoint y: 339, endPoint x: 420, endPoint y: 332, distance: 52.1
click at [470, 339] on div "No records found" at bounding box center [561, 307] width 1099 height 445
click at [588, 379] on div "No records found" at bounding box center [561, 307] width 1099 height 445
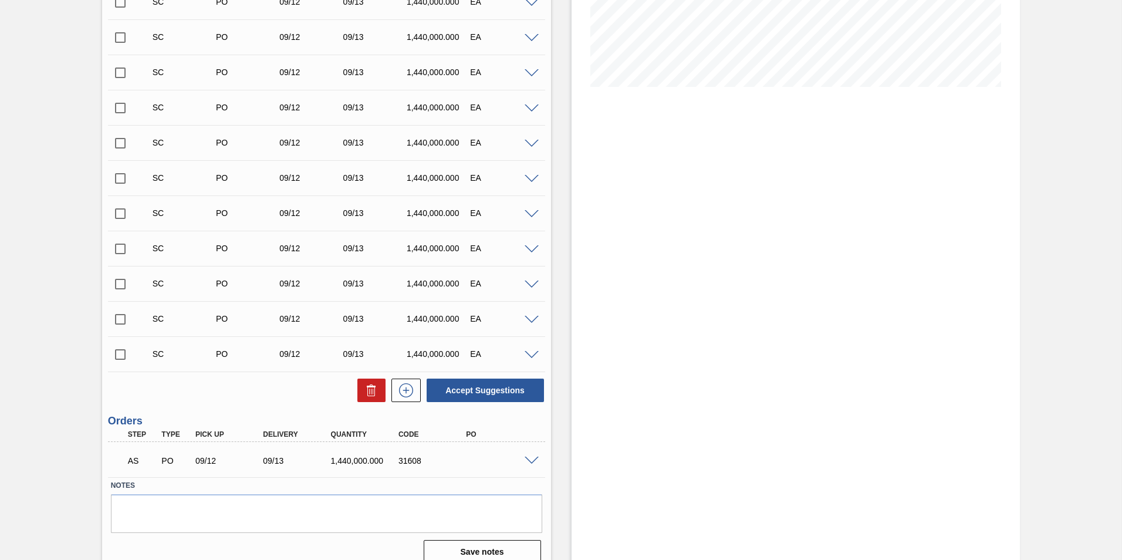
scroll to position [270, 0]
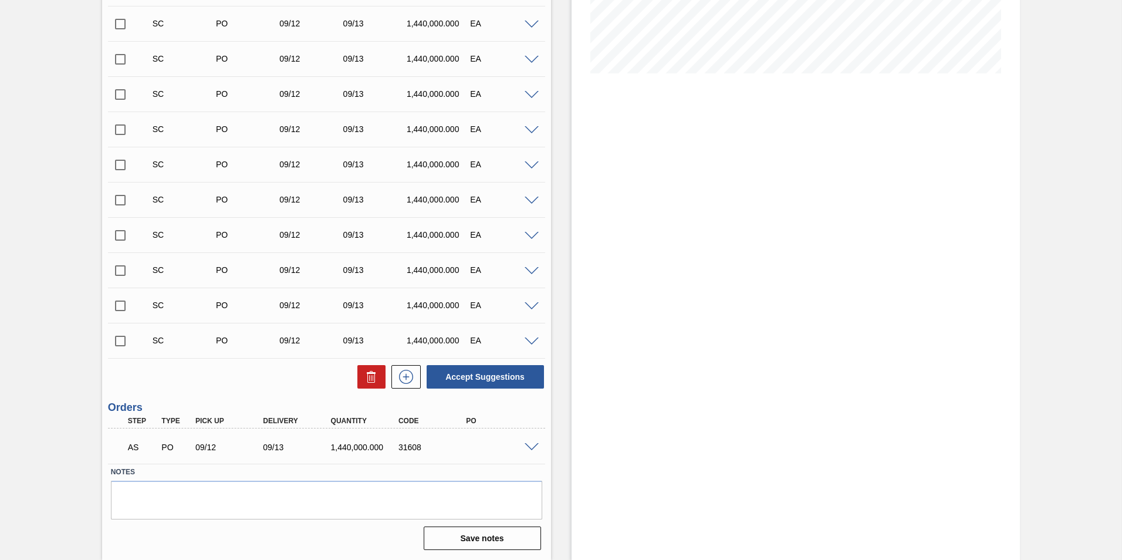
click at [532, 445] on span at bounding box center [532, 447] width 14 height 9
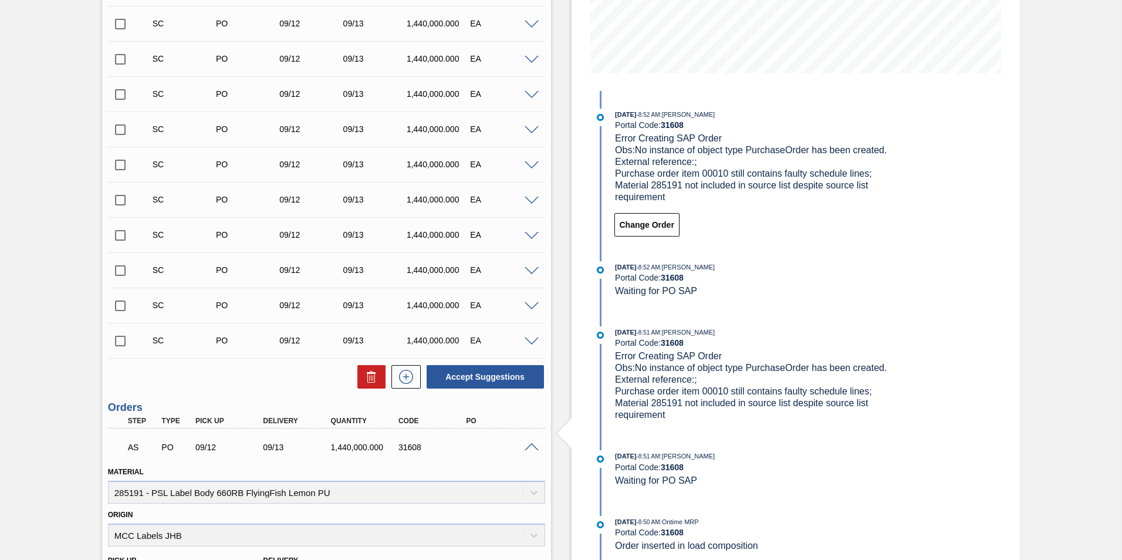
scroll to position [0, 0]
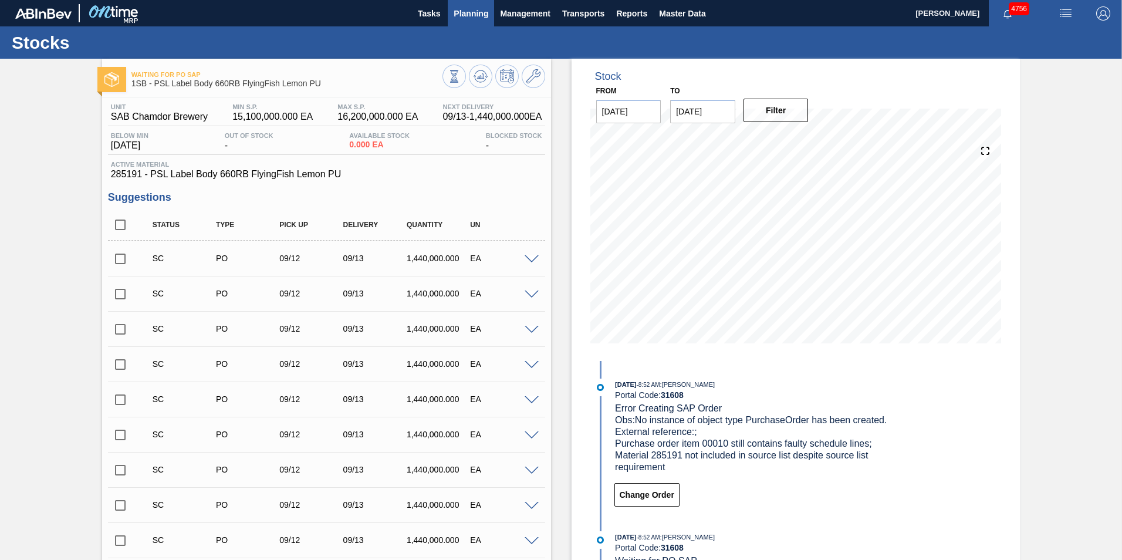
click at [474, 15] on span "Planning" at bounding box center [471, 13] width 35 height 14
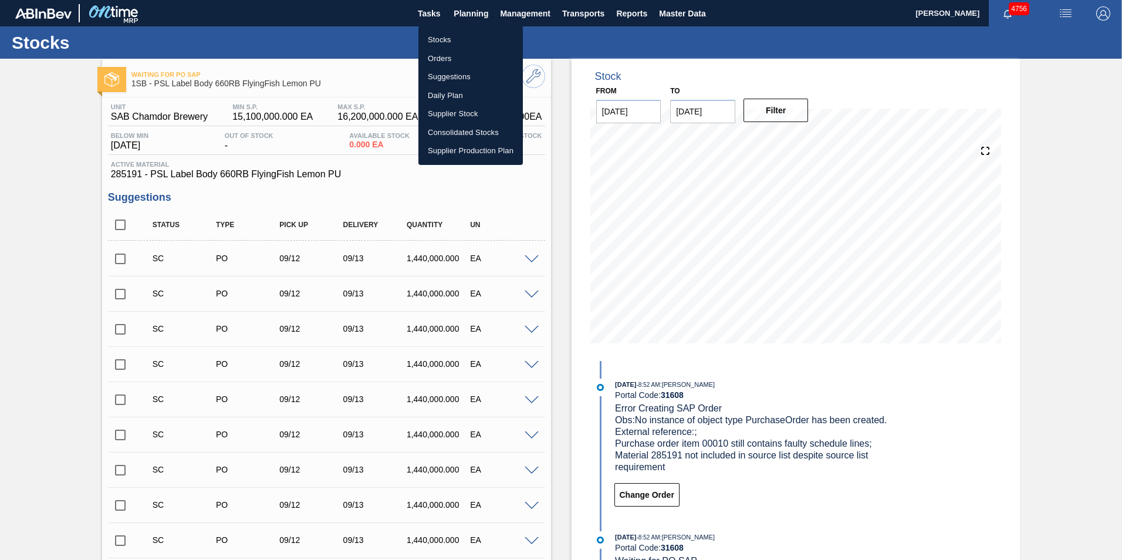
drag, startPoint x: 442, startPoint y: 39, endPoint x: 446, endPoint y: 60, distance: 21.5
click at [442, 39] on li "Stocks" at bounding box center [470, 40] width 104 height 19
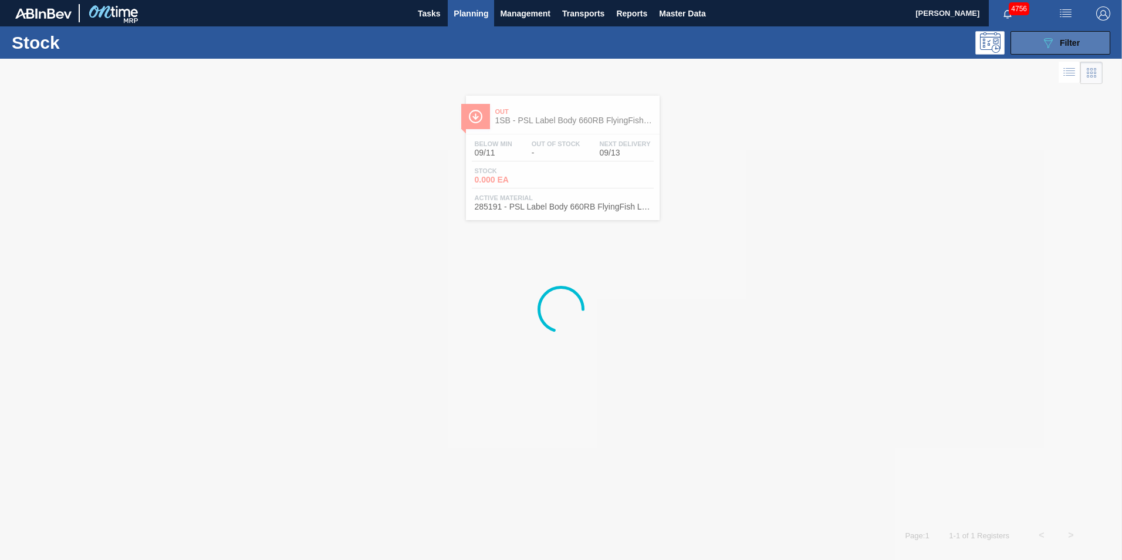
click at [1064, 40] on span "Filter" at bounding box center [1070, 42] width 20 height 9
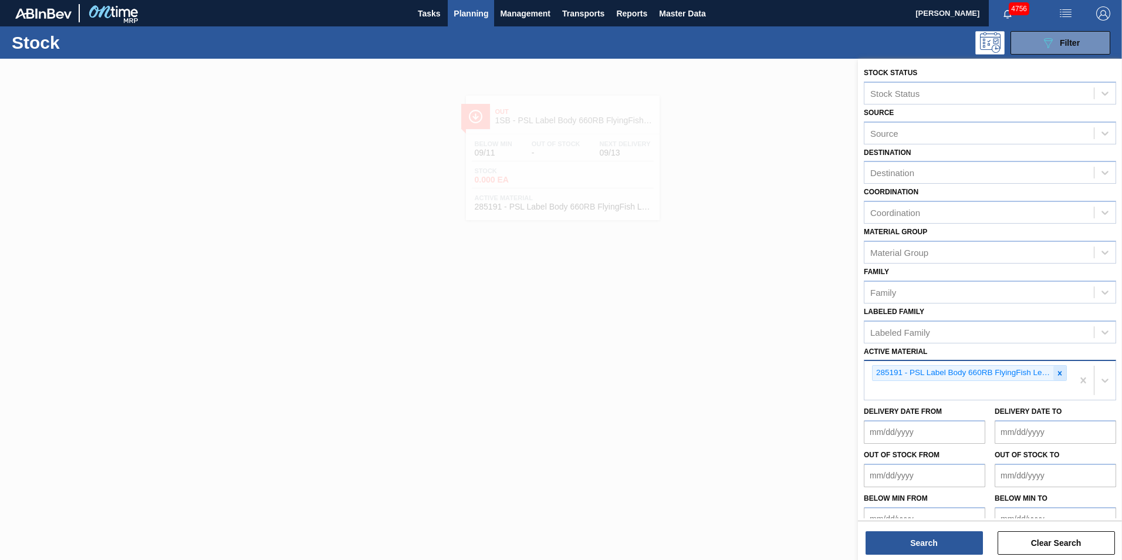
click at [1057, 373] on icon at bounding box center [1060, 373] width 8 height 8
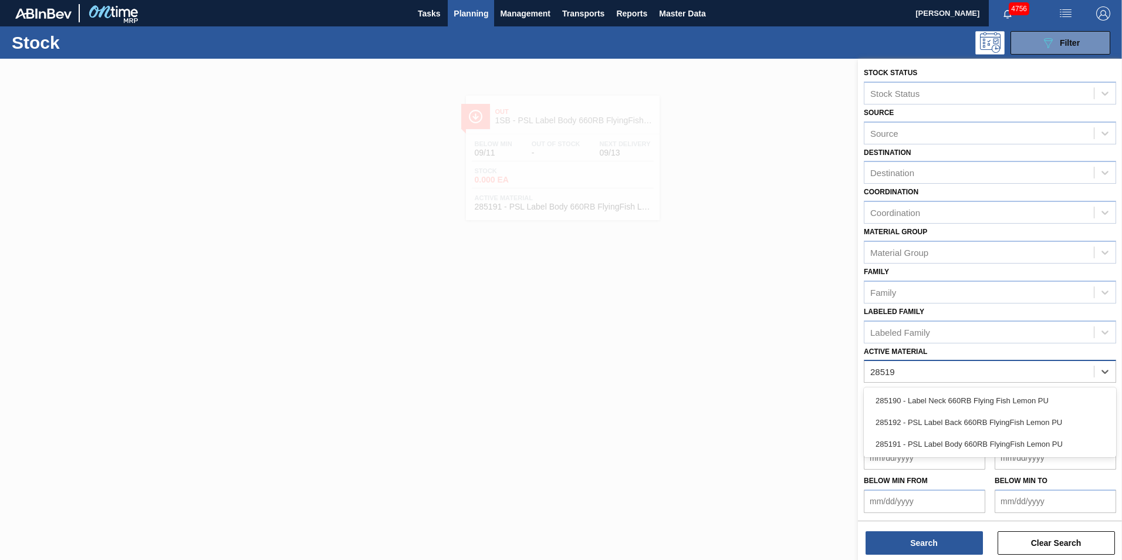
type Material "285192"
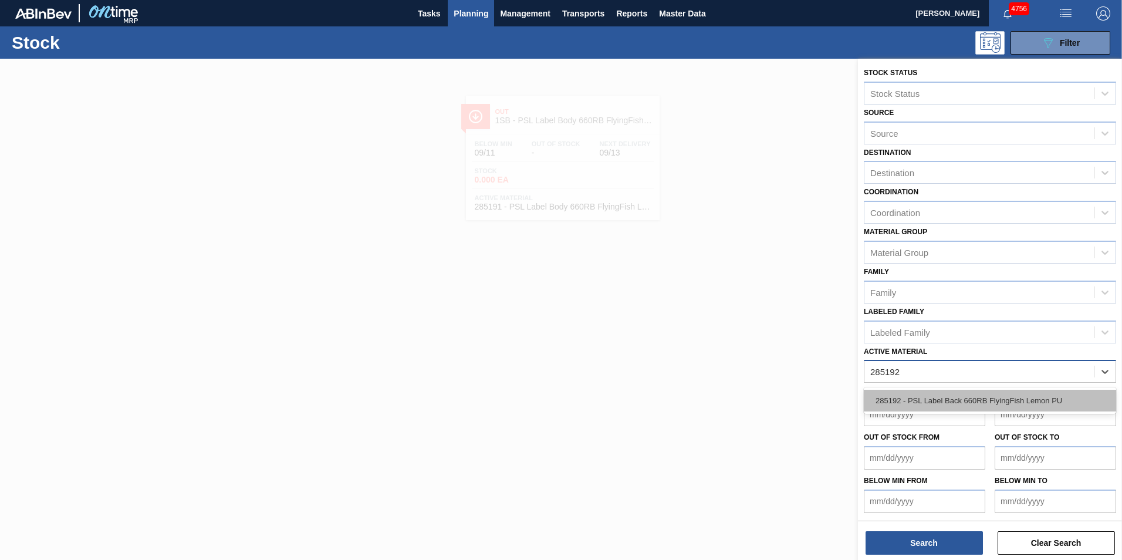
click at [1001, 397] on div "285192 - PSL Label Back 660RB FlyingFish Lemon PU" at bounding box center [990, 401] width 252 height 22
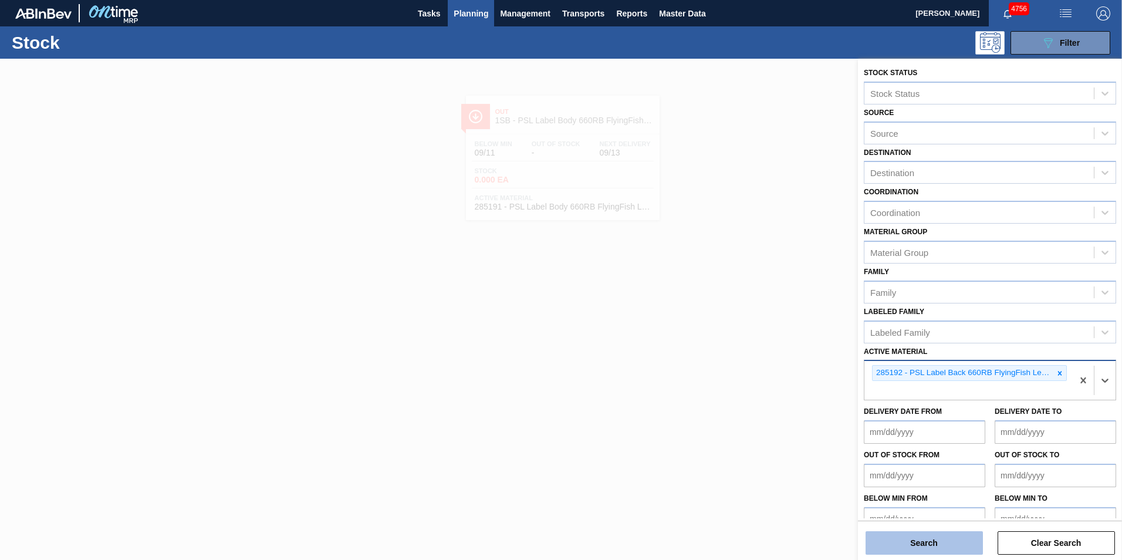
click at [946, 539] on button "Search" at bounding box center [924, 542] width 117 height 23
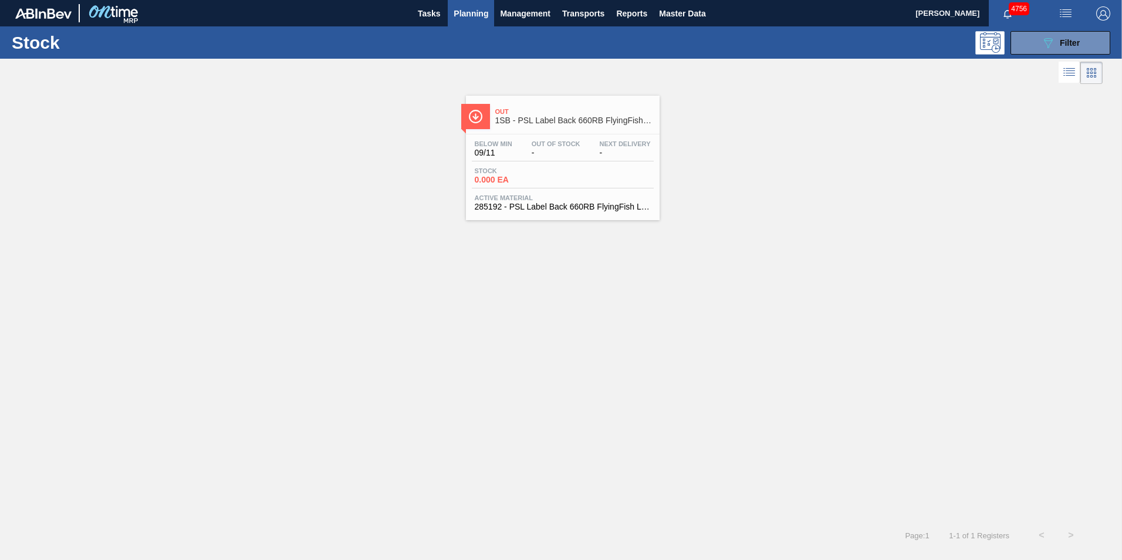
click at [563, 170] on div "Stock 0.000 EA" at bounding box center [563, 177] width 182 height 21
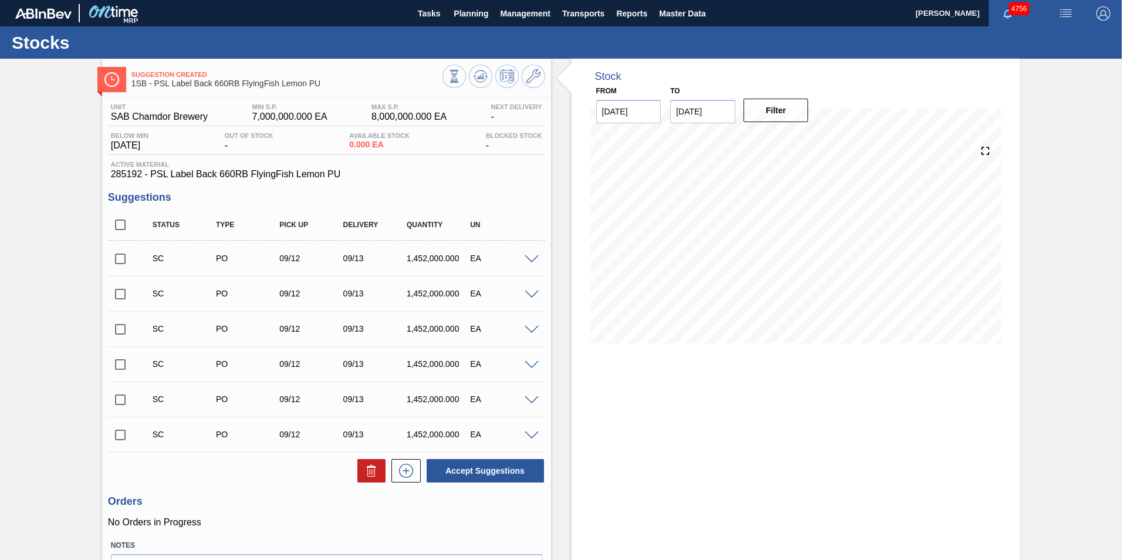
click at [528, 259] on span at bounding box center [532, 259] width 14 height 9
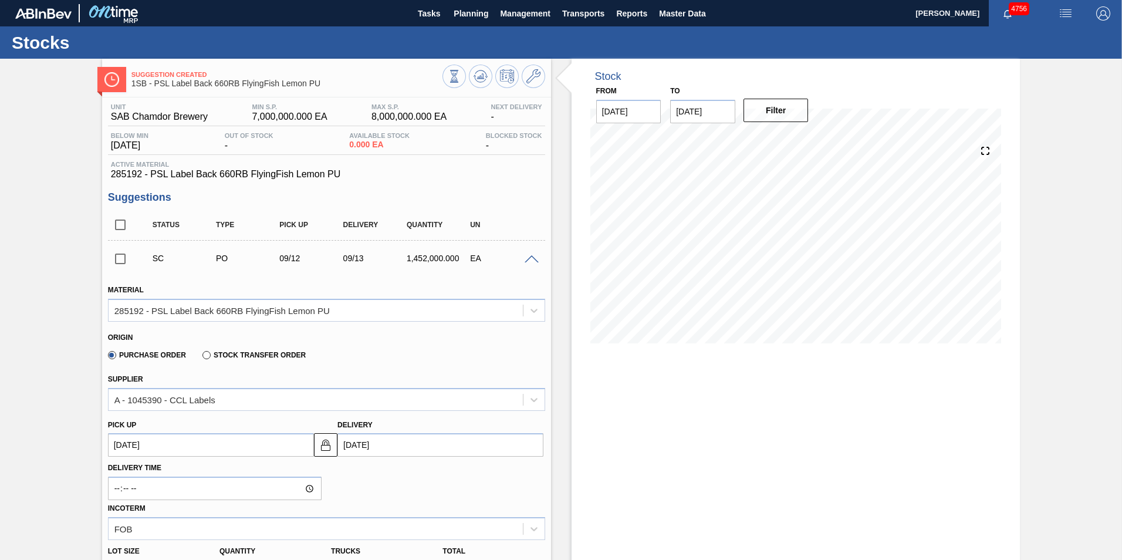
click at [528, 259] on span at bounding box center [532, 259] width 14 height 9
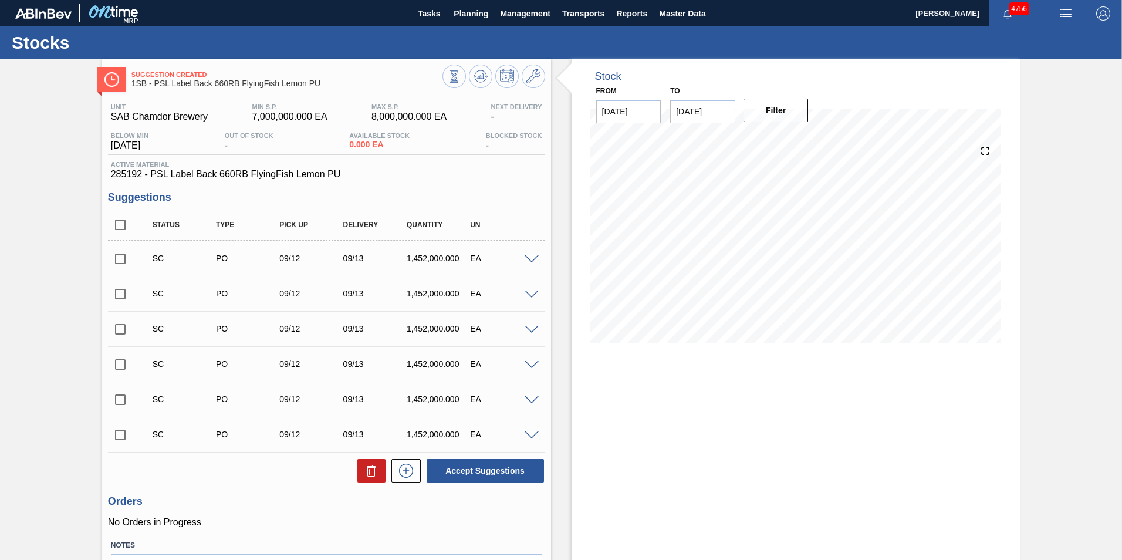
click at [117, 261] on input "checkbox" at bounding box center [120, 259] width 25 height 25
click at [463, 470] on button "Accept Suggestions" at bounding box center [485, 470] width 117 height 23
checkbox input "false"
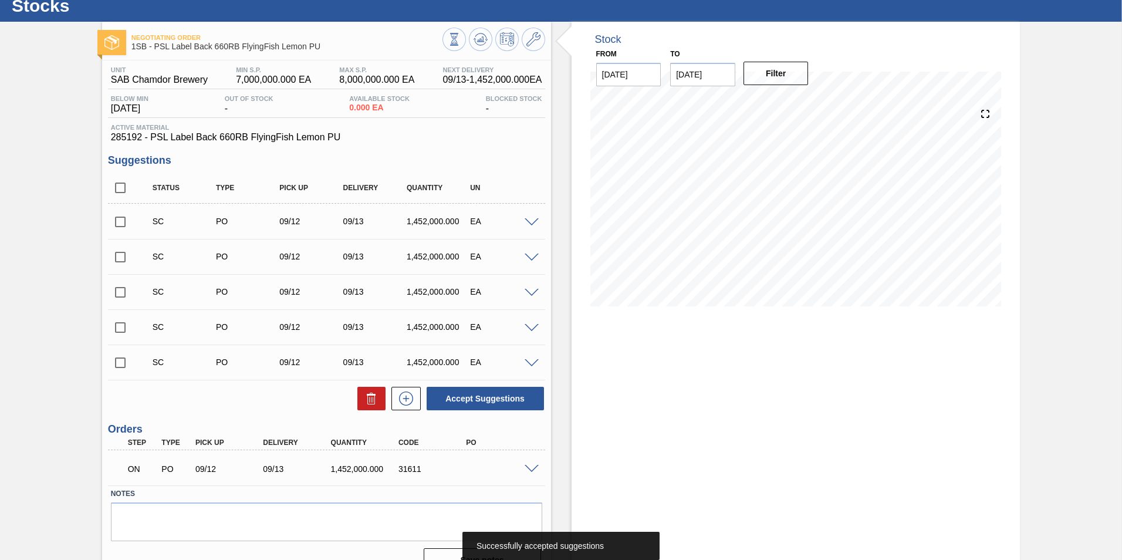
scroll to position [59, 0]
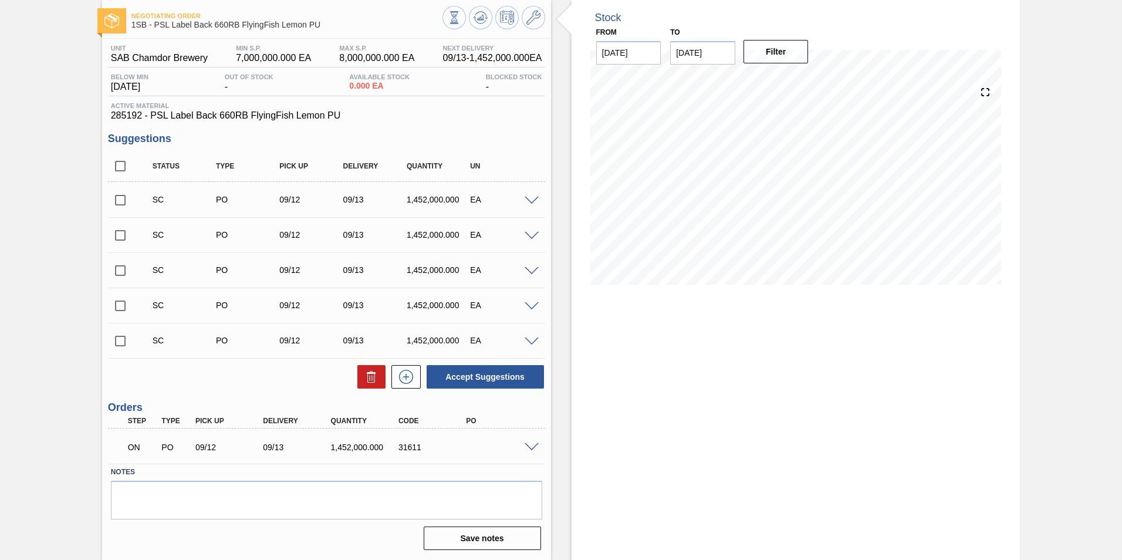
click at [531, 445] on span at bounding box center [532, 447] width 14 height 9
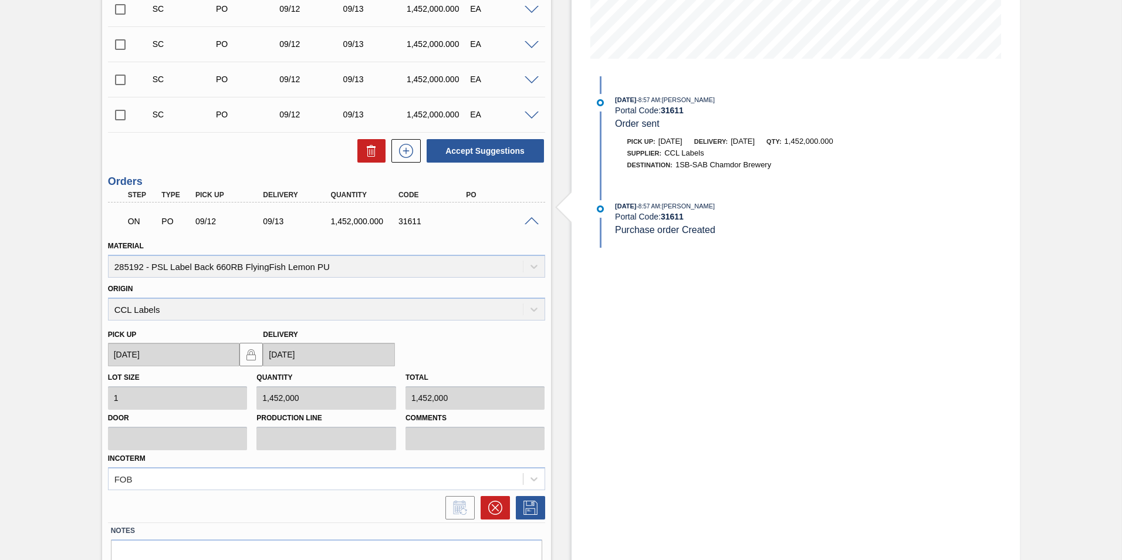
scroll to position [0, 0]
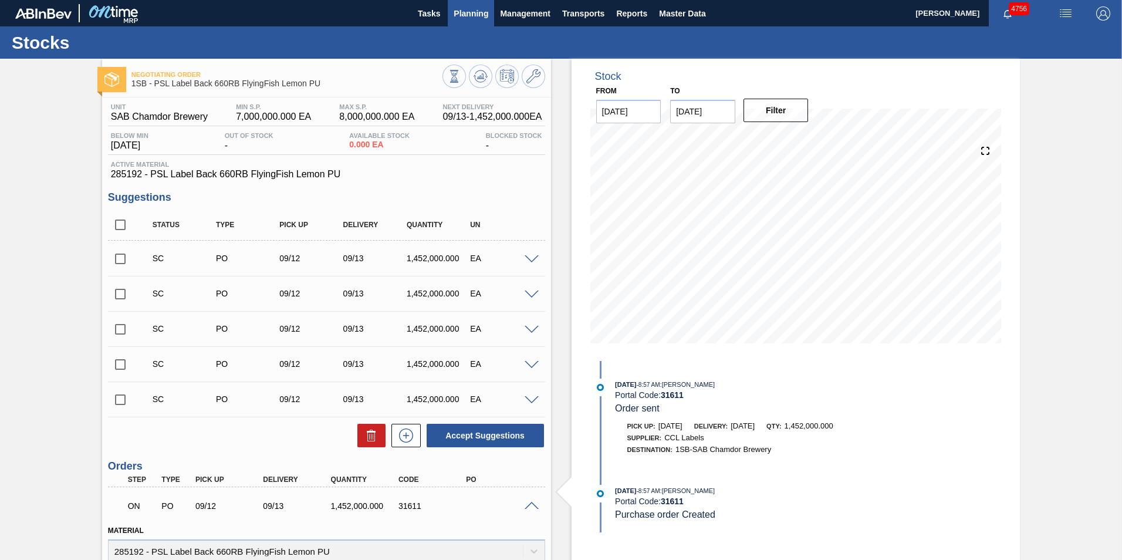
click at [471, 21] on button "Planning" at bounding box center [471, 13] width 46 height 26
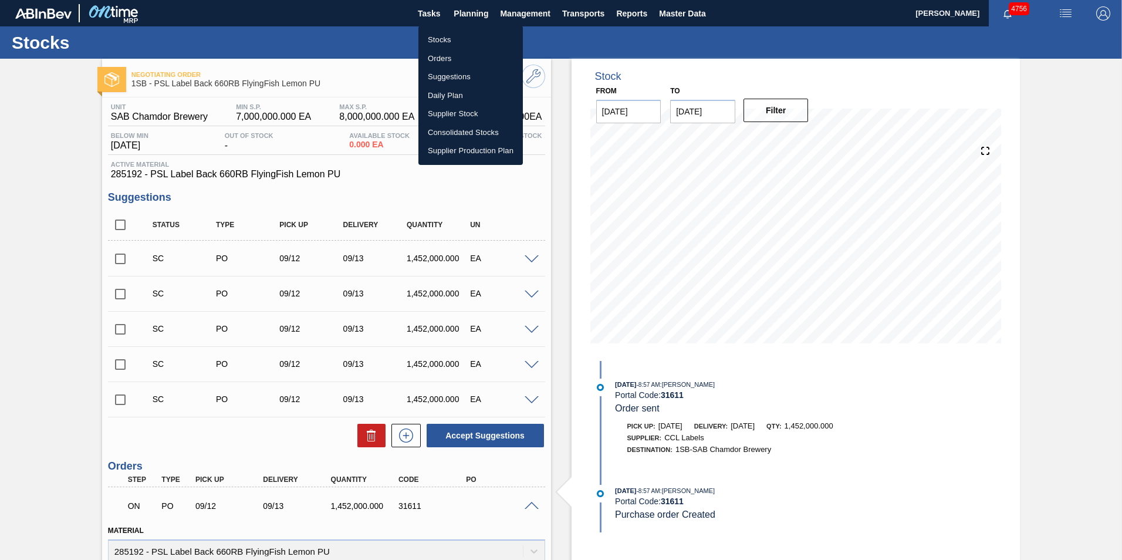
drag, startPoint x: 450, startPoint y: 37, endPoint x: 446, endPoint y: 56, distance: 19.2
click at [450, 37] on li "Stocks" at bounding box center [470, 40] width 104 height 19
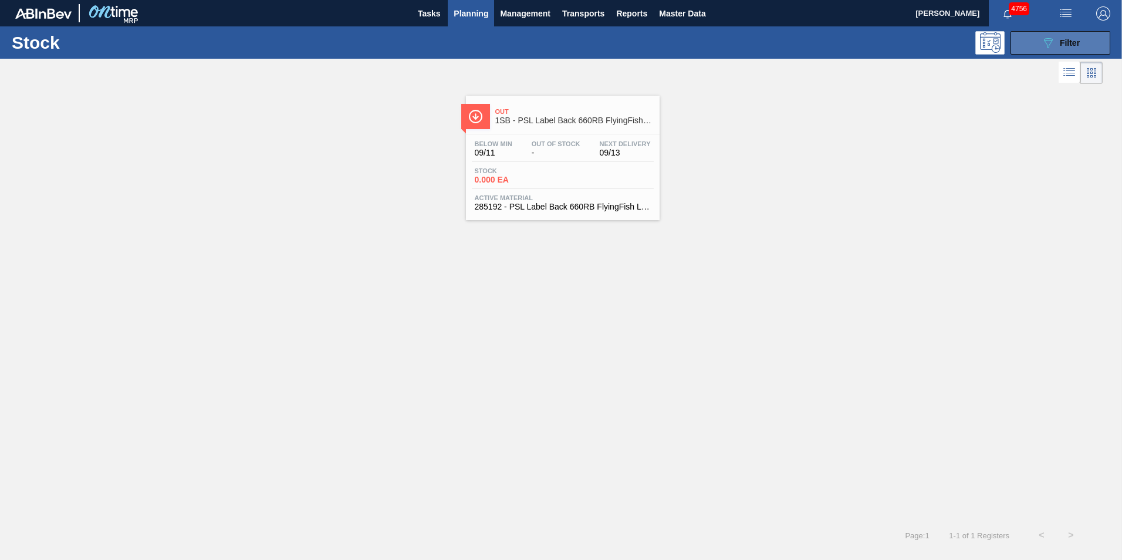
click at [1083, 49] on button "089F7B8B-B2A5-4AFE-B5C0-19BA573D28AC Filter" at bounding box center [1061, 42] width 100 height 23
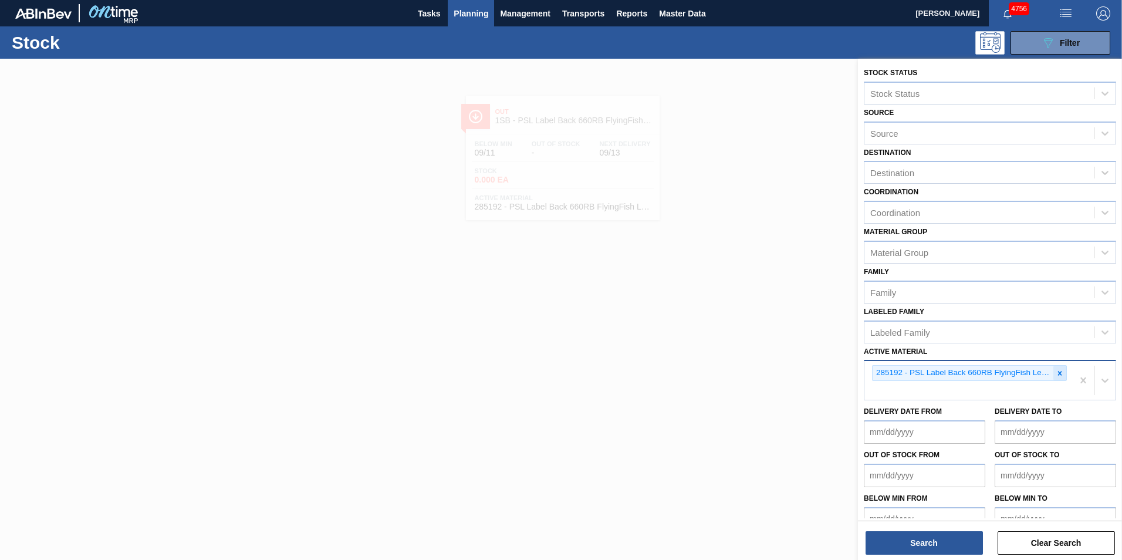
click at [1061, 373] on icon at bounding box center [1060, 373] width 8 height 8
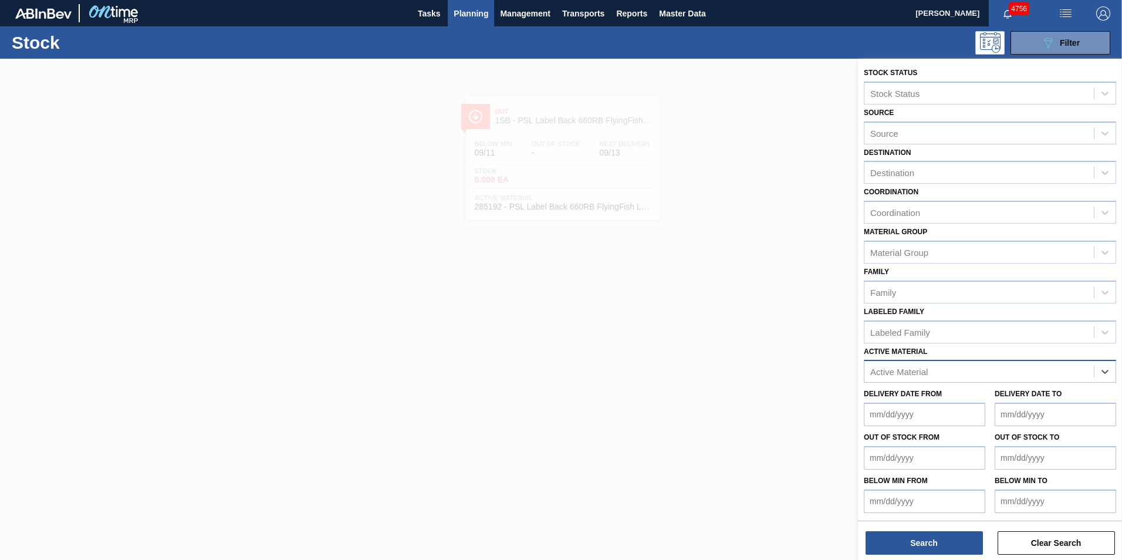
paste Material "285190"
type Material "285190"
click at [973, 401] on div "285190 - Label Neck 660RB Flying Fish Lemon PU" at bounding box center [990, 401] width 252 height 22
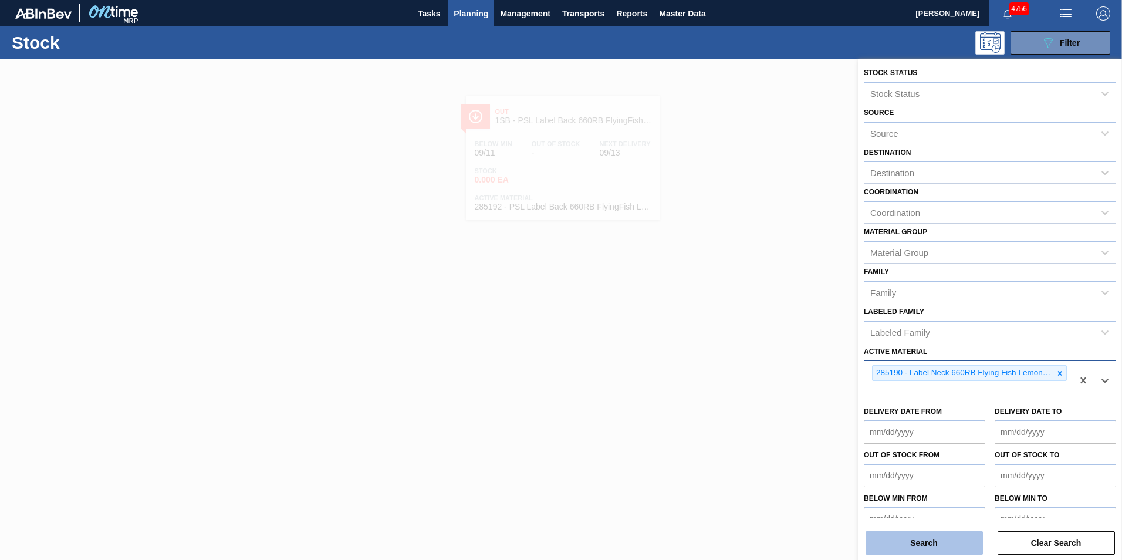
click at [935, 544] on button "Search" at bounding box center [924, 542] width 117 height 23
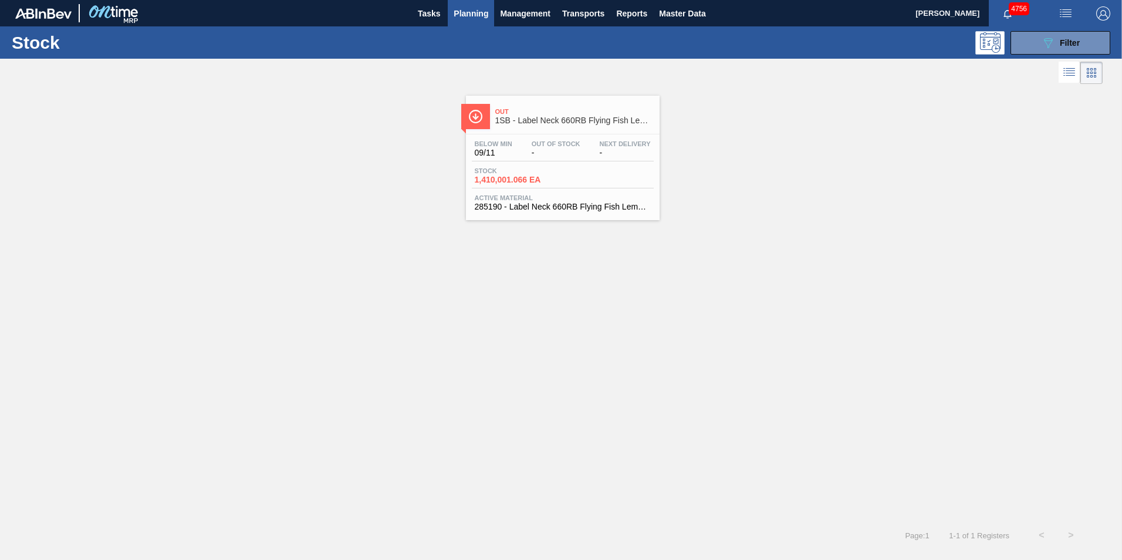
drag, startPoint x: 539, startPoint y: 193, endPoint x: 531, endPoint y: 190, distance: 8.9
click at [539, 193] on div "Below Min 09/11 Out Of Stock - Next Delivery - Stock 1,410,001.066 EA Active Ma…" at bounding box center [563, 174] width 194 height 80
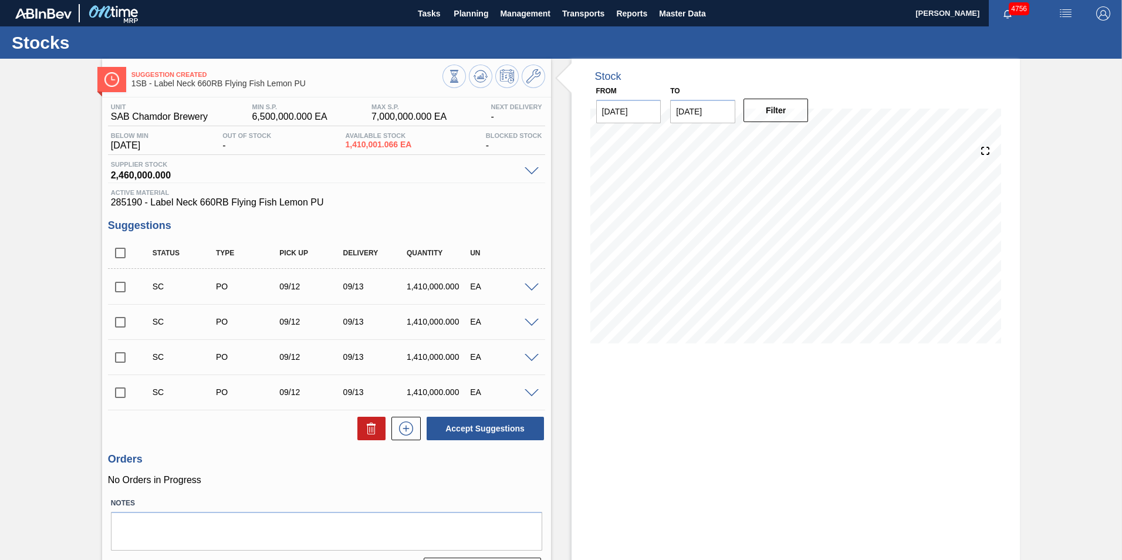
click at [528, 287] on span at bounding box center [532, 287] width 14 height 9
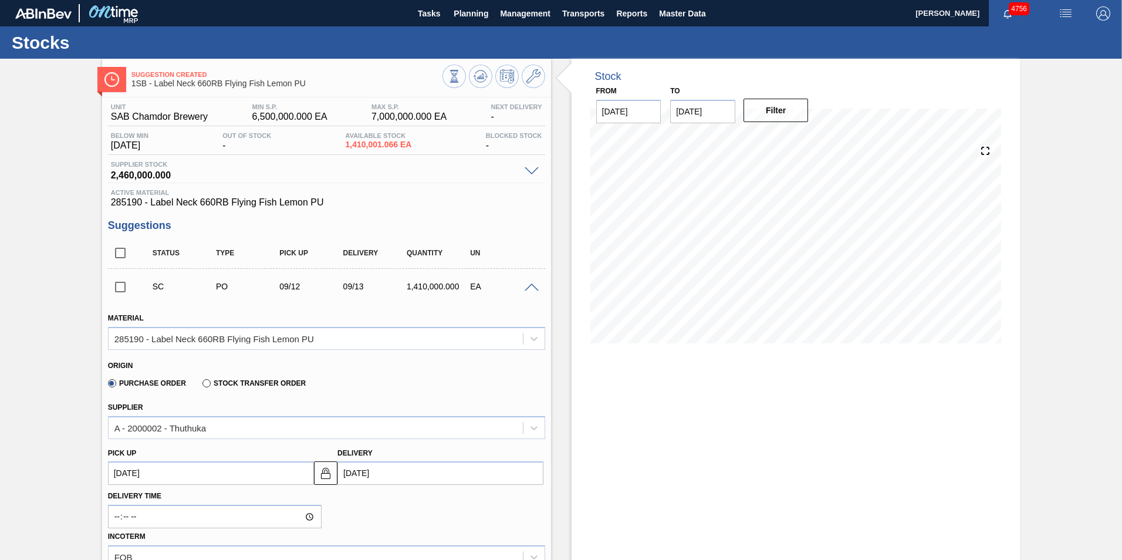
click at [529, 286] on span at bounding box center [532, 287] width 14 height 9
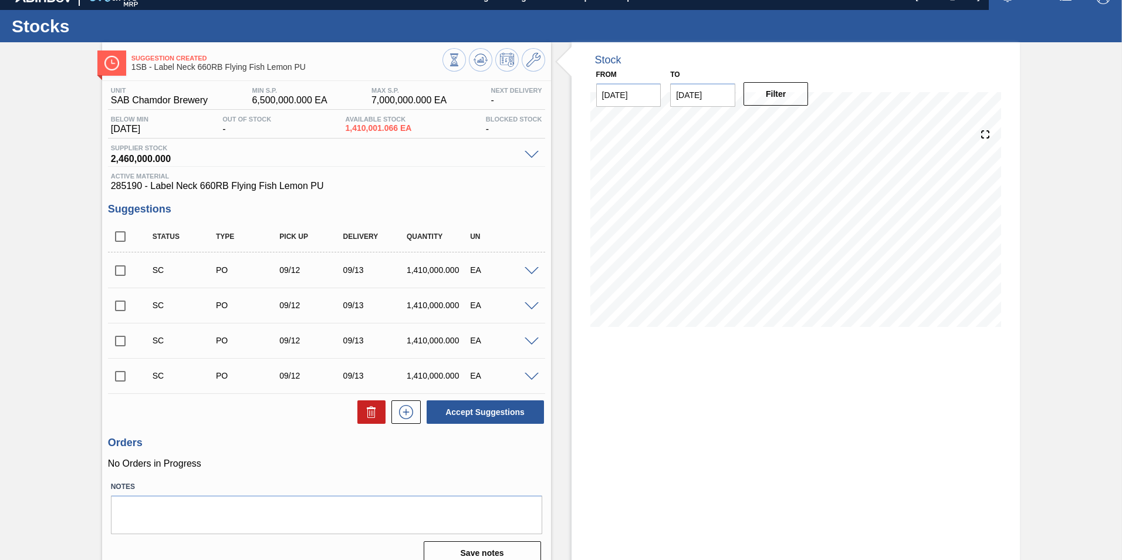
scroll to position [31, 0]
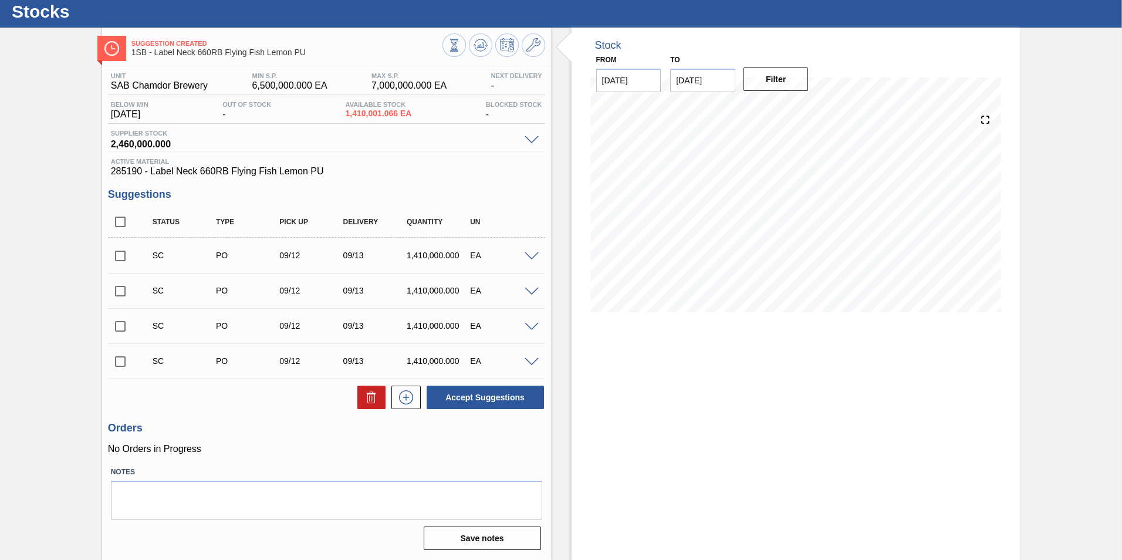
click at [117, 255] on input "checkbox" at bounding box center [120, 256] width 25 height 25
click at [490, 395] on button "Accept Suggestions" at bounding box center [485, 397] width 117 height 23
checkbox input "false"
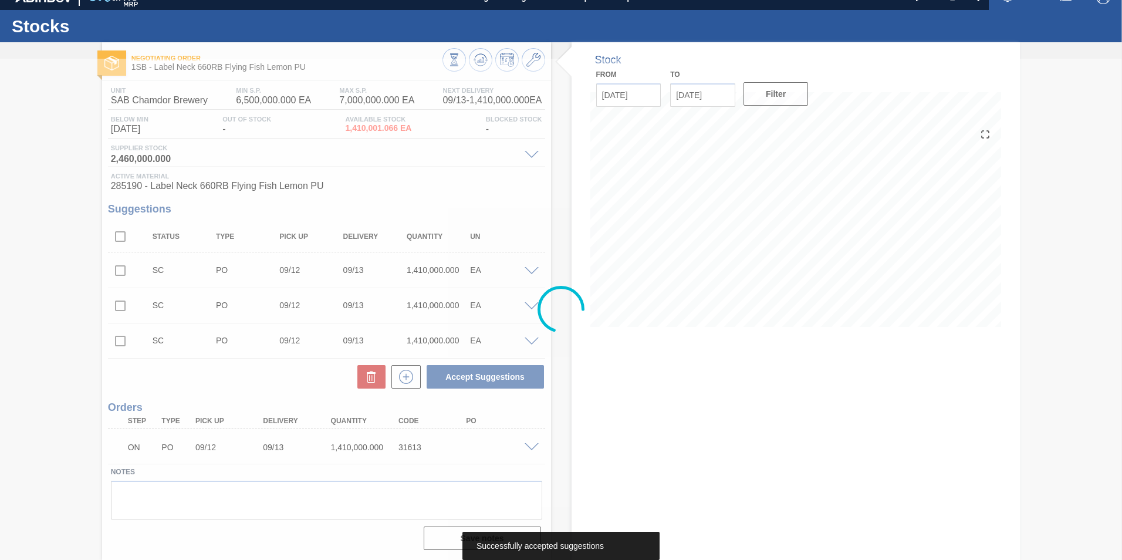
scroll to position [16, 0]
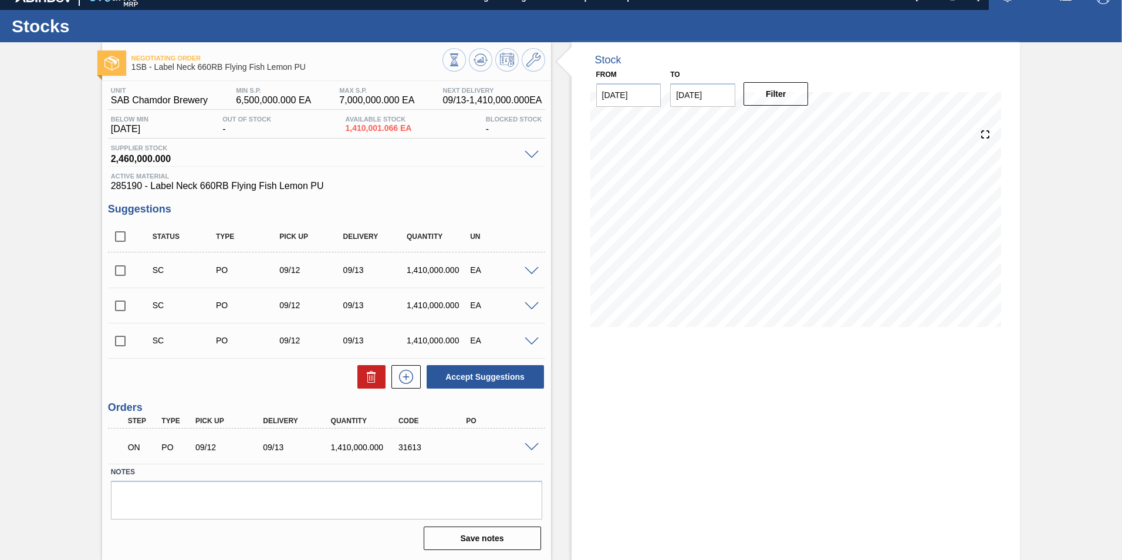
click at [306, 207] on h3 "Suggestions" at bounding box center [326, 209] width 437 height 12
click at [104, 393] on div "Unit SAB Chamdor Brewery MIN S.P. 6,500,000.000 EA MAX S.P. 7,000,000.000 EA Ne…" at bounding box center [326, 317] width 449 height 473
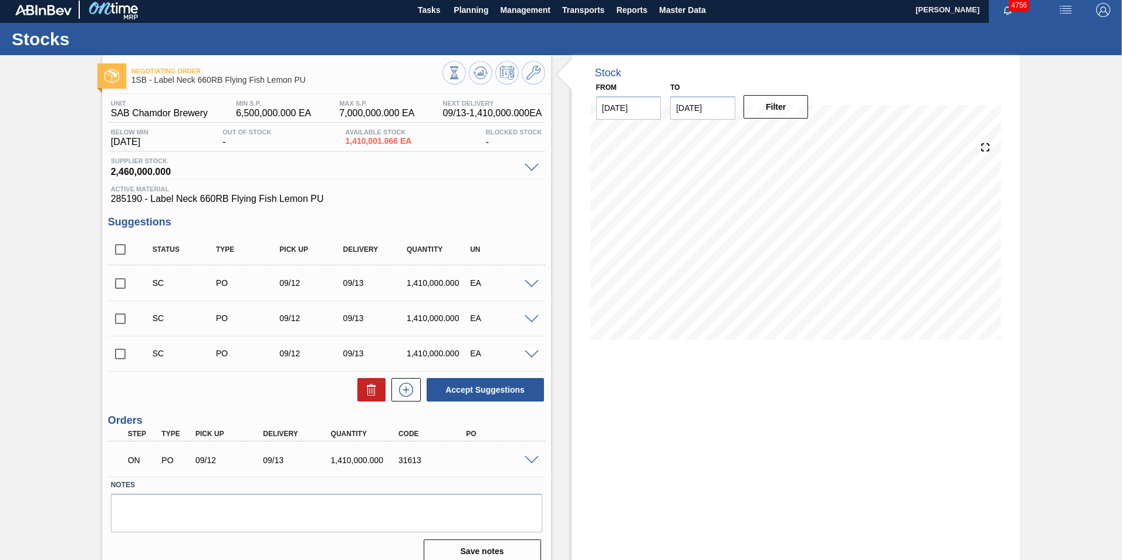
scroll to position [0, 0]
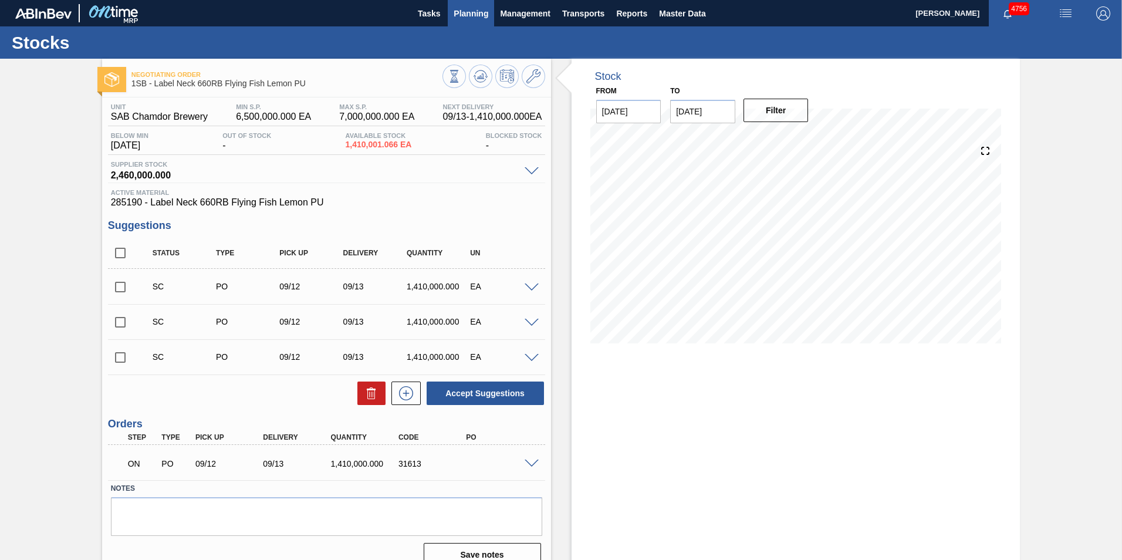
click at [475, 13] on span "Planning" at bounding box center [471, 13] width 35 height 14
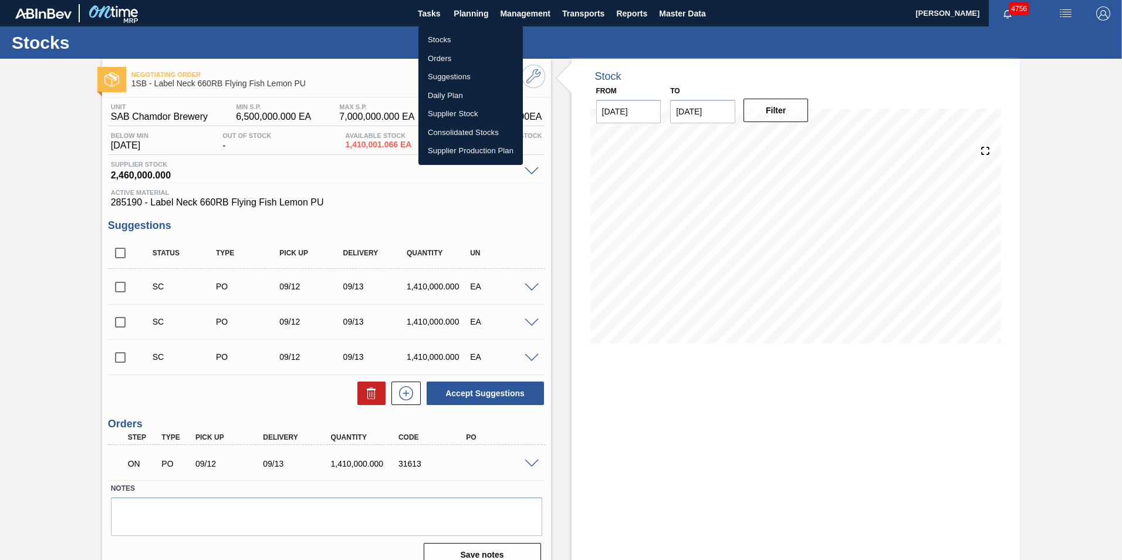
click at [437, 39] on li "Stocks" at bounding box center [470, 40] width 104 height 19
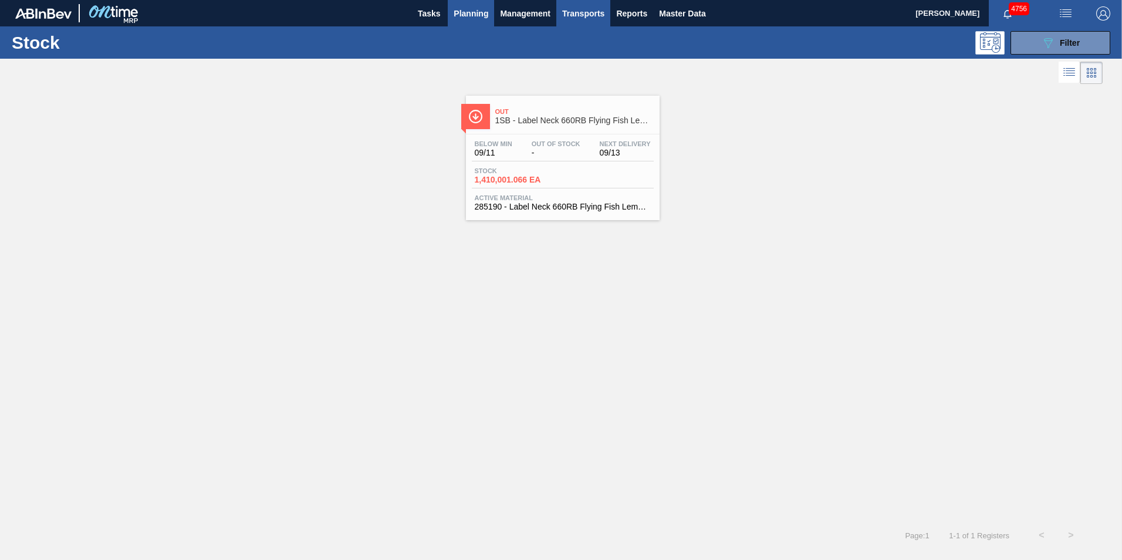
click at [589, 14] on span "Transports" at bounding box center [583, 13] width 42 height 14
click at [564, 38] on li "Load Composition" at bounding box center [583, 40] width 82 height 19
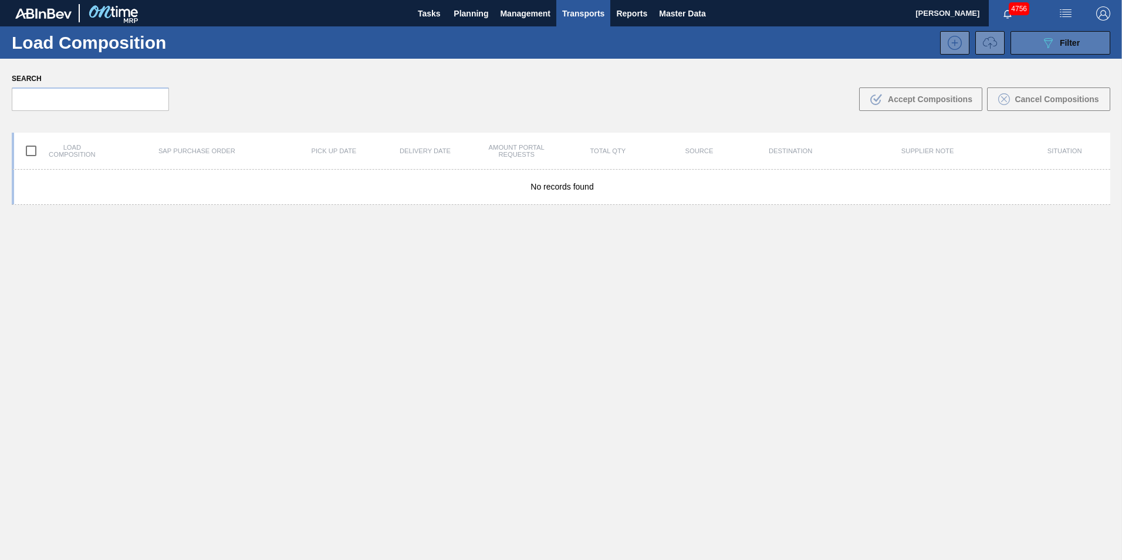
click at [1062, 43] on span "Filter" at bounding box center [1070, 42] width 20 height 9
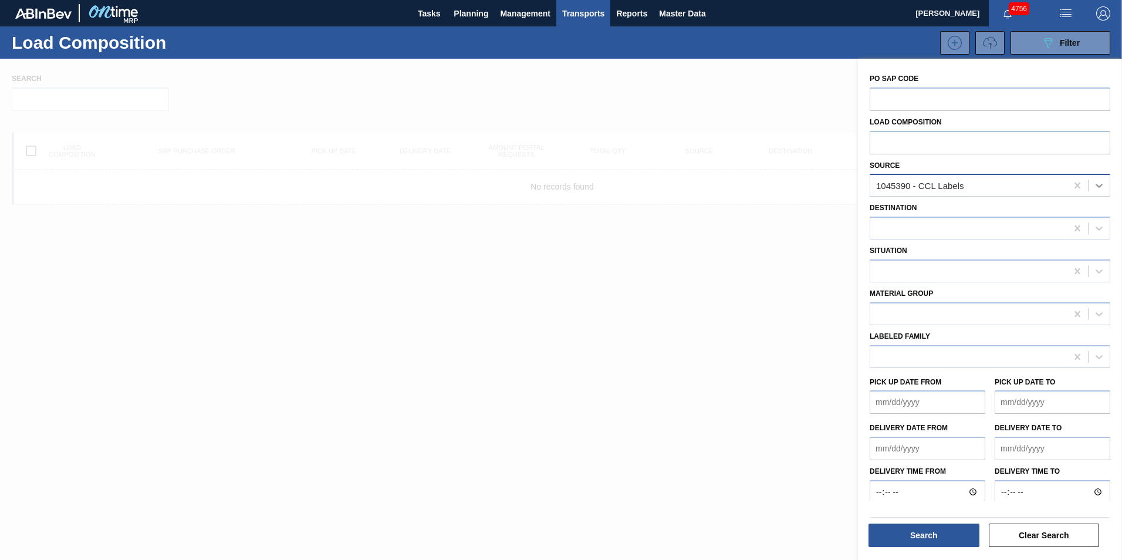
click at [1099, 185] on icon at bounding box center [1099, 186] width 12 height 12
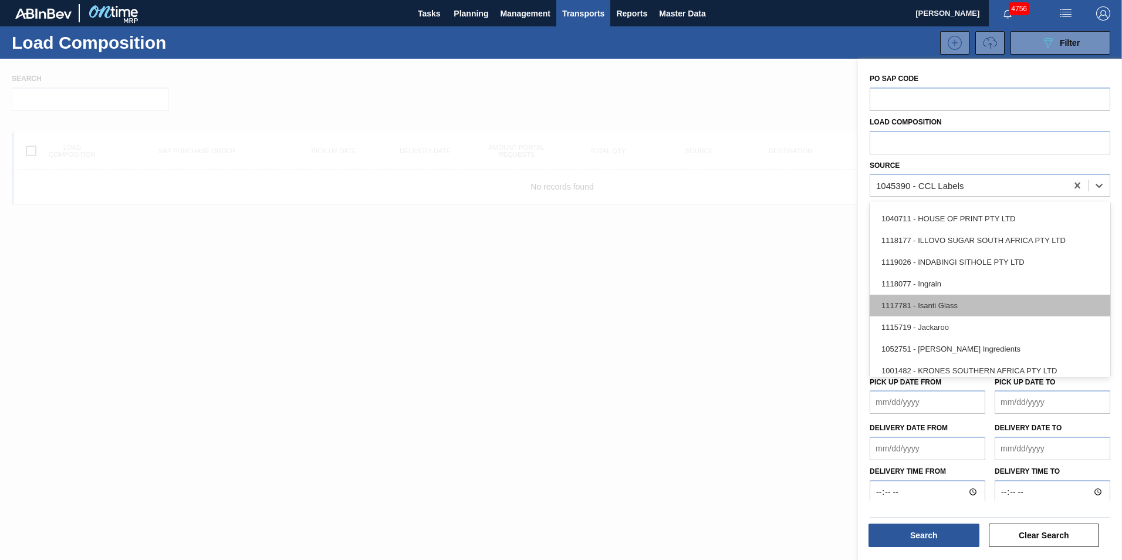
scroll to position [470, 0]
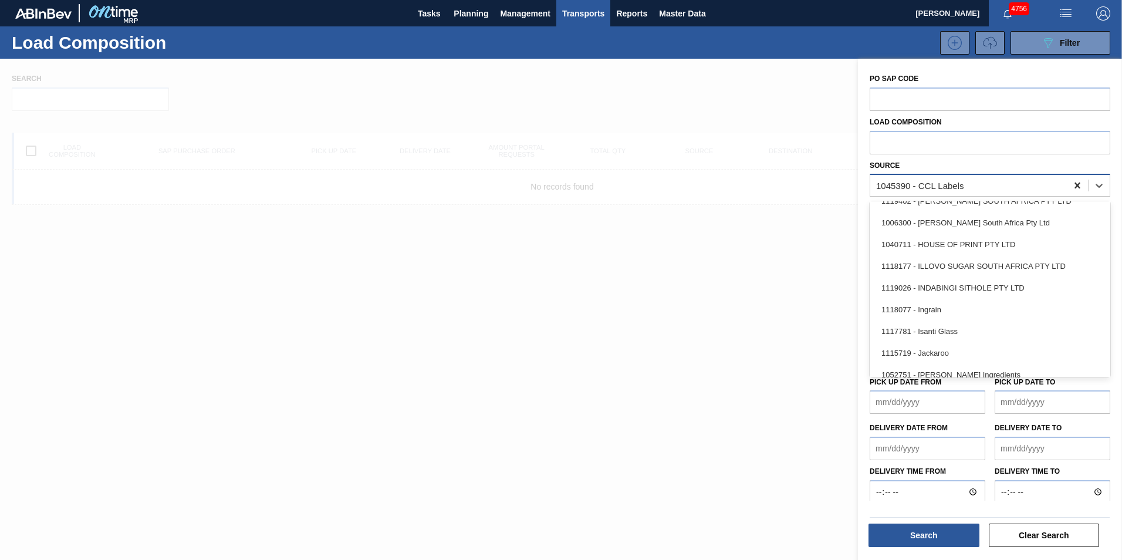
click at [1078, 186] on icon at bounding box center [1078, 186] width 12 height 12
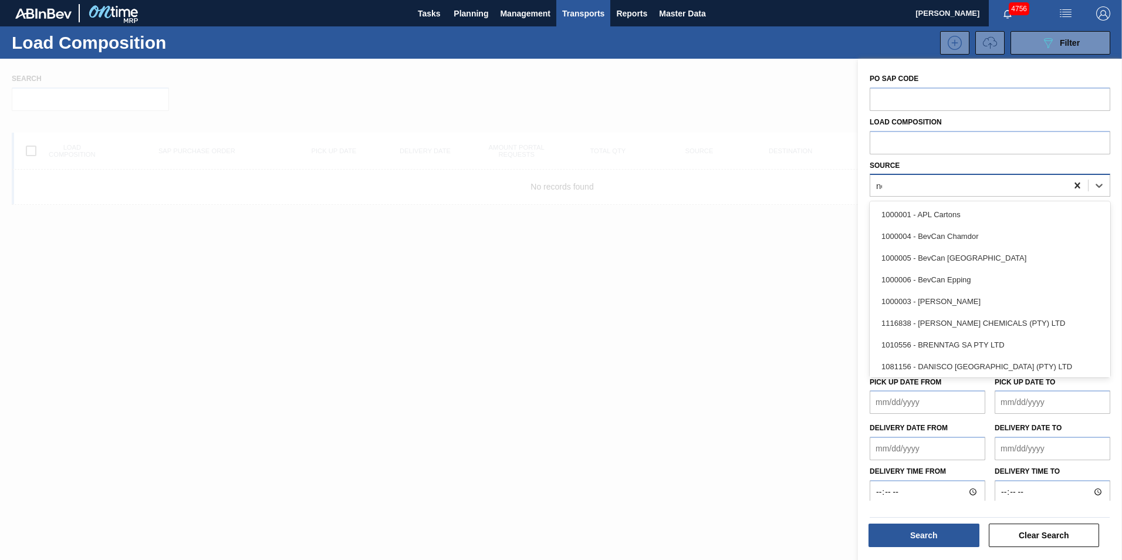
type input "new"
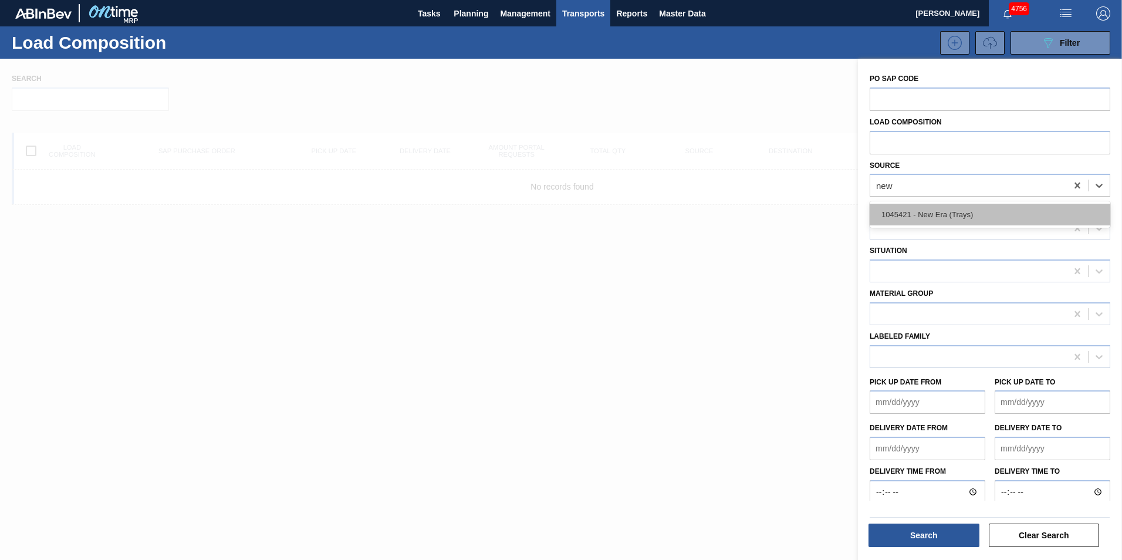
click at [937, 212] on div "1045421 - New Era (Trays)" at bounding box center [990, 215] width 241 height 22
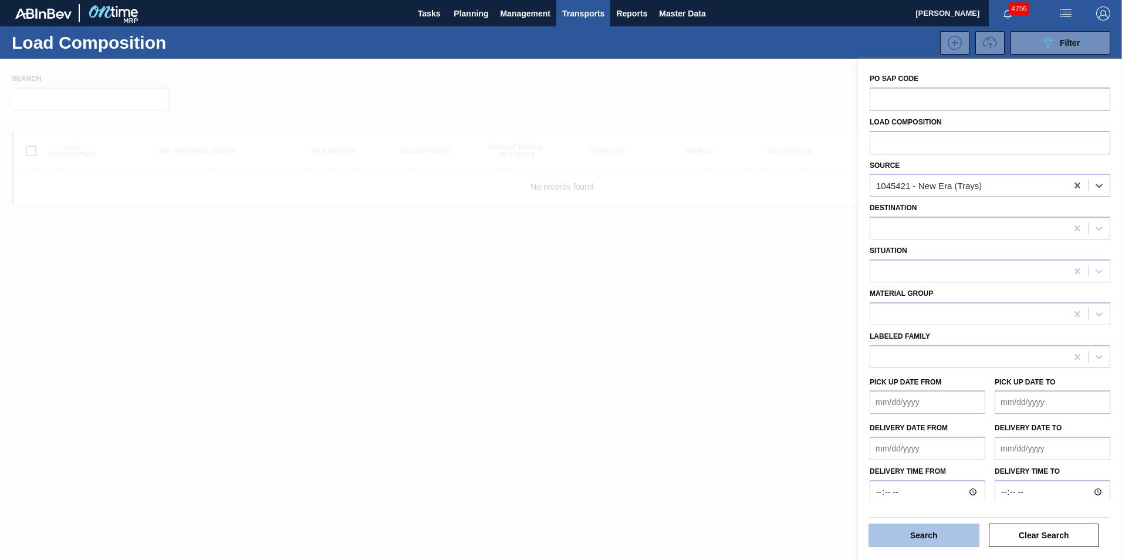
click at [933, 532] on button "Search" at bounding box center [924, 535] width 111 height 23
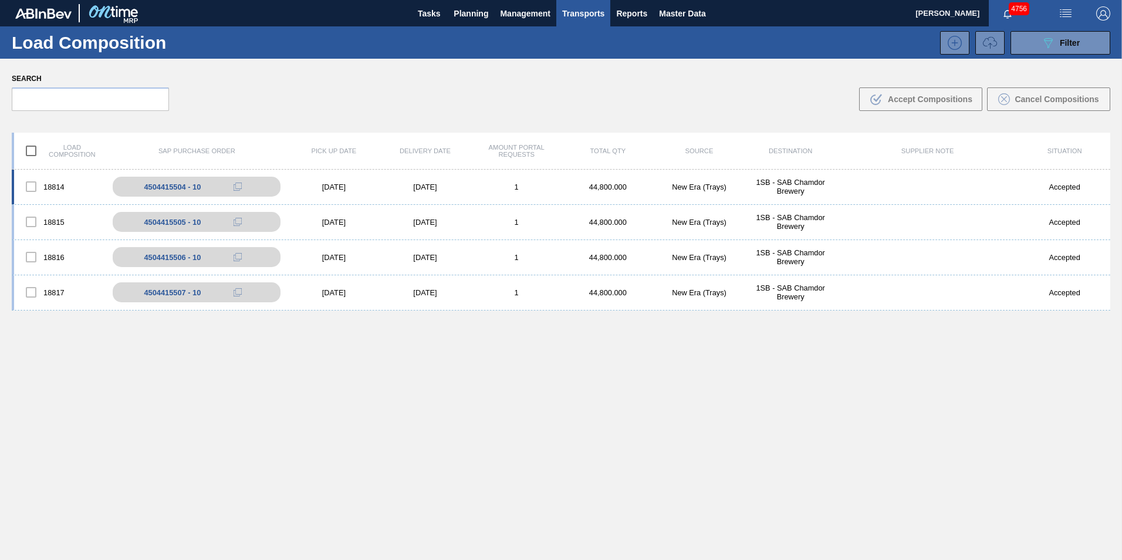
click at [489, 191] on div "1" at bounding box center [517, 187] width 92 height 9
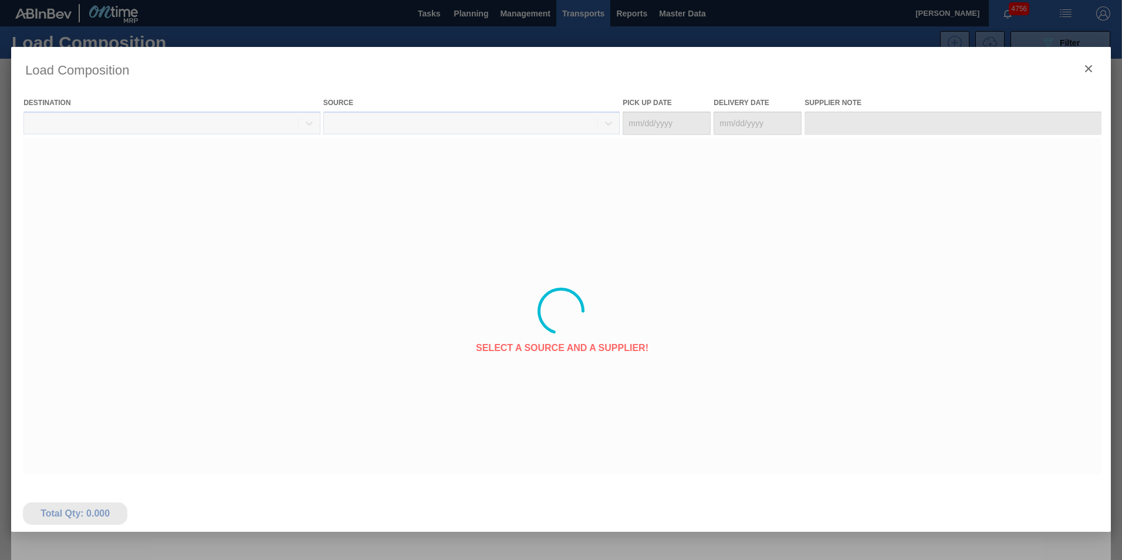
type Date "[DATE]"
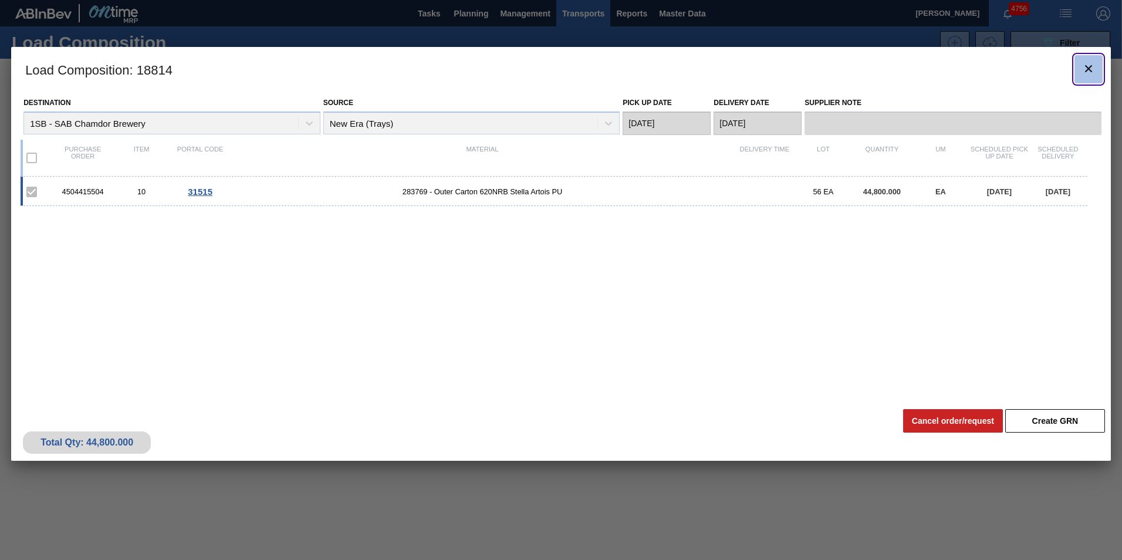
click at [1092, 72] on icon "botão de ícone" at bounding box center [1088, 68] width 7 height 7
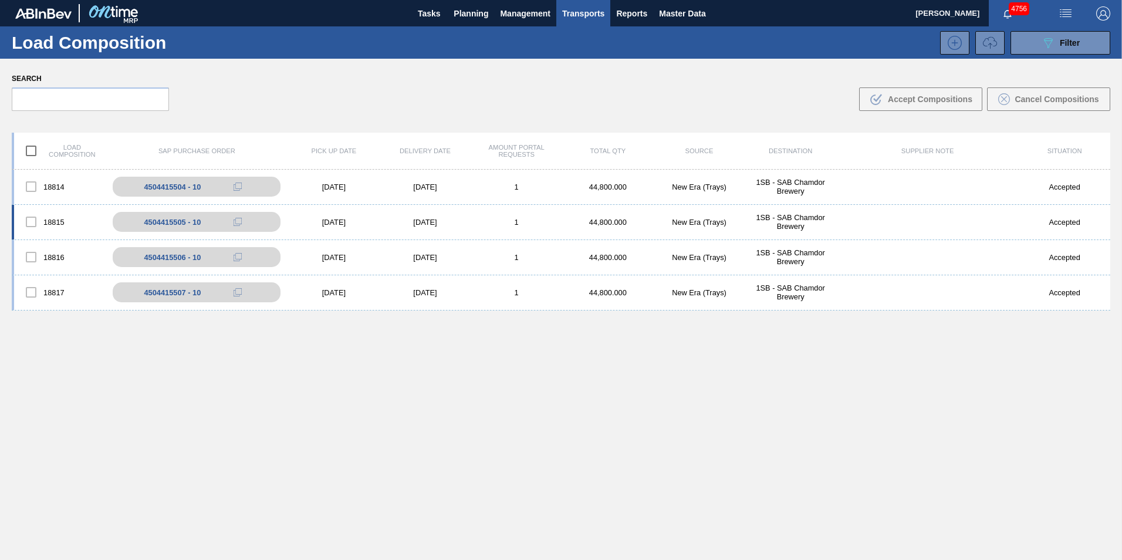
click at [536, 224] on div "1" at bounding box center [517, 222] width 92 height 9
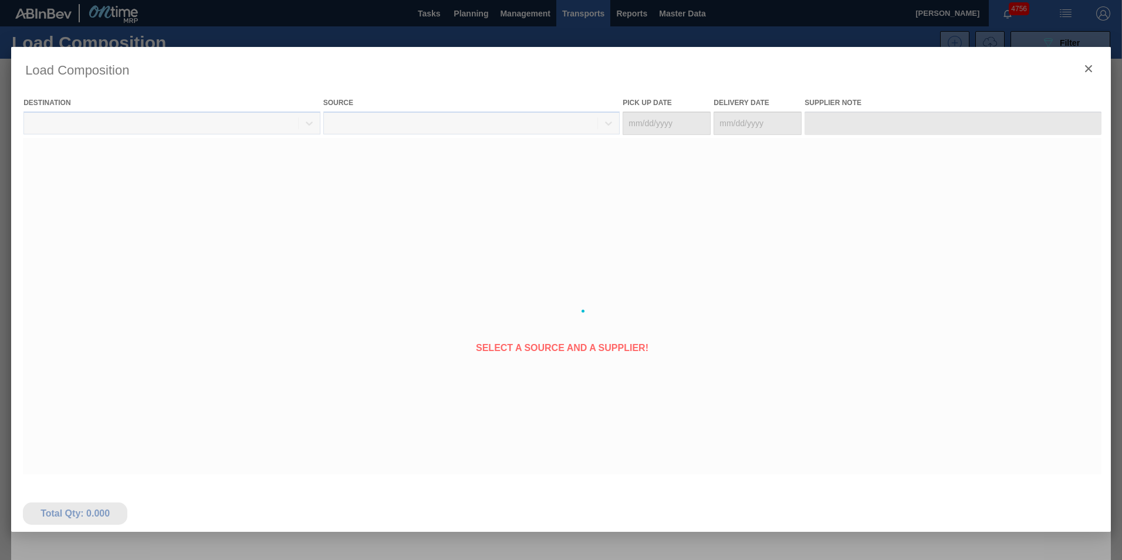
click at [474, 224] on div at bounding box center [561, 311] width 1100 height 528
type Date "[DATE]"
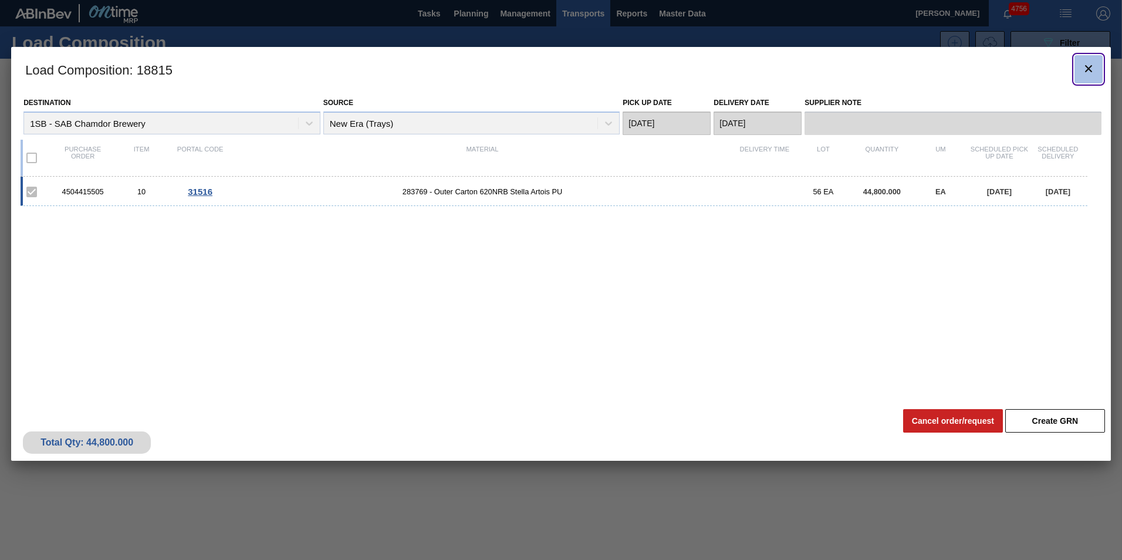
click at [1088, 69] on icon "botão de ícone" at bounding box center [1088, 68] width 7 height 7
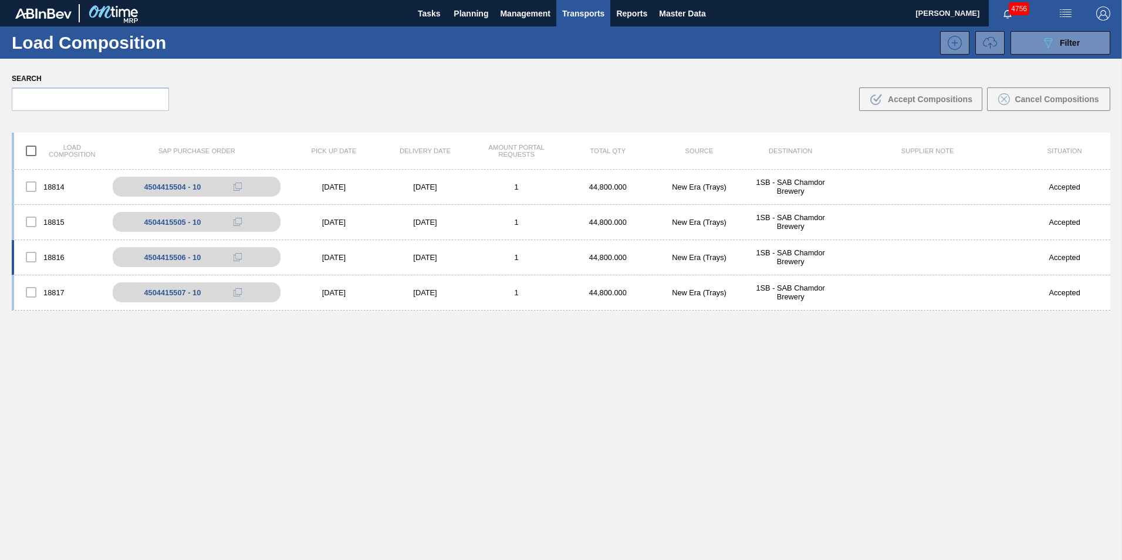
click at [508, 261] on div "1" at bounding box center [517, 257] width 92 height 9
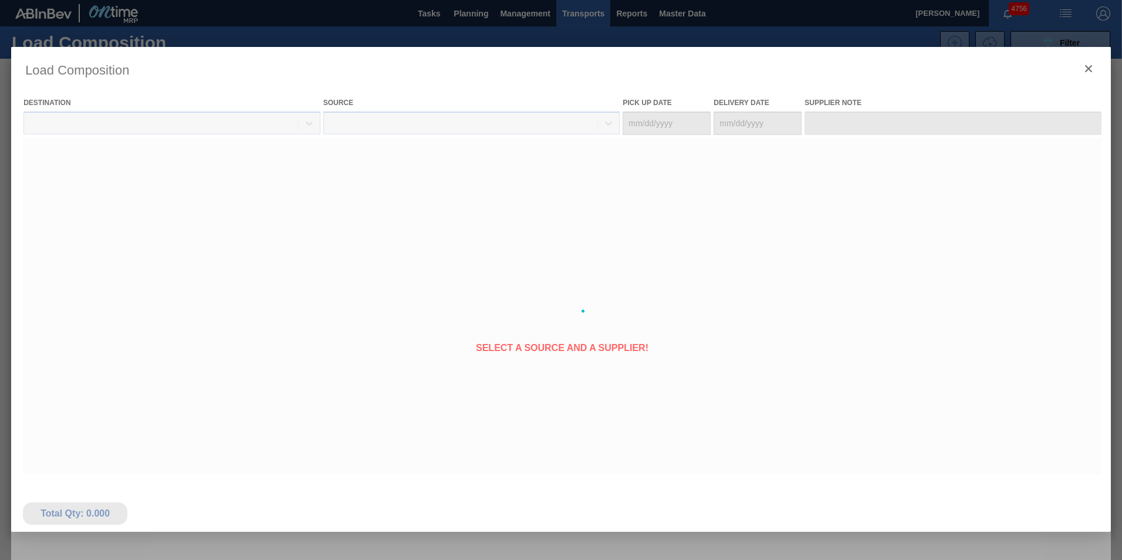
type Date "[DATE]"
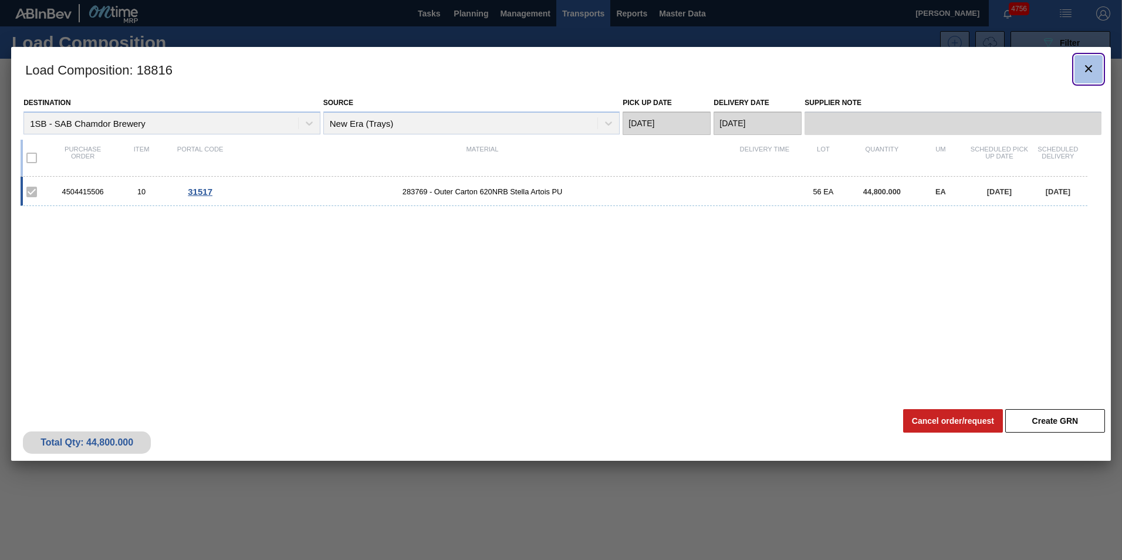
click at [1091, 72] on icon "botão de ícone" at bounding box center [1089, 69] width 14 height 14
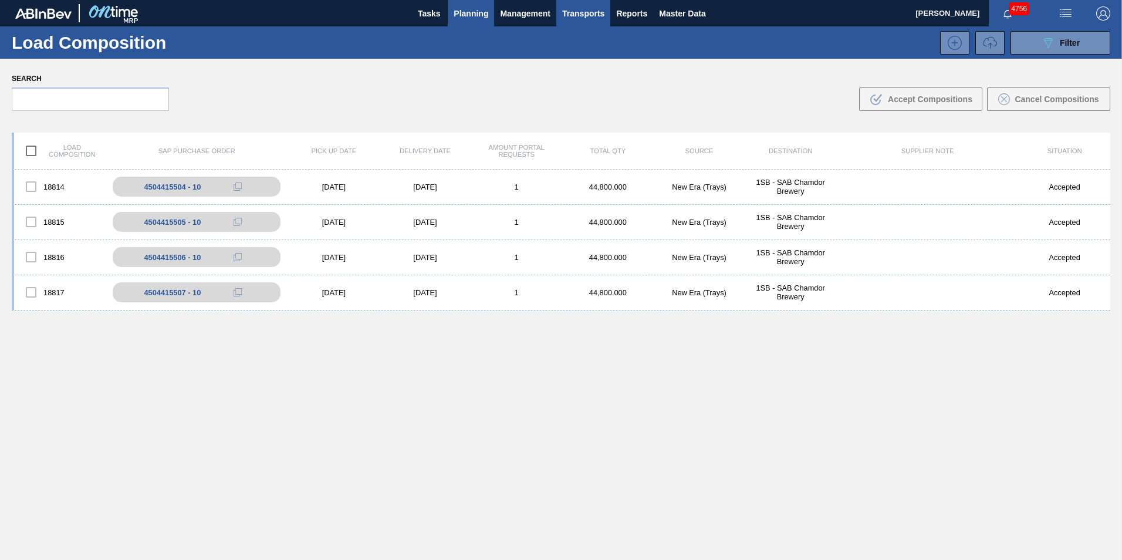
click at [477, 16] on span "Planning" at bounding box center [471, 13] width 35 height 14
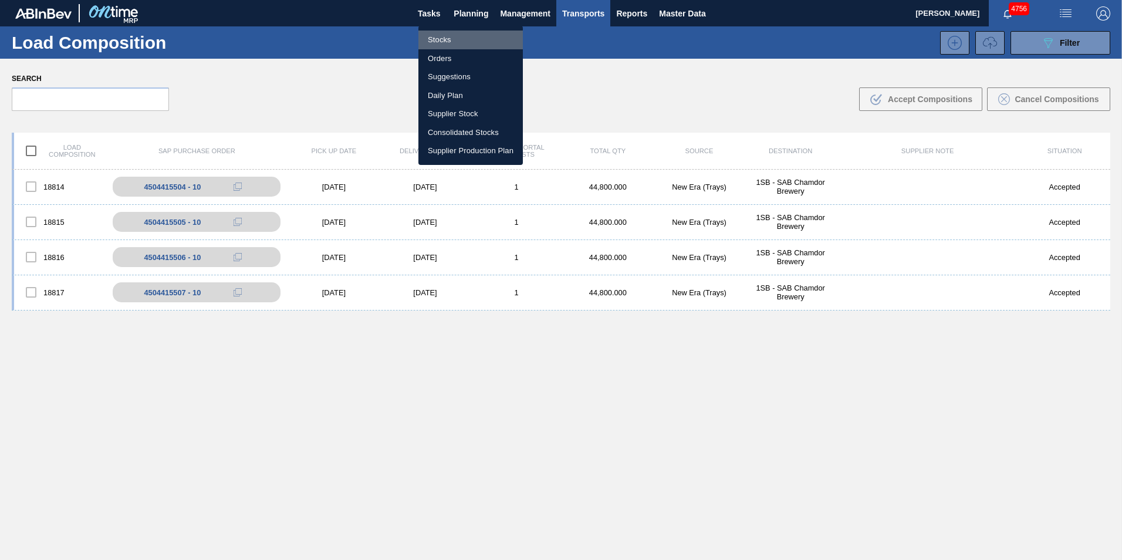
click at [444, 43] on li "Stocks" at bounding box center [470, 40] width 104 height 19
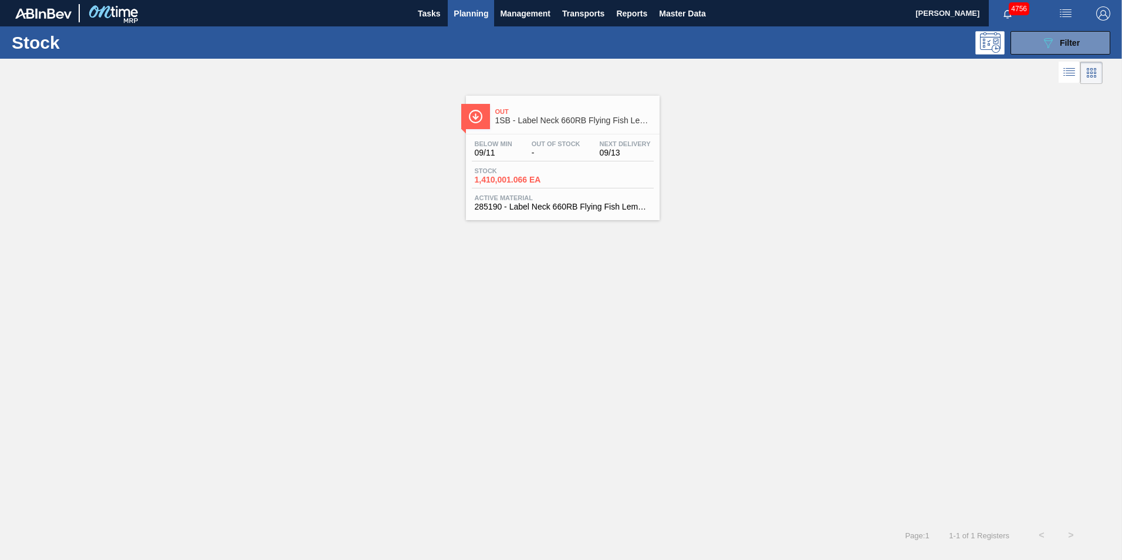
click at [585, 171] on div "Stock 1,410,001.066 EA" at bounding box center [563, 177] width 182 height 21
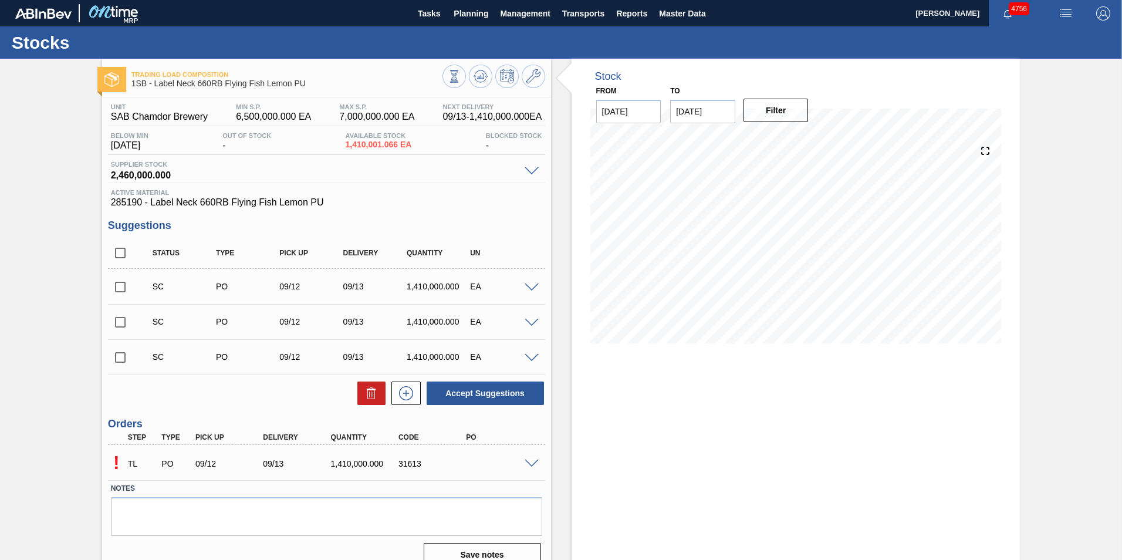
click at [529, 460] on span at bounding box center [532, 464] width 14 height 9
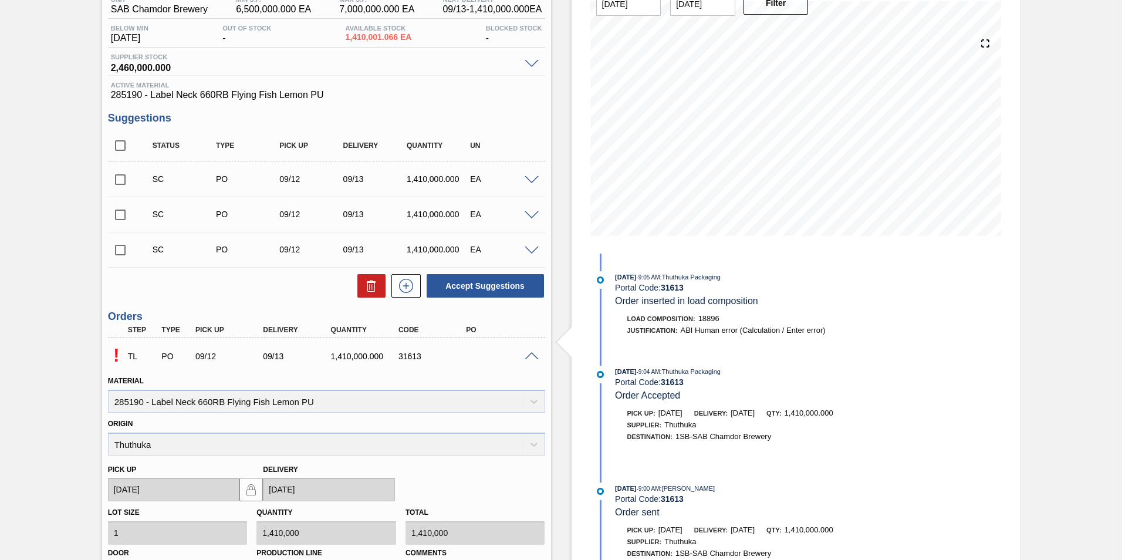
scroll to position [235, 0]
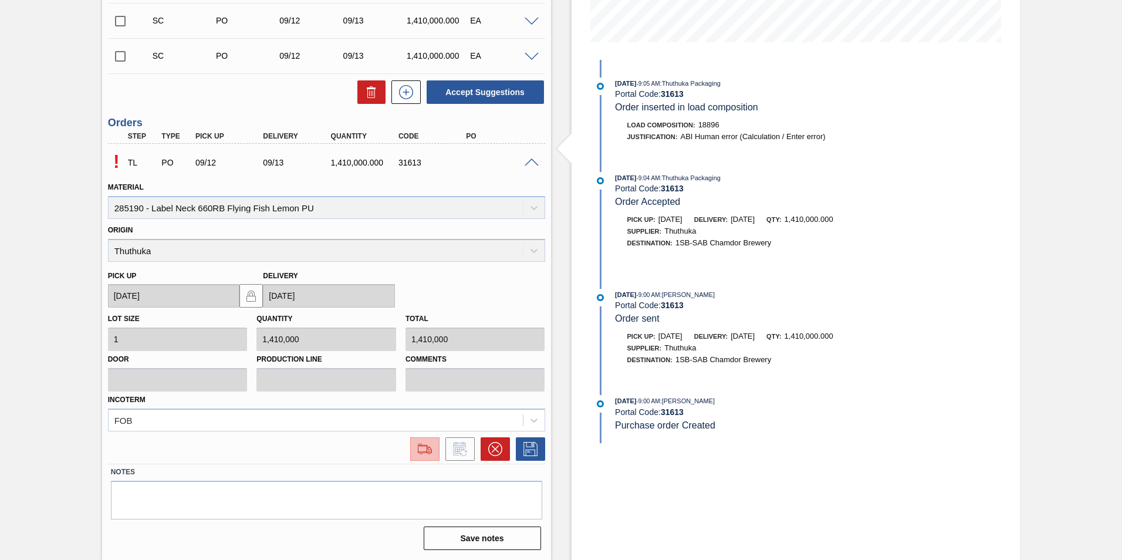
click at [432, 448] on img at bounding box center [425, 449] width 19 height 14
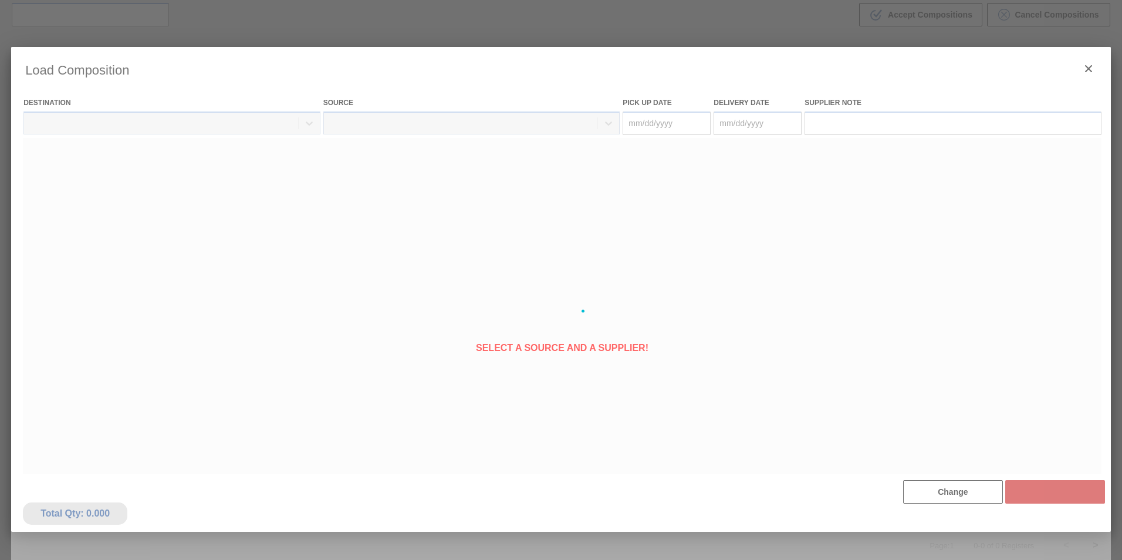
type Date "[DATE]"
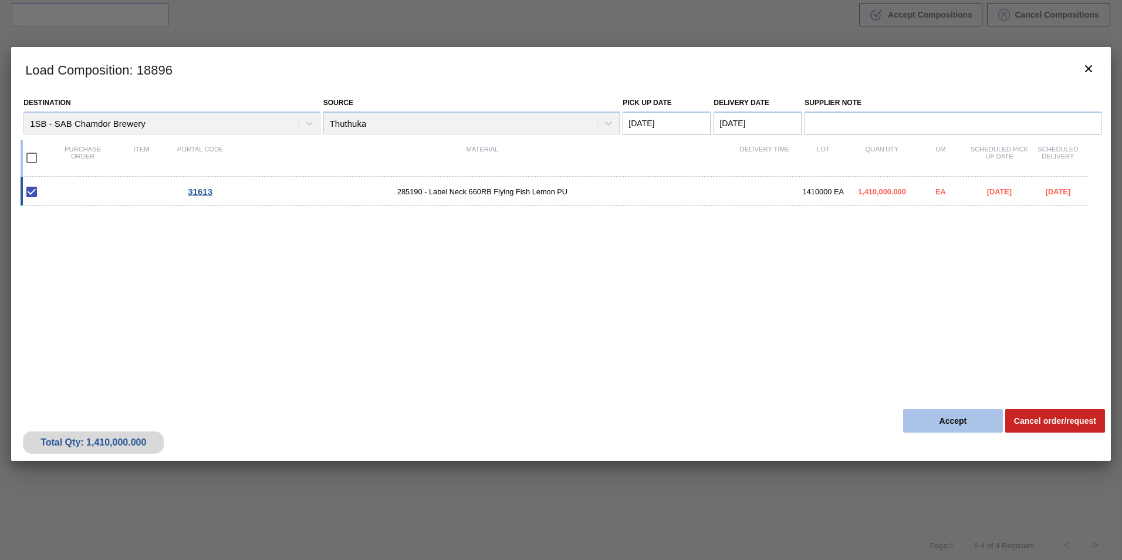
click at [963, 416] on button "Accept" at bounding box center [953, 420] width 100 height 23
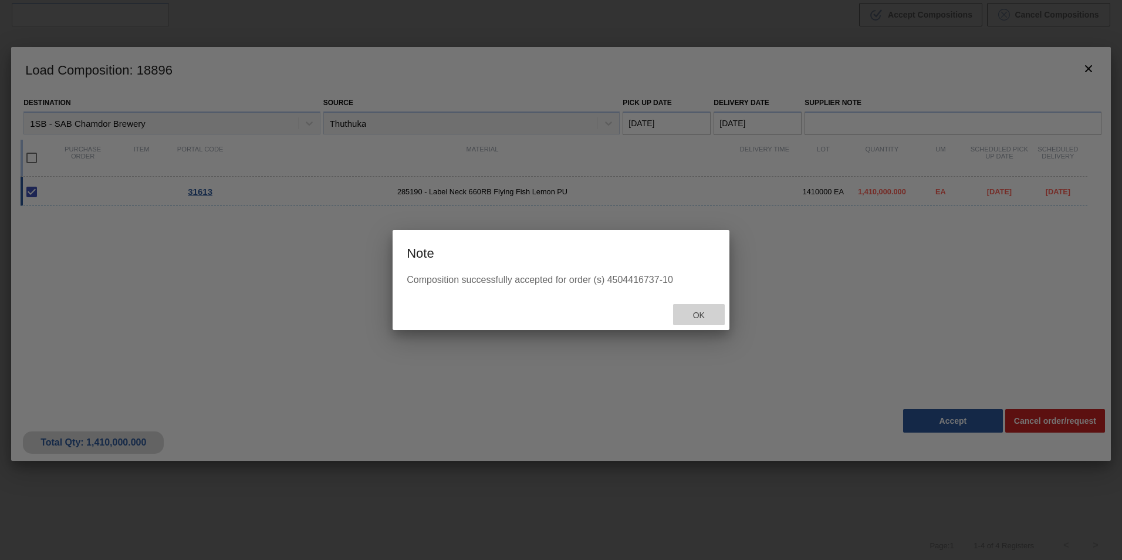
click at [700, 315] on span "Ok" at bounding box center [699, 314] width 31 height 9
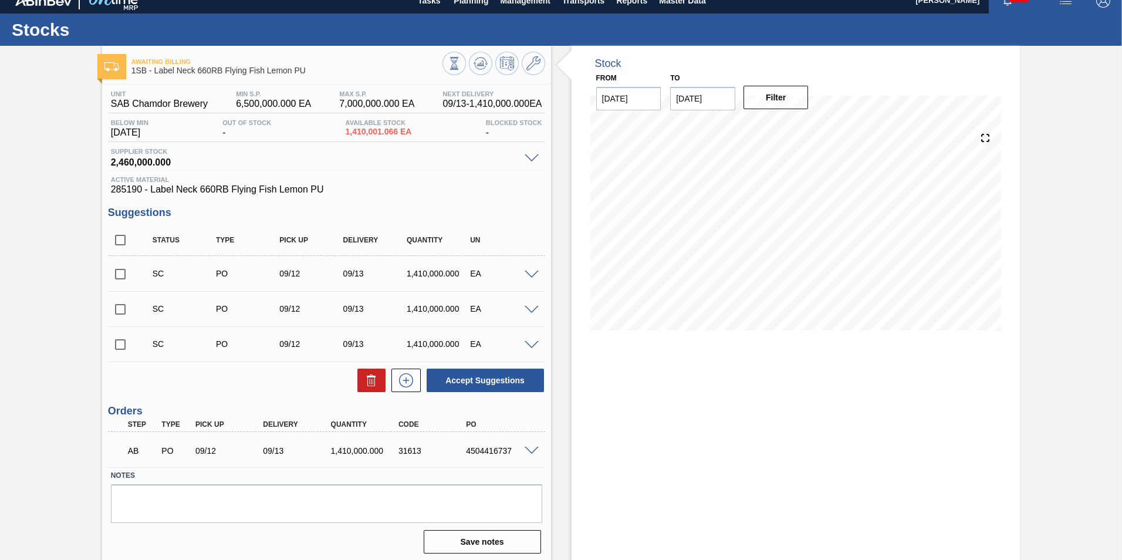
scroll to position [16, 0]
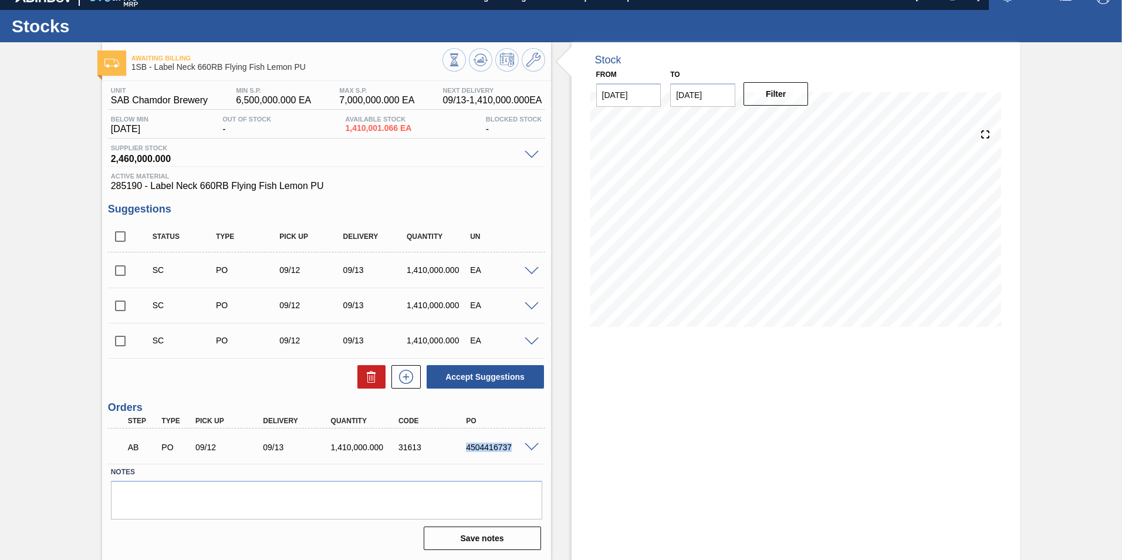
drag, startPoint x: 509, startPoint y: 445, endPoint x: 463, endPoint y: 445, distance: 46.4
click at [463, 445] on div "4504416737" at bounding box center [501, 447] width 76 height 9
copy div "4504416737"
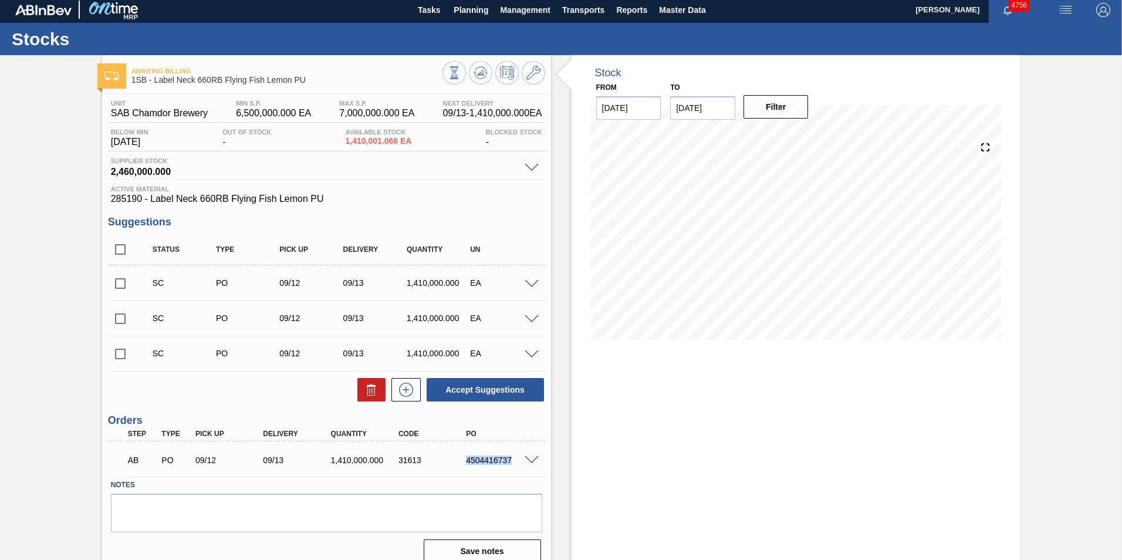
scroll to position [0, 0]
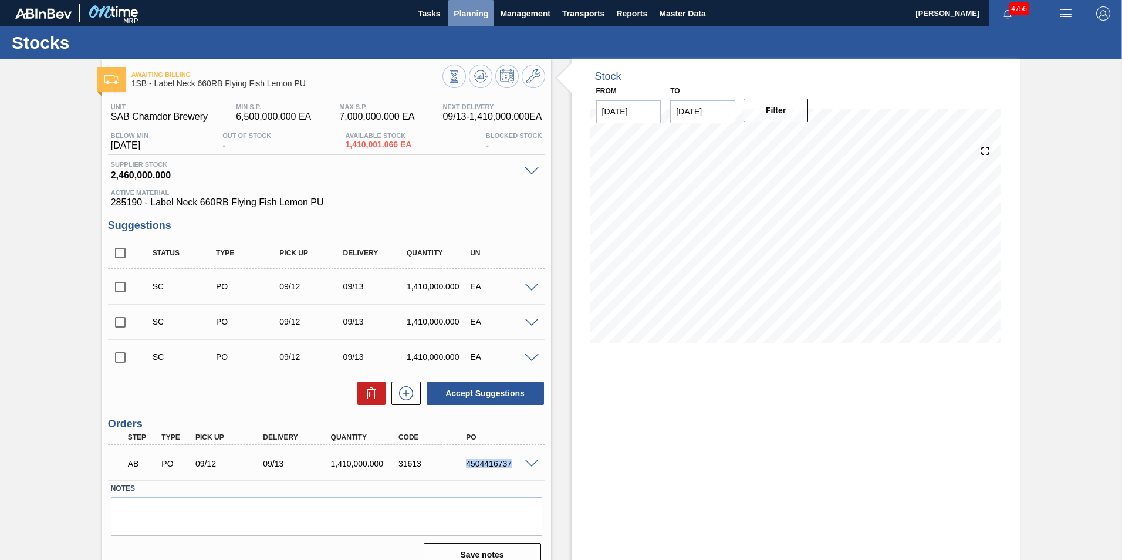
click at [468, 16] on span "Planning" at bounding box center [471, 13] width 35 height 14
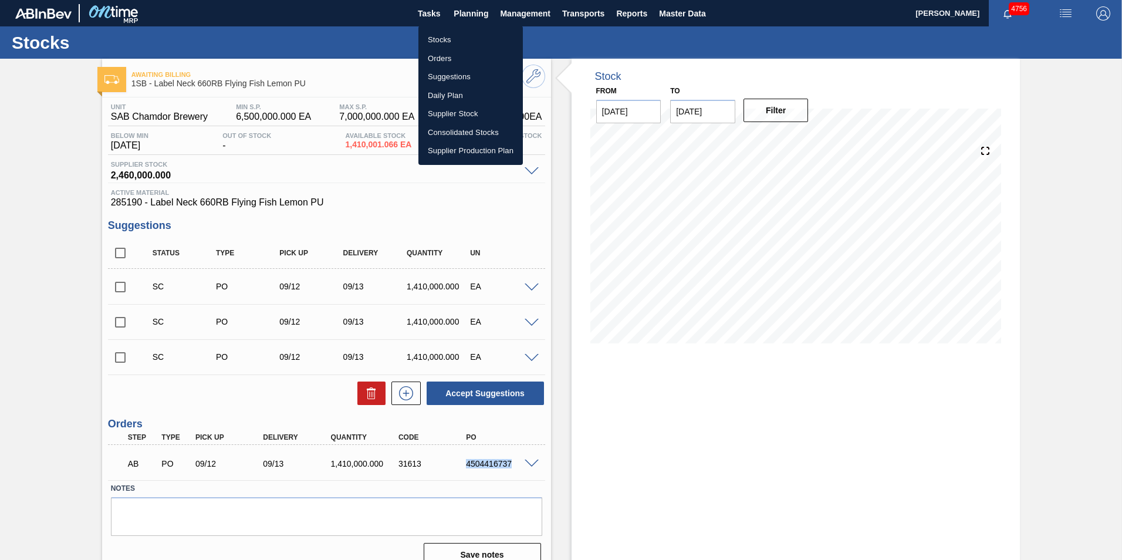
click at [445, 35] on li "Stocks" at bounding box center [470, 40] width 104 height 19
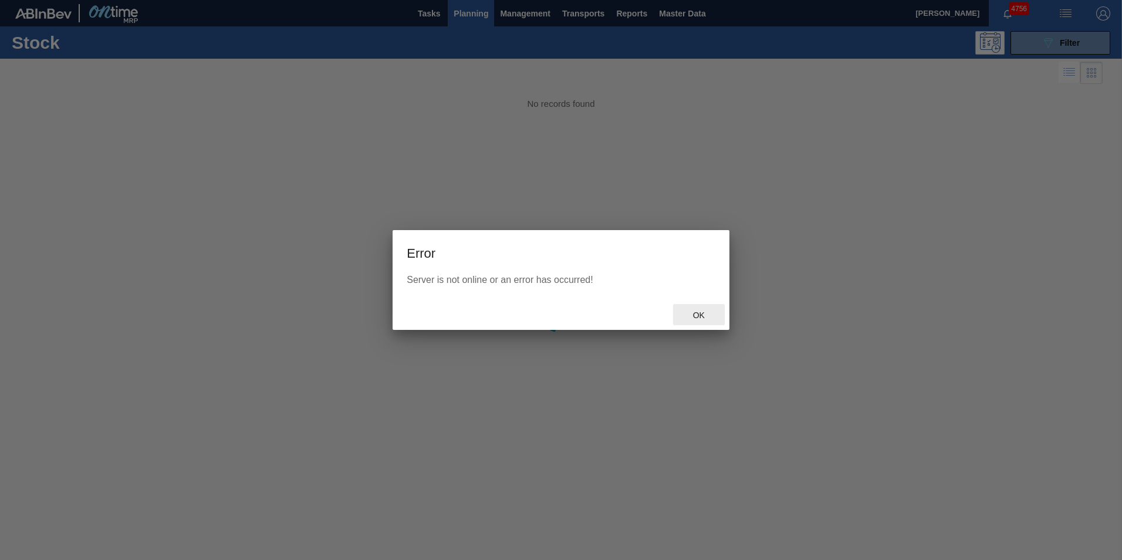
click at [701, 317] on span "Ok" at bounding box center [699, 314] width 31 height 9
